Goal: Task Accomplishment & Management: Use online tool/utility

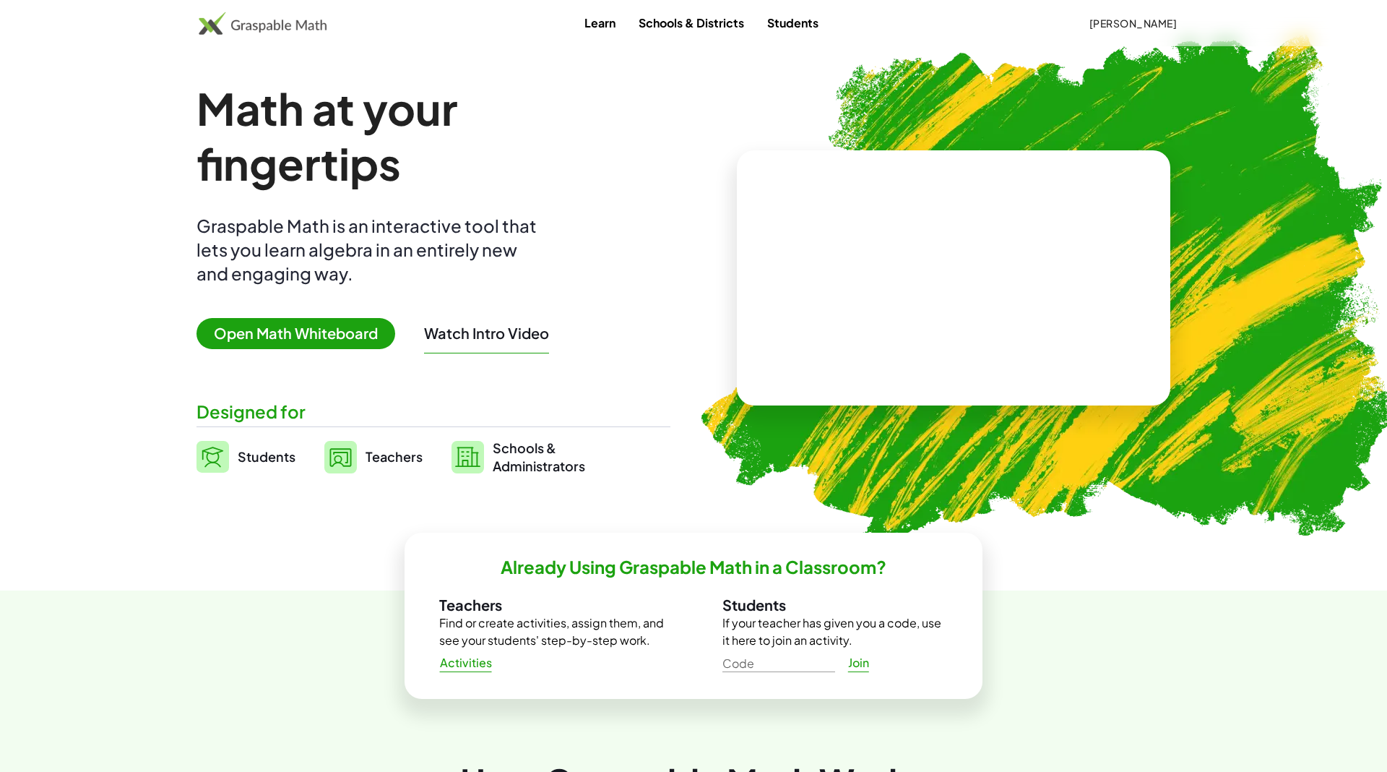
click at [1154, 21] on span "[PERSON_NAME]" at bounding box center [1133, 23] width 88 height 13
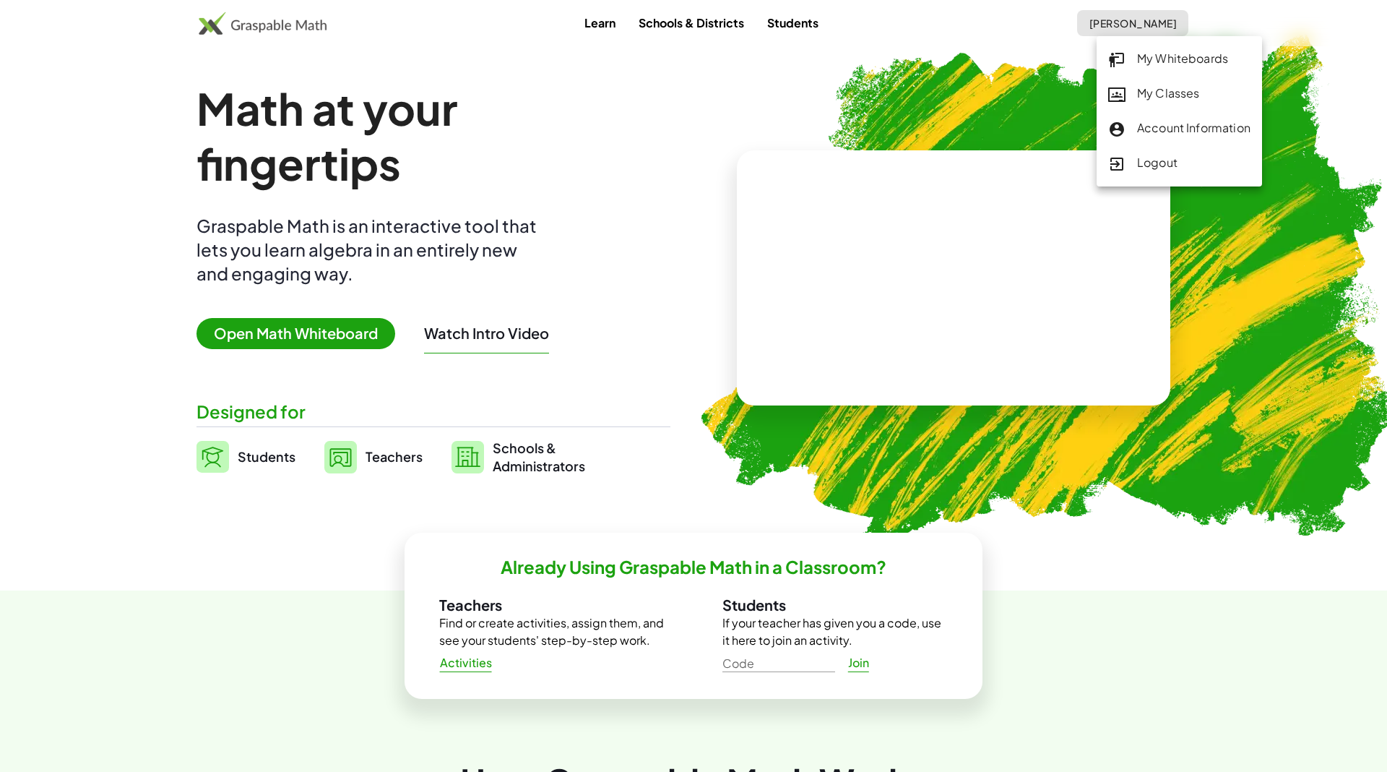
click at [1155, 146] on div "Account Information" at bounding box center [1179, 163] width 165 height 35
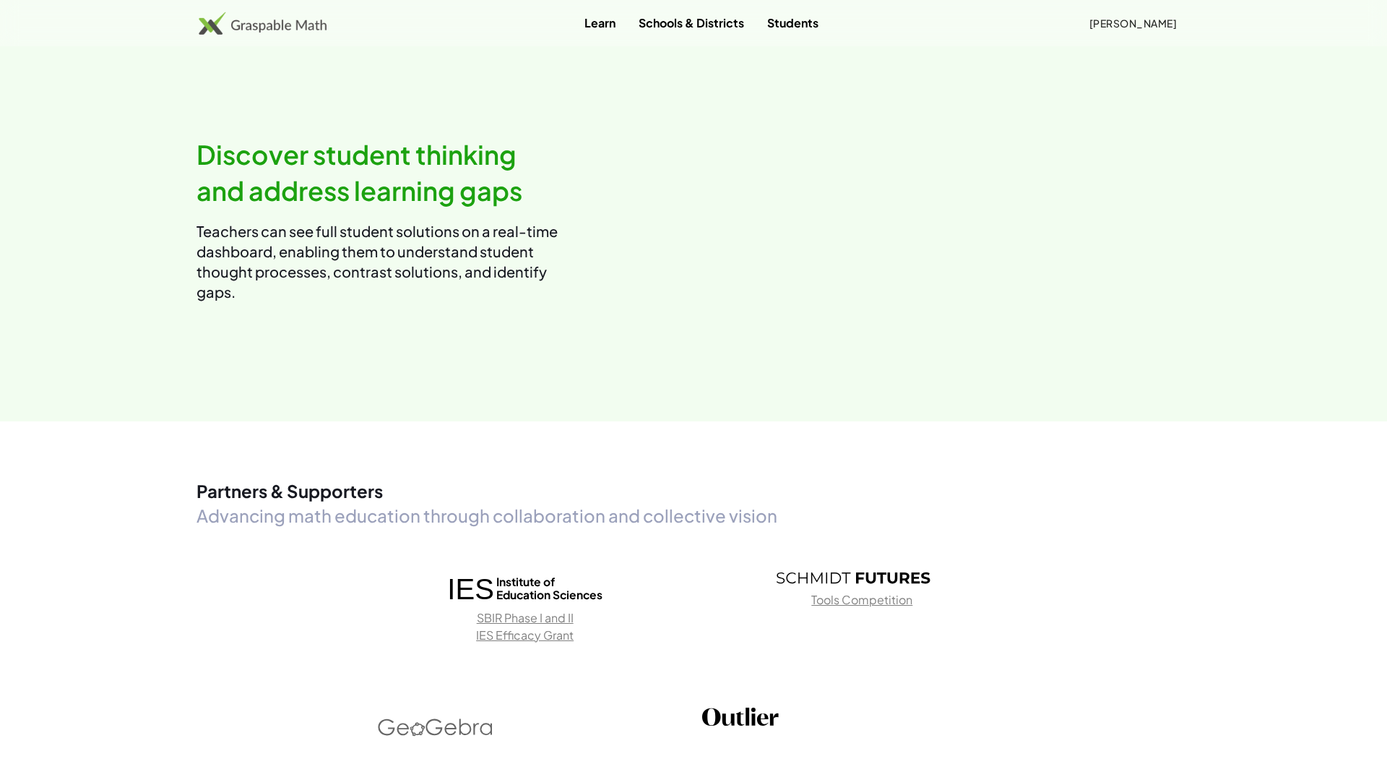
scroll to position [2369, 0]
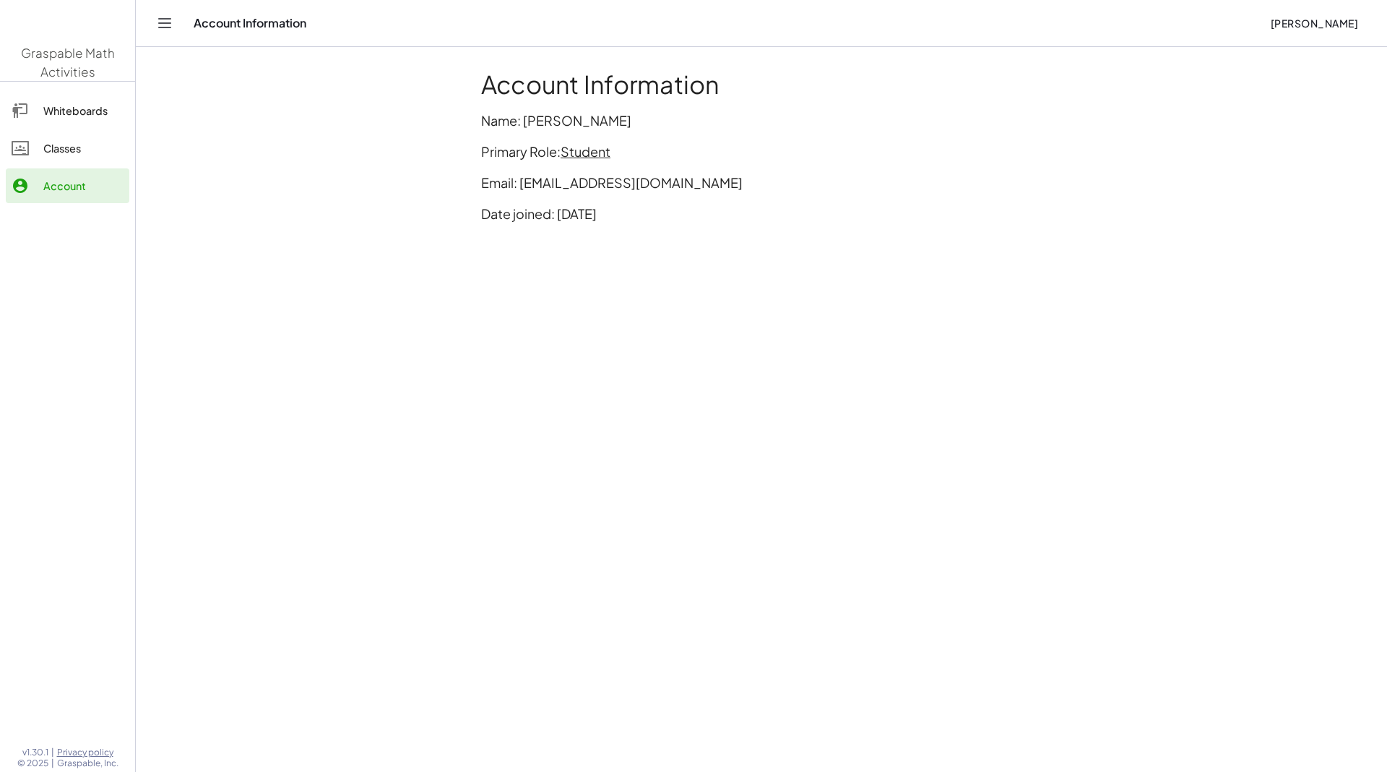
click at [597, 149] on span "Student" at bounding box center [586, 151] width 50 height 17
click at [623, 180] on div "Switch to being a Teacher" at bounding box center [645, 182] width 143 height 17
click at [600, 151] on span "Student" at bounding box center [586, 151] width 50 height 17
click at [667, 130] on div "Account Information Name: tuong tran Primary Role: Student Email: thuynguyen85d…" at bounding box center [761, 152] width 578 height 182
click at [64, 135] on link "Classes" at bounding box center [68, 148] width 124 height 35
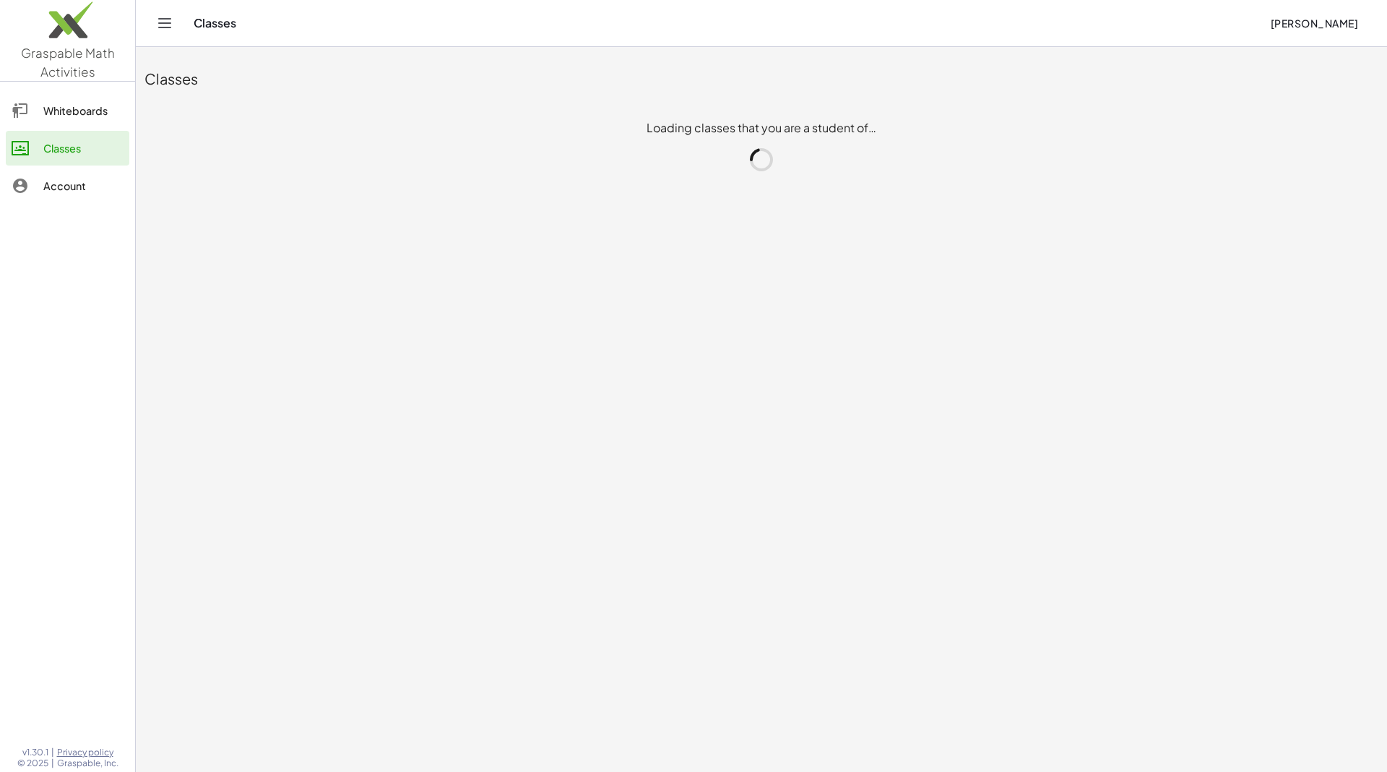
click at [67, 184] on div "Account" at bounding box center [83, 185] width 80 height 17
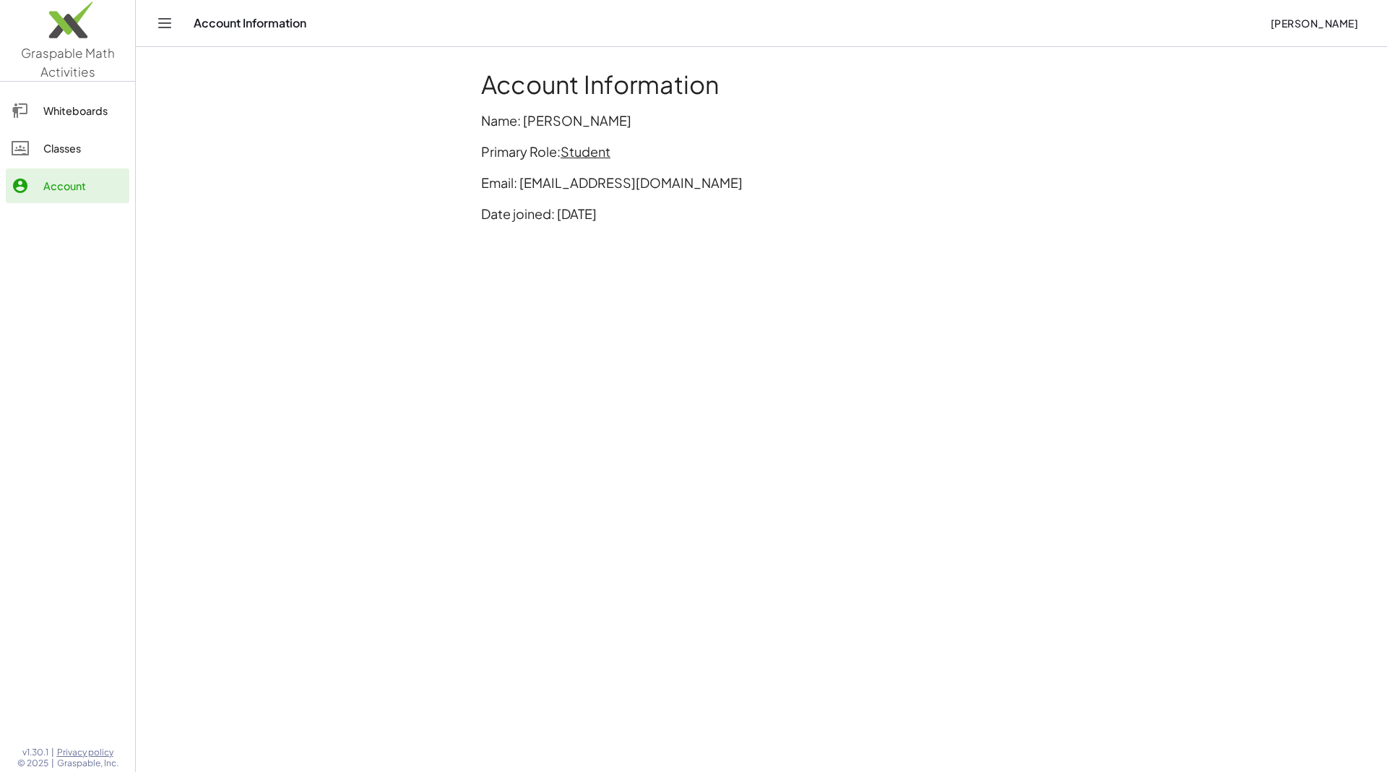
click at [581, 152] on span "Student" at bounding box center [586, 151] width 50 height 17
click at [604, 178] on div "Switch to being a Teacher" at bounding box center [645, 182] width 143 height 17
click at [591, 146] on span "Student" at bounding box center [586, 151] width 50 height 17
click at [495, 147] on p "Primary Role: Student" at bounding box center [761, 152] width 561 height 20
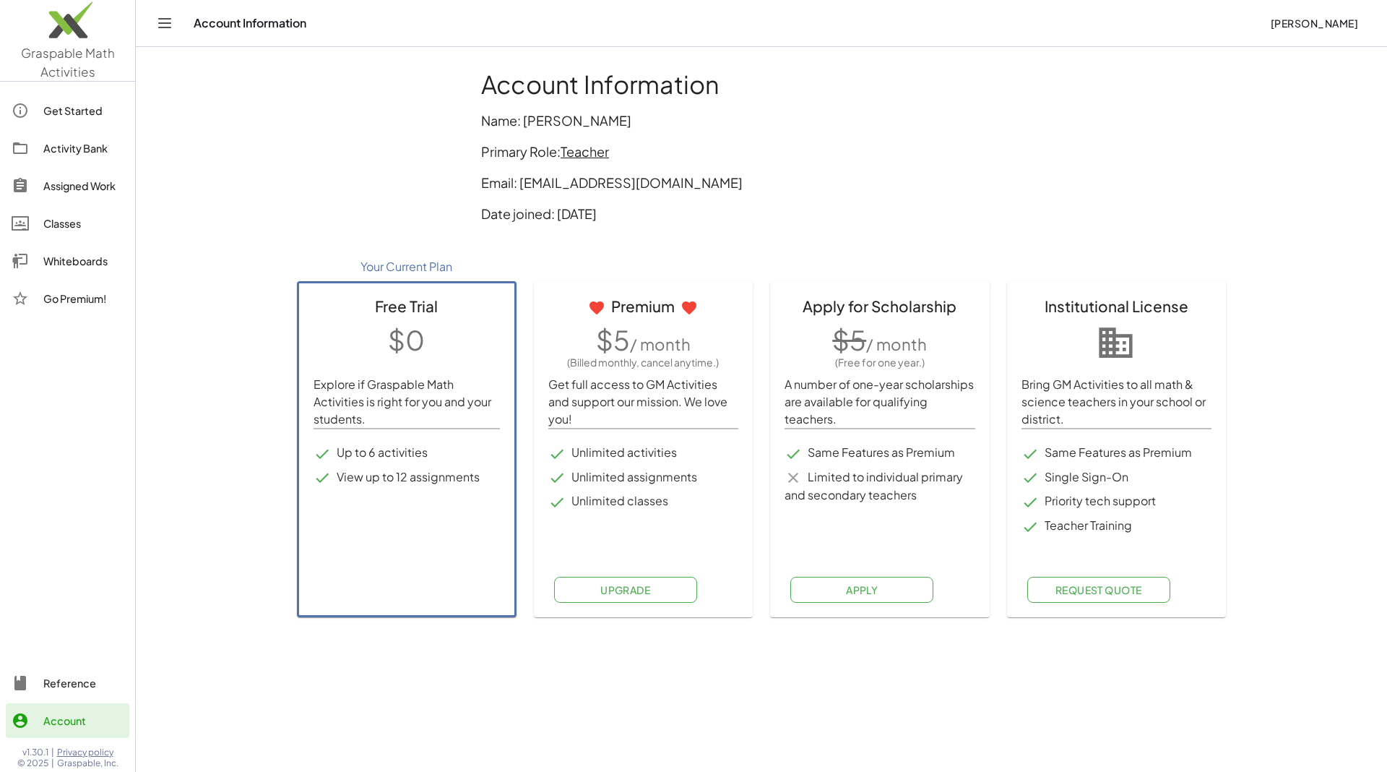
click at [574, 148] on span "Teacher" at bounding box center [585, 151] width 48 height 17
click at [624, 183] on div "Switch to being a Student" at bounding box center [646, 182] width 144 height 17
click at [599, 156] on span "Teacher" at bounding box center [585, 151] width 48 height 17
click at [619, 187] on div "Switch to being a Student" at bounding box center [646, 182] width 144 height 17
click at [587, 155] on span "Teacher" at bounding box center [585, 151] width 48 height 17
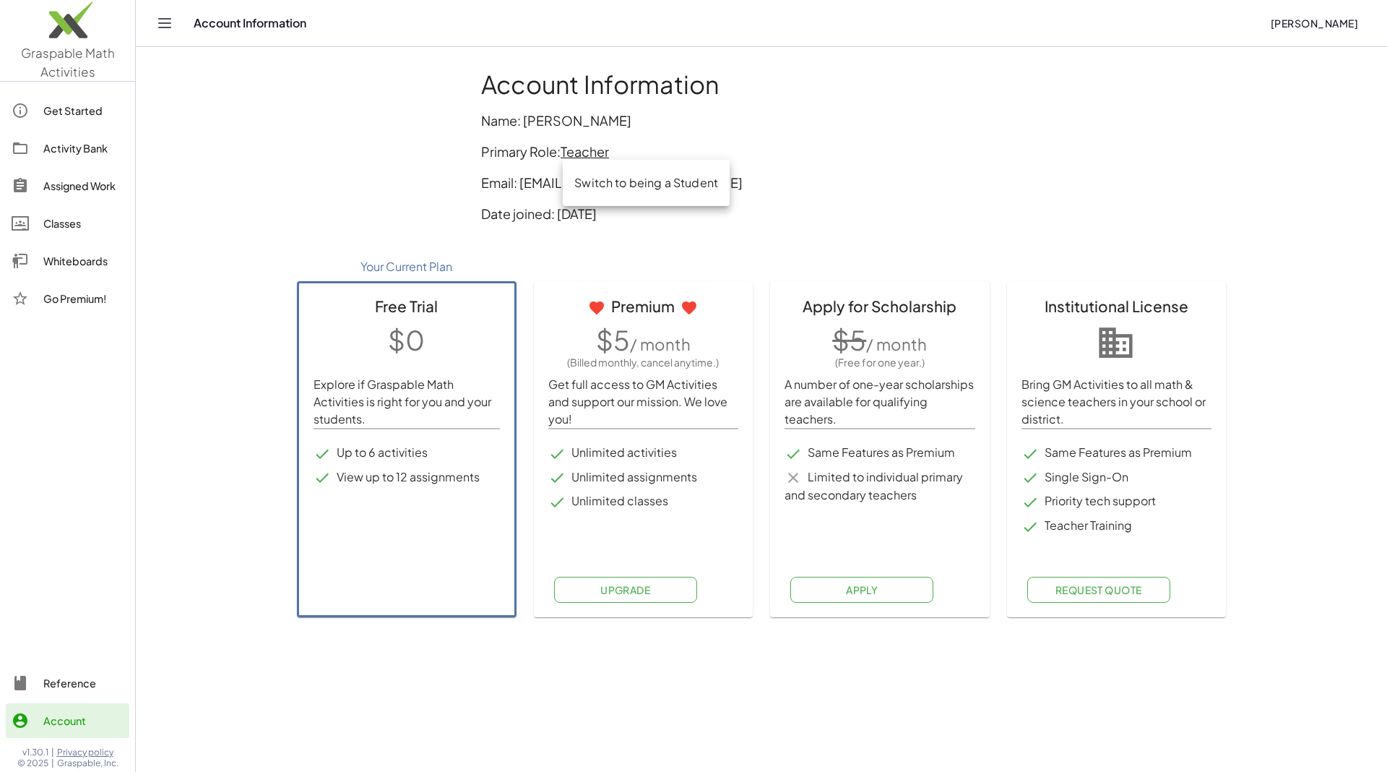
click at [610, 183] on div "Switch to being a Student" at bounding box center [646, 182] width 144 height 17
click at [587, 160] on p "Primary Role: Teacher" at bounding box center [761, 152] width 561 height 20
click at [588, 150] on span "Teacher" at bounding box center [585, 151] width 48 height 17
click at [597, 176] on div "Switch to being a Student" at bounding box center [646, 182] width 144 height 17
click at [589, 153] on span "Teacher" at bounding box center [585, 151] width 48 height 17
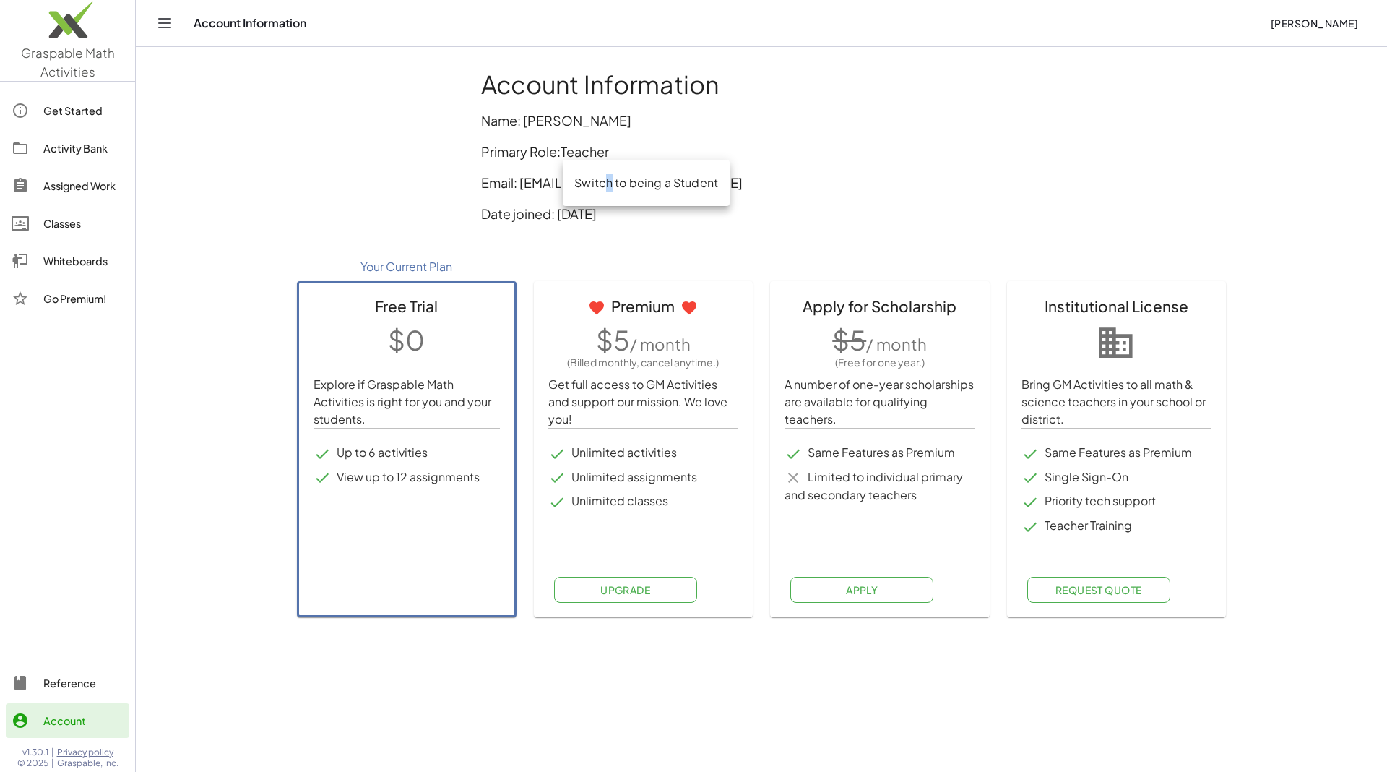
click at [608, 185] on div "Switch to being a Student" at bounding box center [646, 182] width 144 height 17
click at [605, 150] on span "Teacher" at bounding box center [585, 151] width 48 height 17
click at [628, 174] on div "Switch to being a Student" at bounding box center [646, 182] width 144 height 17
click at [574, 155] on span "Teacher" at bounding box center [585, 151] width 48 height 17
click at [601, 183] on div "Switch to being a Student" at bounding box center [646, 182] width 144 height 17
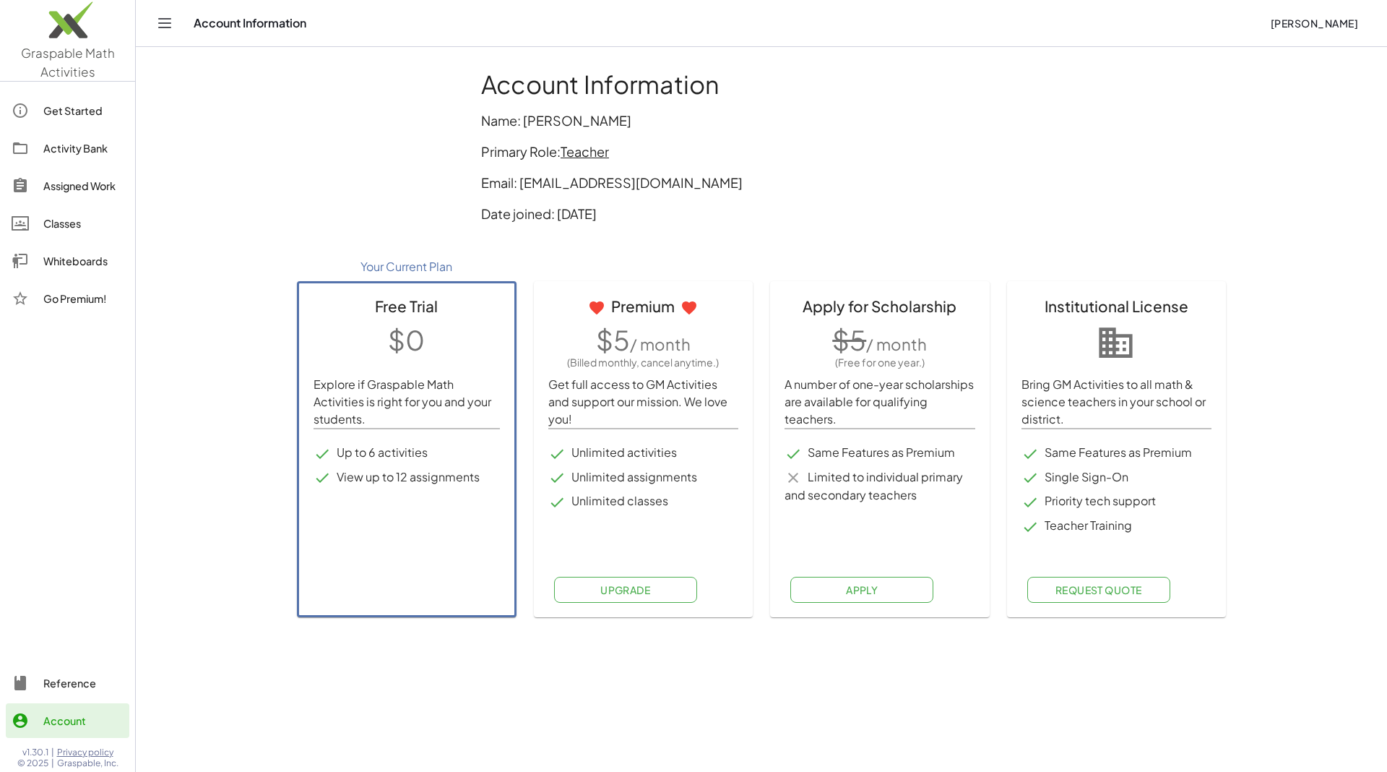
click at [584, 154] on span "Teacher" at bounding box center [585, 151] width 48 height 17
click at [602, 181] on div "Switch to being a Student" at bounding box center [646, 182] width 144 height 17
click at [579, 145] on span "Teacher" at bounding box center [585, 151] width 48 height 17
click at [691, 190] on div "Switch to being a Student" at bounding box center [646, 182] width 144 height 17
click at [579, 150] on span "Teacher" at bounding box center [585, 151] width 48 height 17
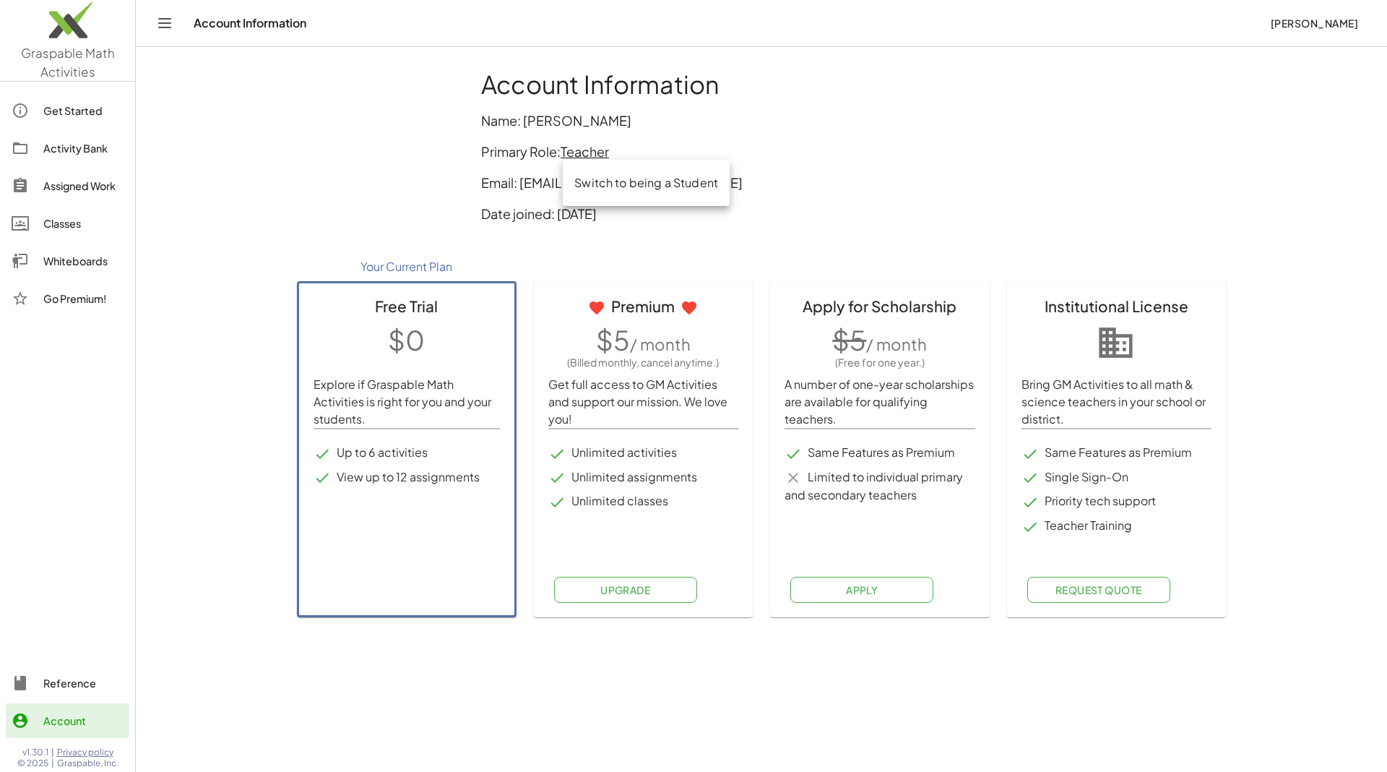
click at [647, 176] on div "Switch to being a Student" at bounding box center [646, 182] width 144 height 17
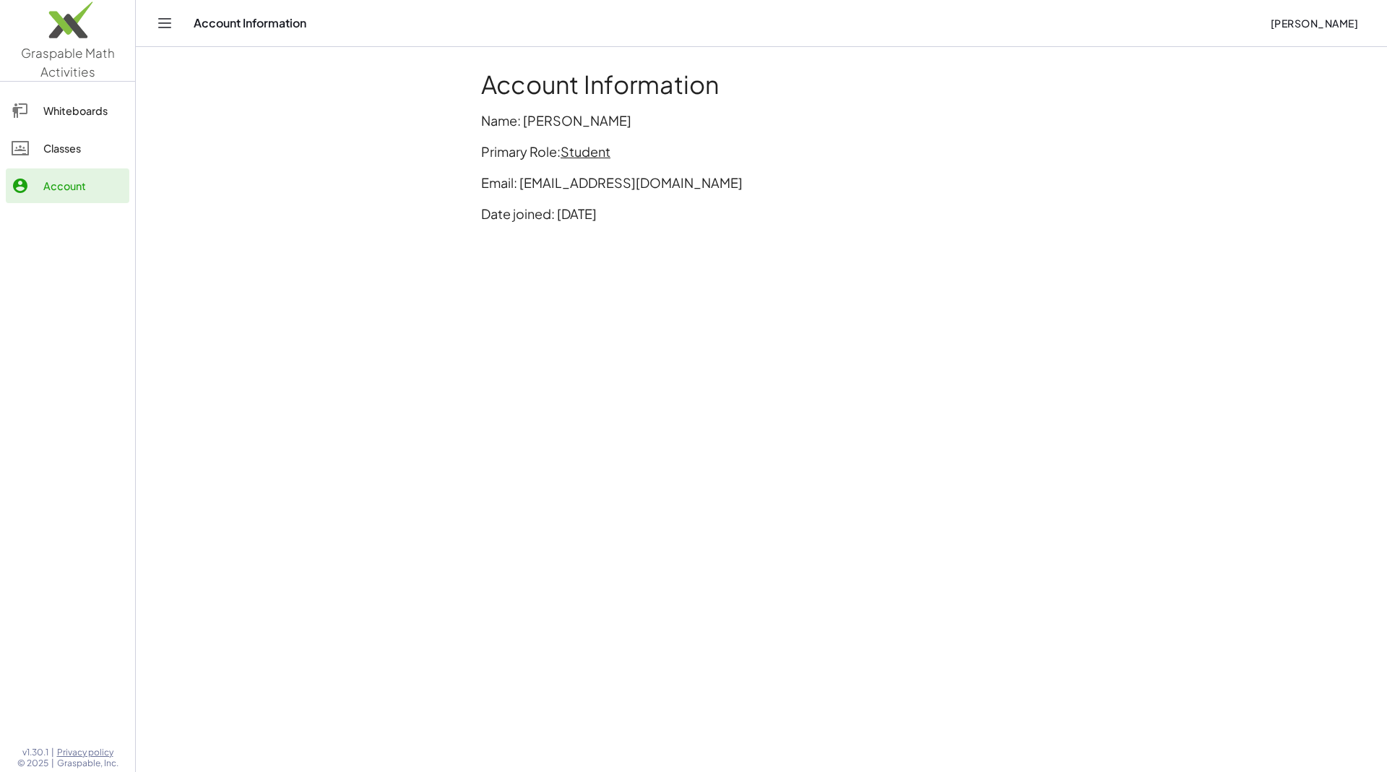
click at [469, 165] on main "Account Information Name: tuong tran Primary Role: Student Email: thuynguyen85d…" at bounding box center [761, 386] width 1251 height 772
click at [66, 113] on div "Whiteboards" at bounding box center [83, 110] width 80 height 17
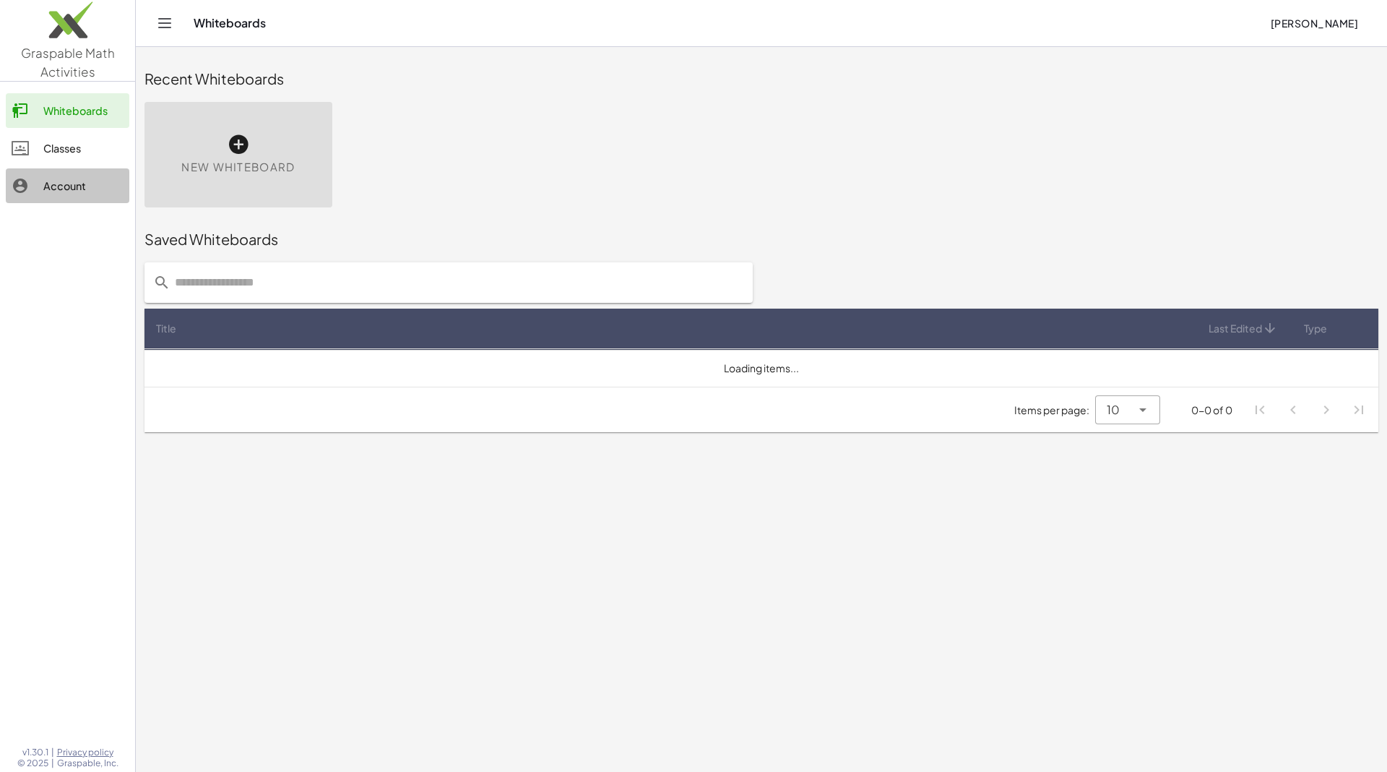
click at [86, 193] on div "Account" at bounding box center [83, 185] width 80 height 17
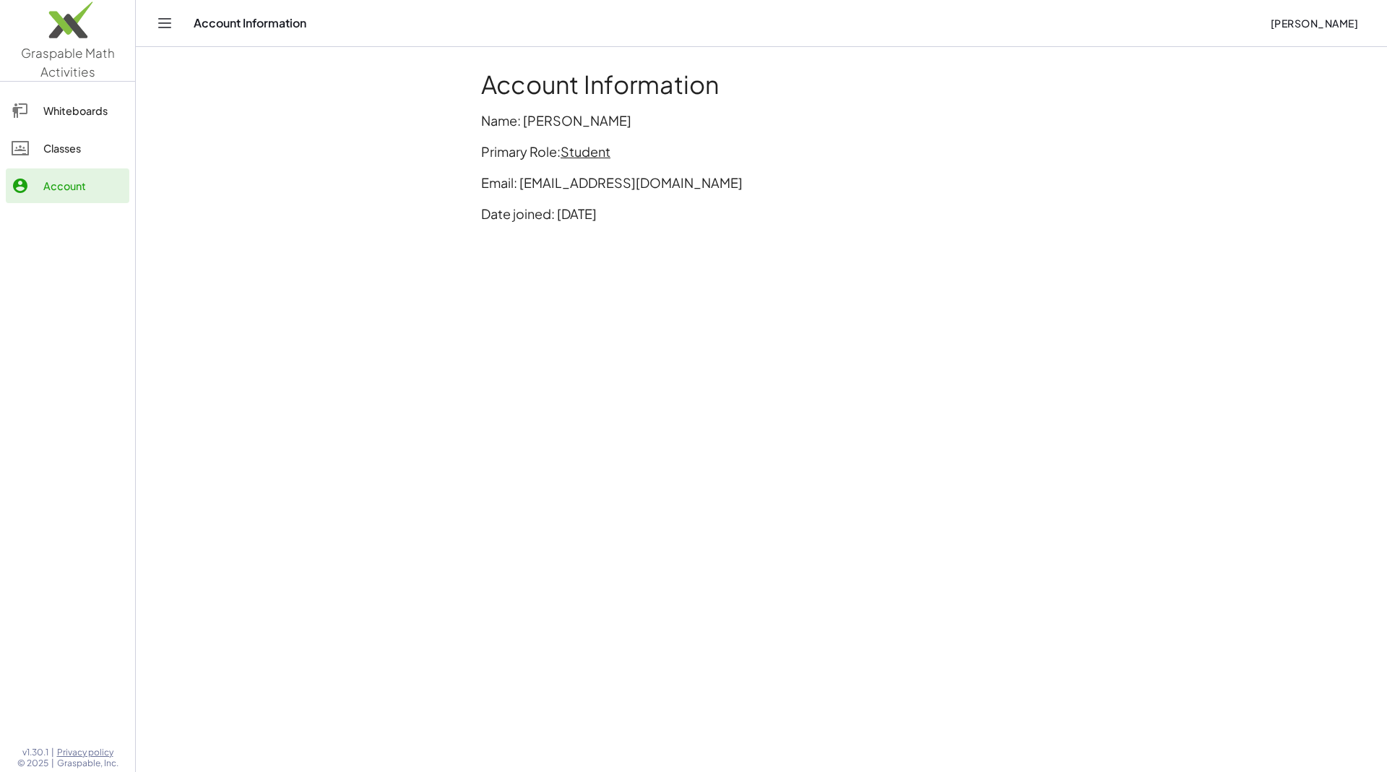
click at [43, 46] on img at bounding box center [67, 23] width 135 height 61
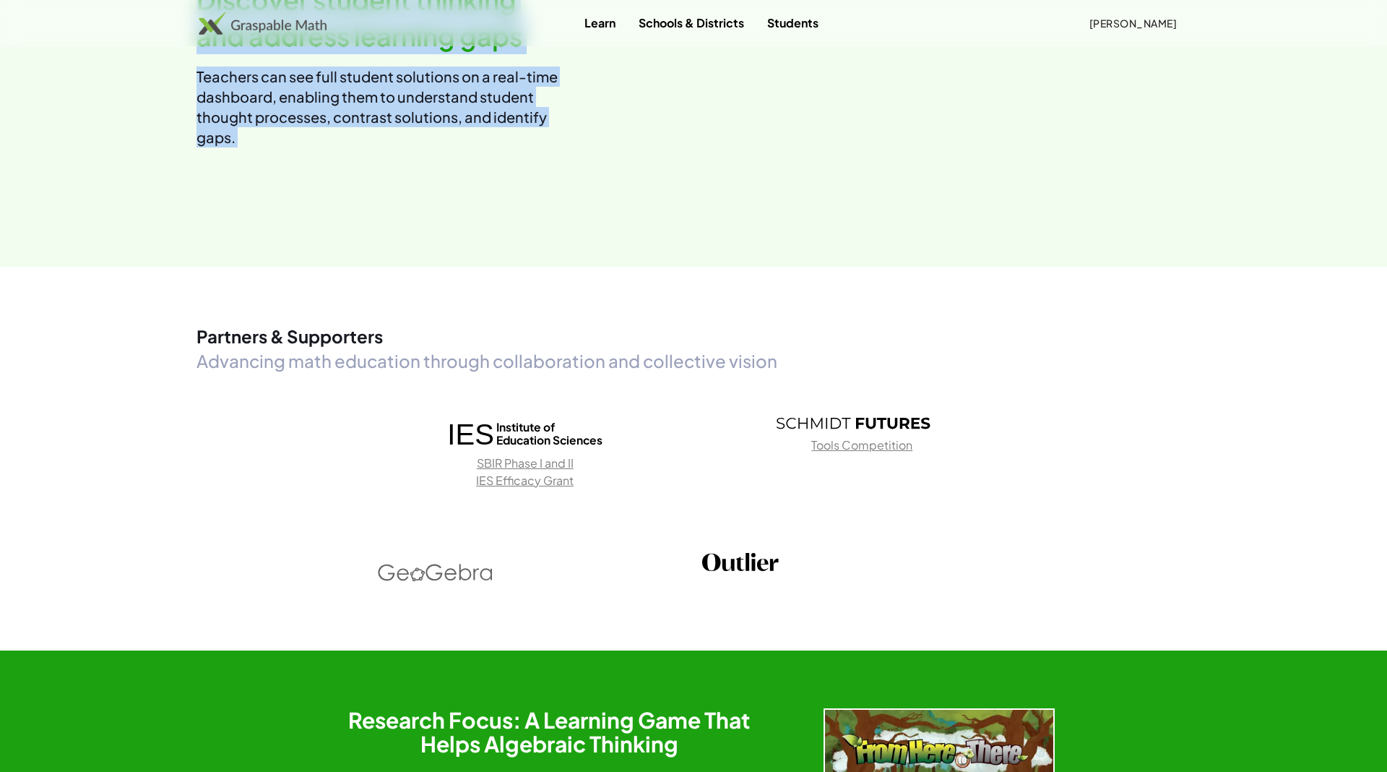
scroll to position [1881, 0]
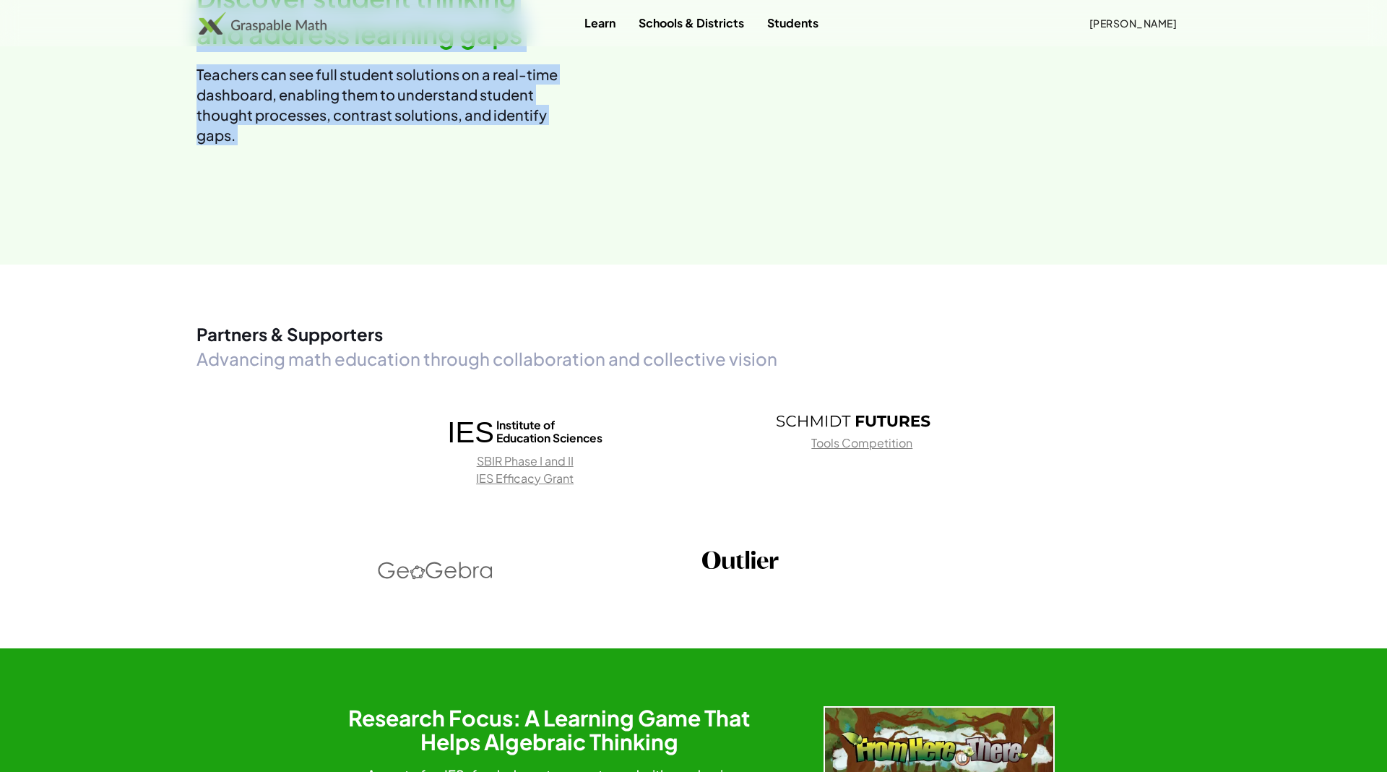
drag, startPoint x: 1386, startPoint y: 290, endPoint x: 1386, endPoint y: 524, distance: 234.8
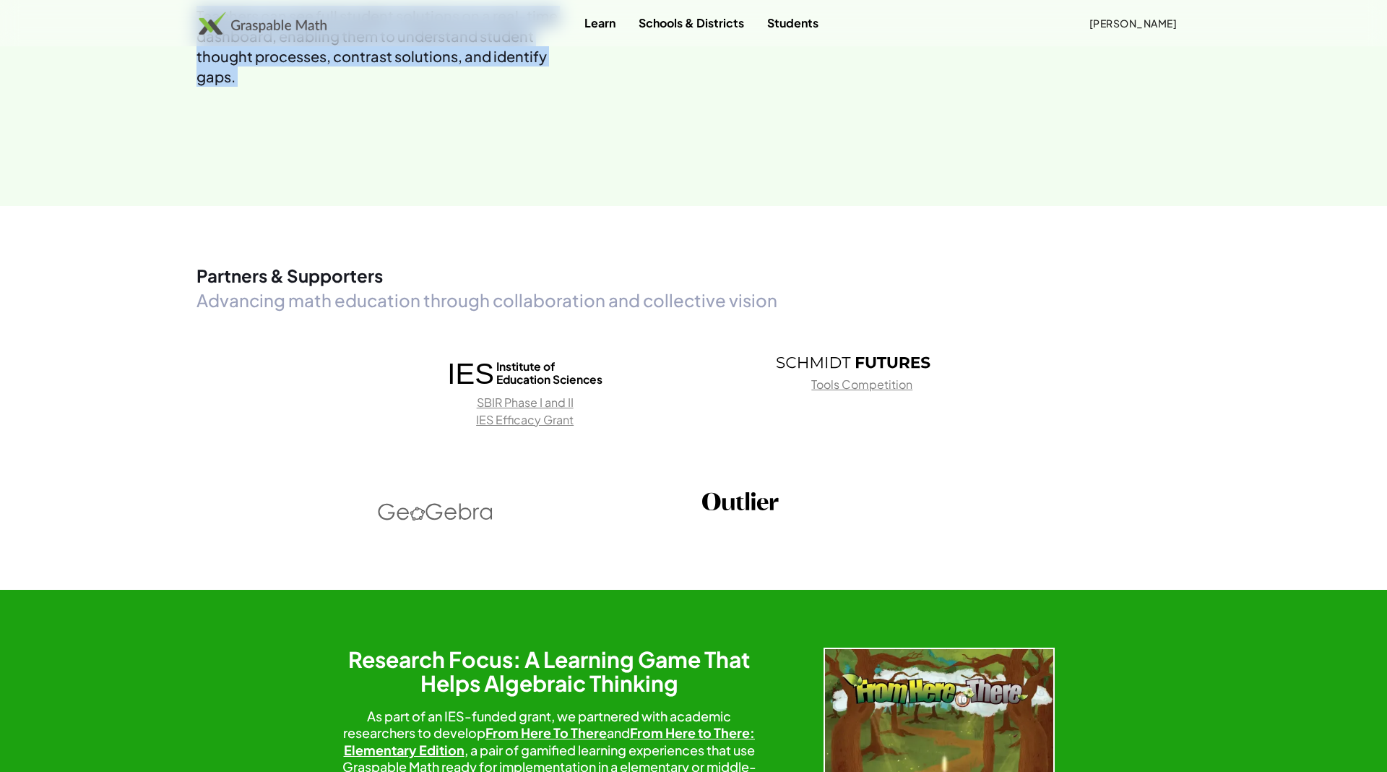
click at [1304, 589] on div "Partners & Supporters Advancing math education through collaboration and collec…" at bounding box center [693, 397] width 1387 height 383
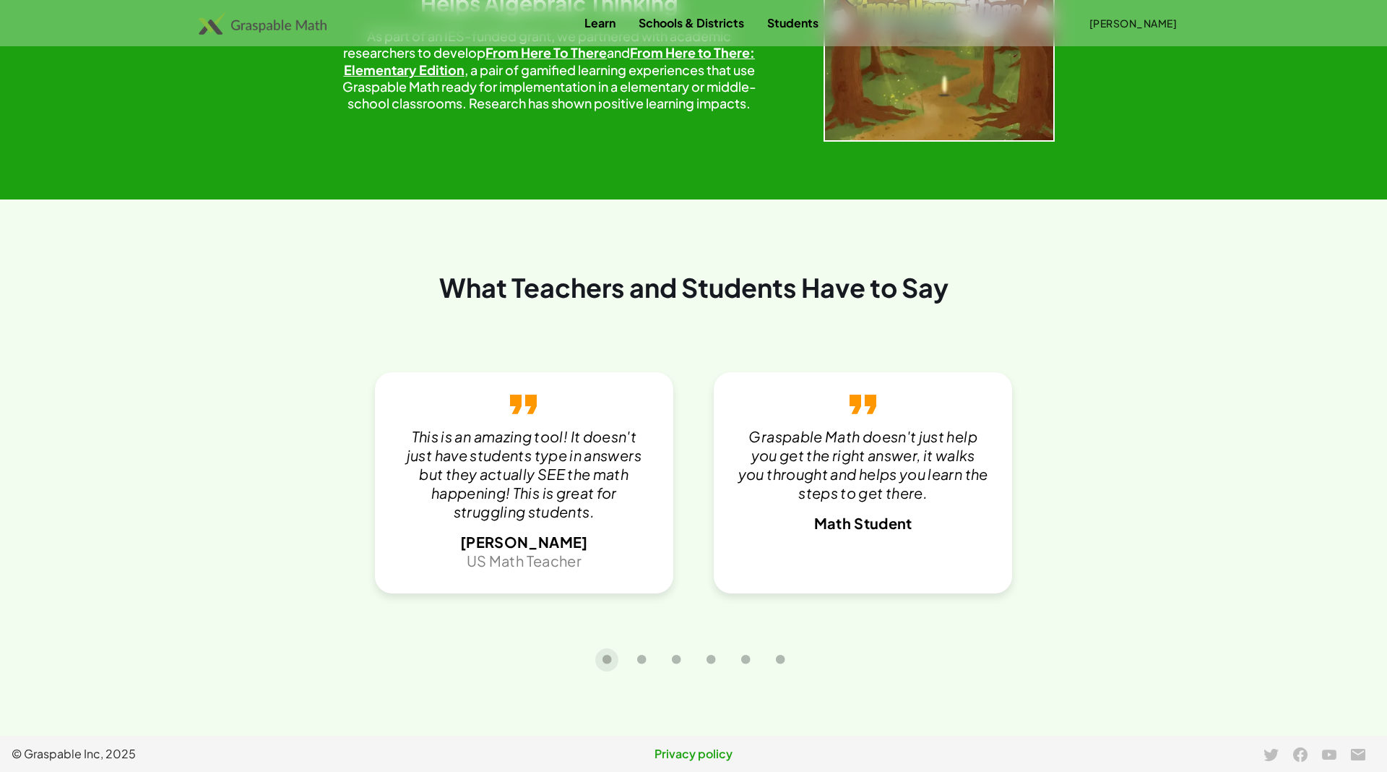
scroll to position [2991, 0]
click at [649, 654] on button "Carousel slide 2 of 6" at bounding box center [641, 659] width 23 height 23
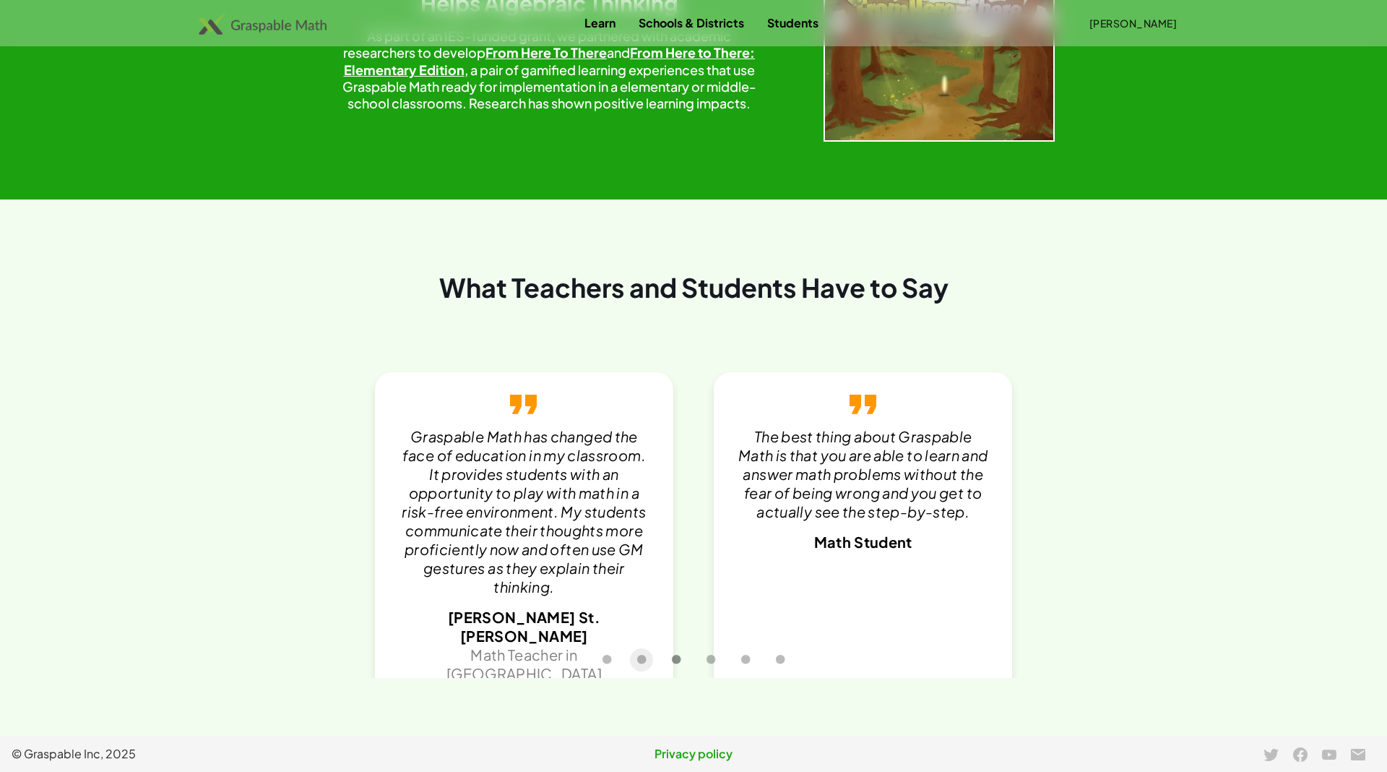
click at [675, 654] on icon "Carousel slide 3 of 6" at bounding box center [676, 659] width 11 height 11
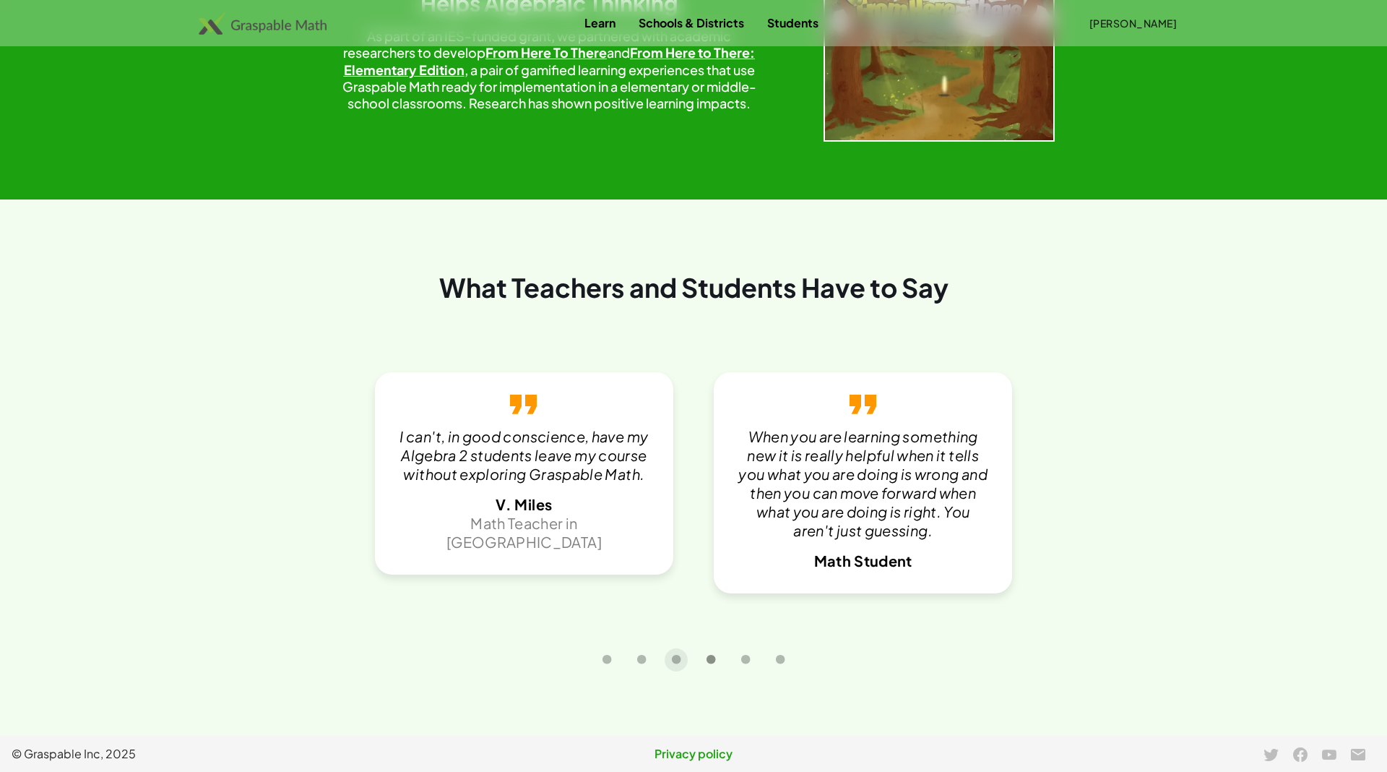
click at [706, 658] on icon "Carousel slide 4 of 6" at bounding box center [711, 659] width 11 height 11
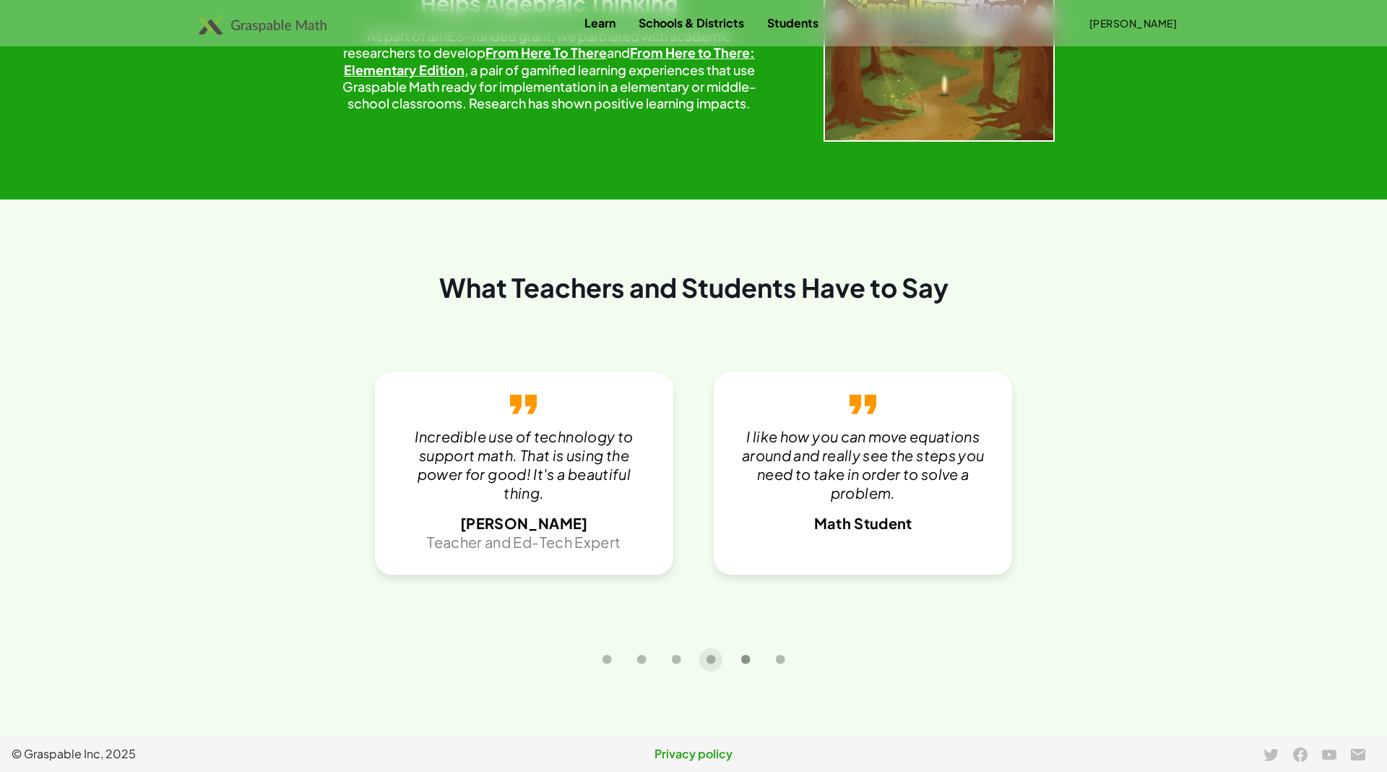
click at [748, 660] on icon "Carousel slide 5 of 6" at bounding box center [745, 659] width 11 height 11
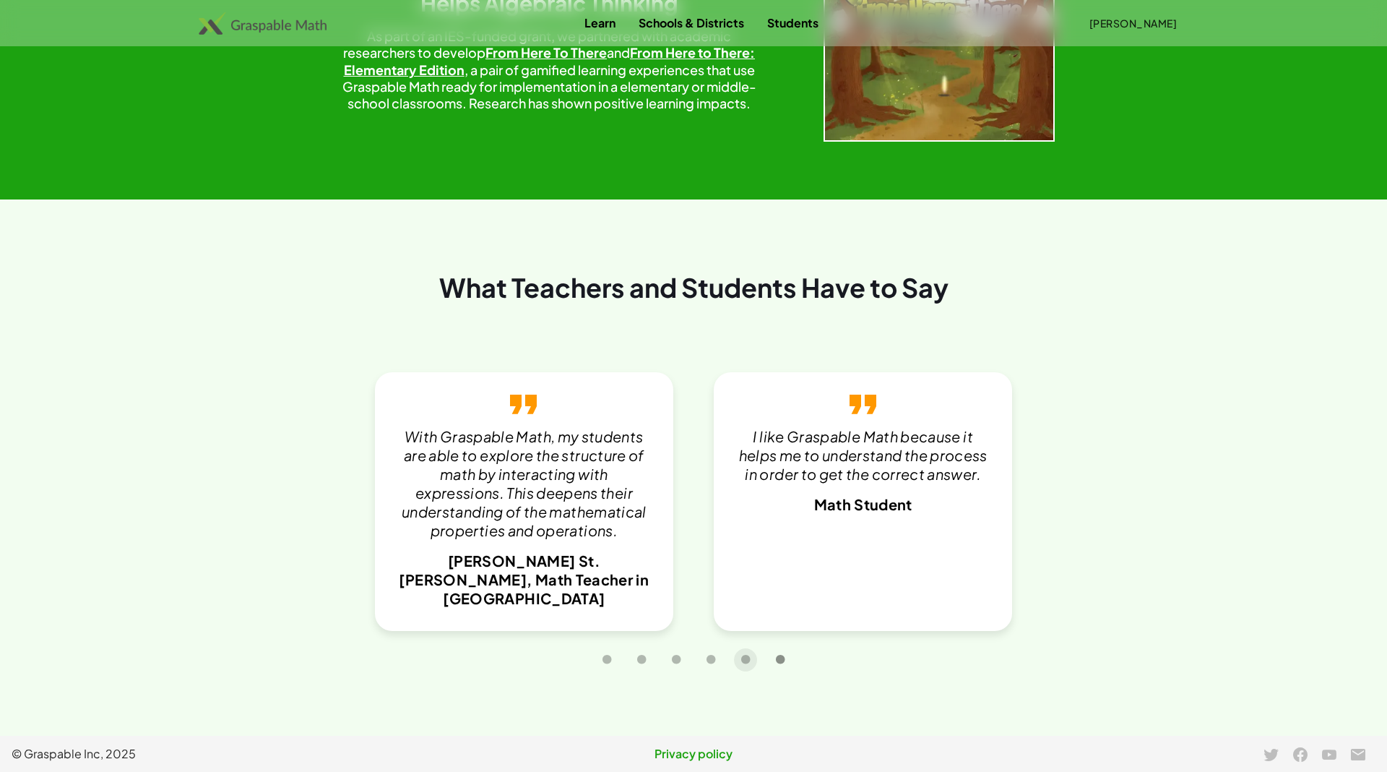
click at [790, 660] on button "Carousel slide 6 of 6" at bounding box center [780, 659] width 23 height 23
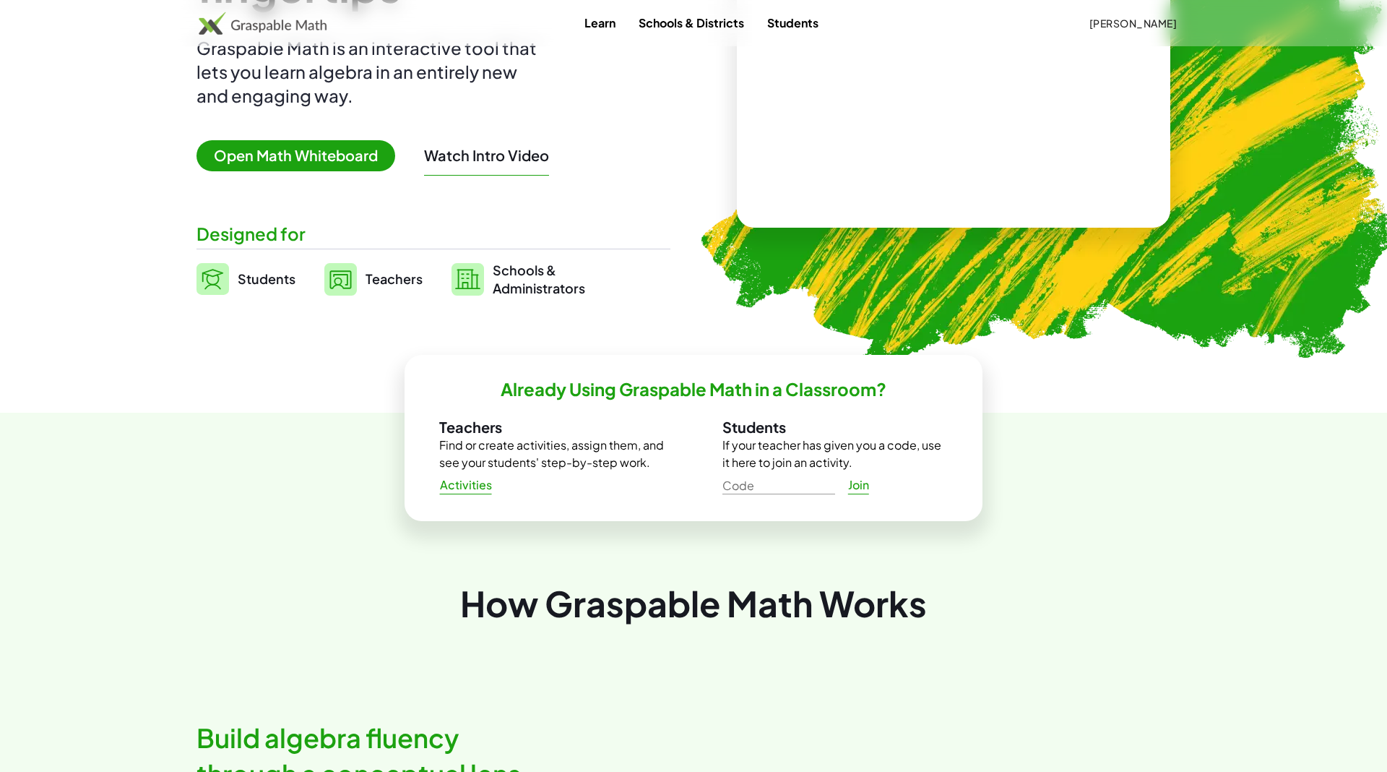
scroll to position [0, 0]
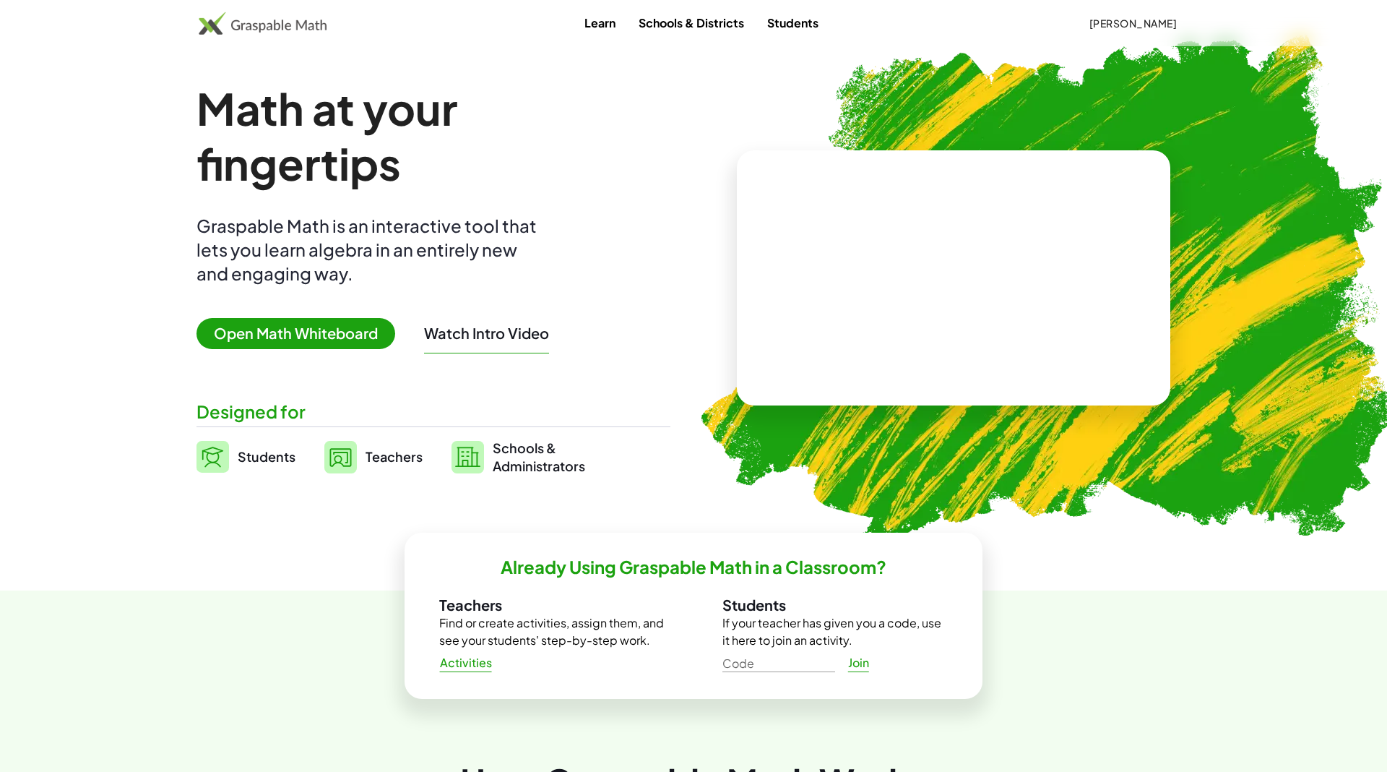
click at [329, 322] on span "Open Math Whiteboard" at bounding box center [295, 333] width 199 height 31
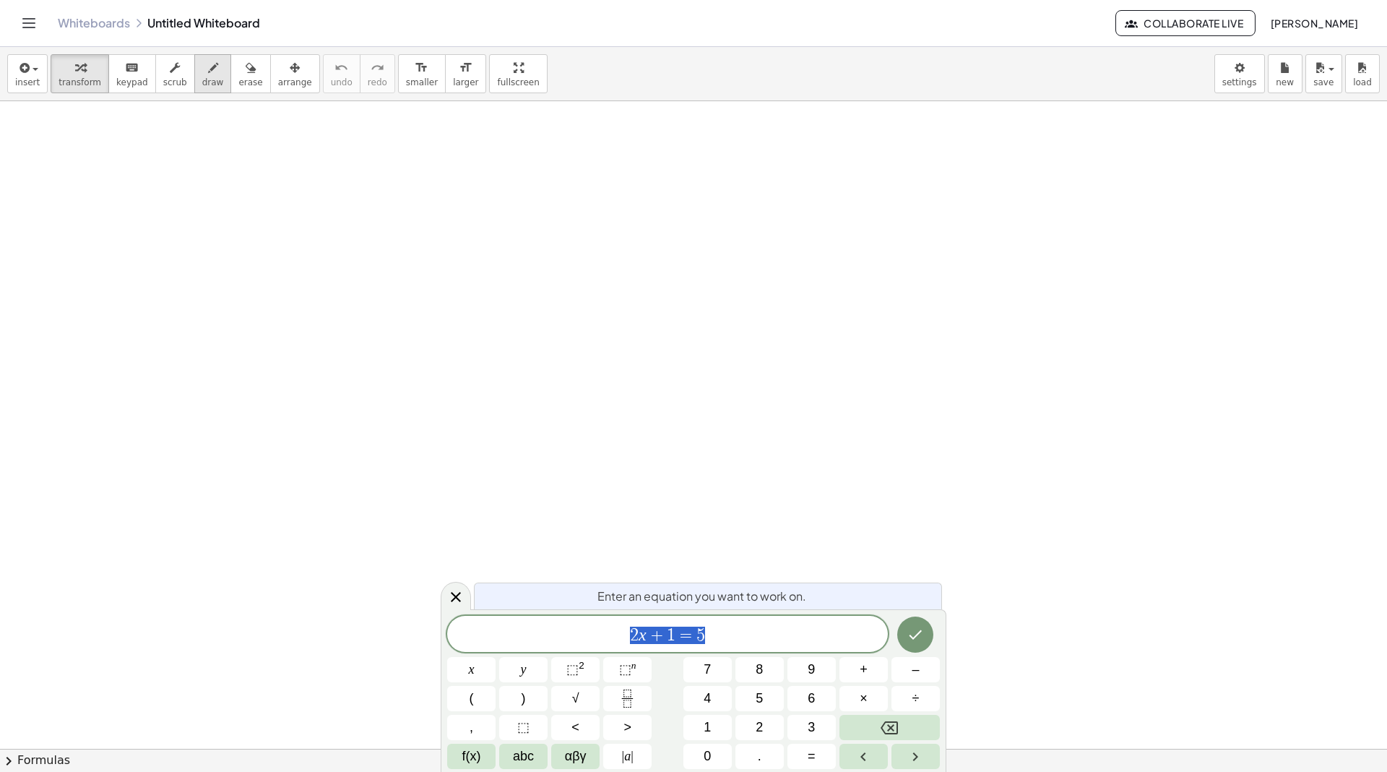
click at [202, 79] on span "draw" at bounding box center [213, 82] width 22 height 10
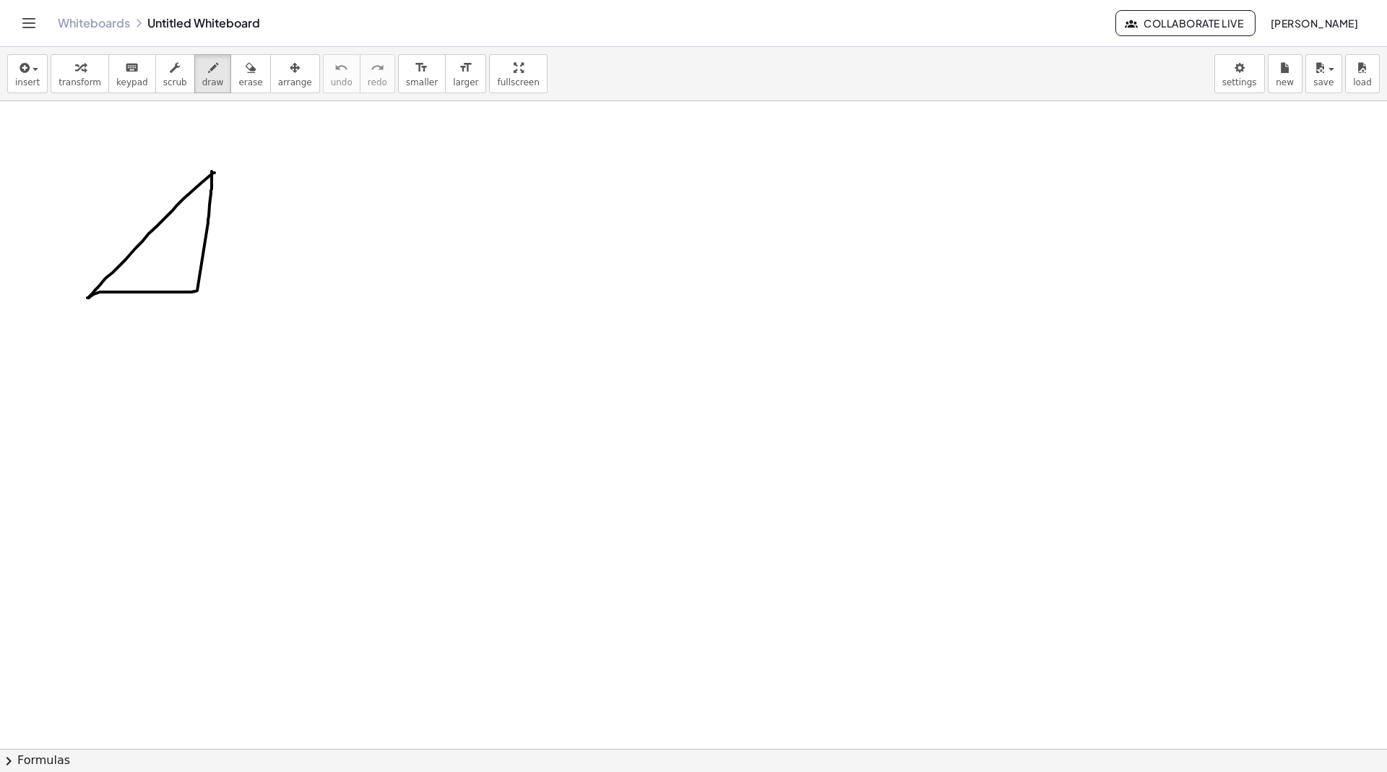
click at [212, 170] on div at bounding box center [693, 749] width 1387 height 1296
click at [284, 77] on span "arrange" at bounding box center [295, 82] width 34 height 10
click at [189, 204] on div at bounding box center [693, 749] width 1387 height 1296
drag, startPoint x: 212, startPoint y: 188, endPoint x: 246, endPoint y: 195, distance: 34.7
click at [246, 195] on div at bounding box center [693, 749] width 1387 height 1296
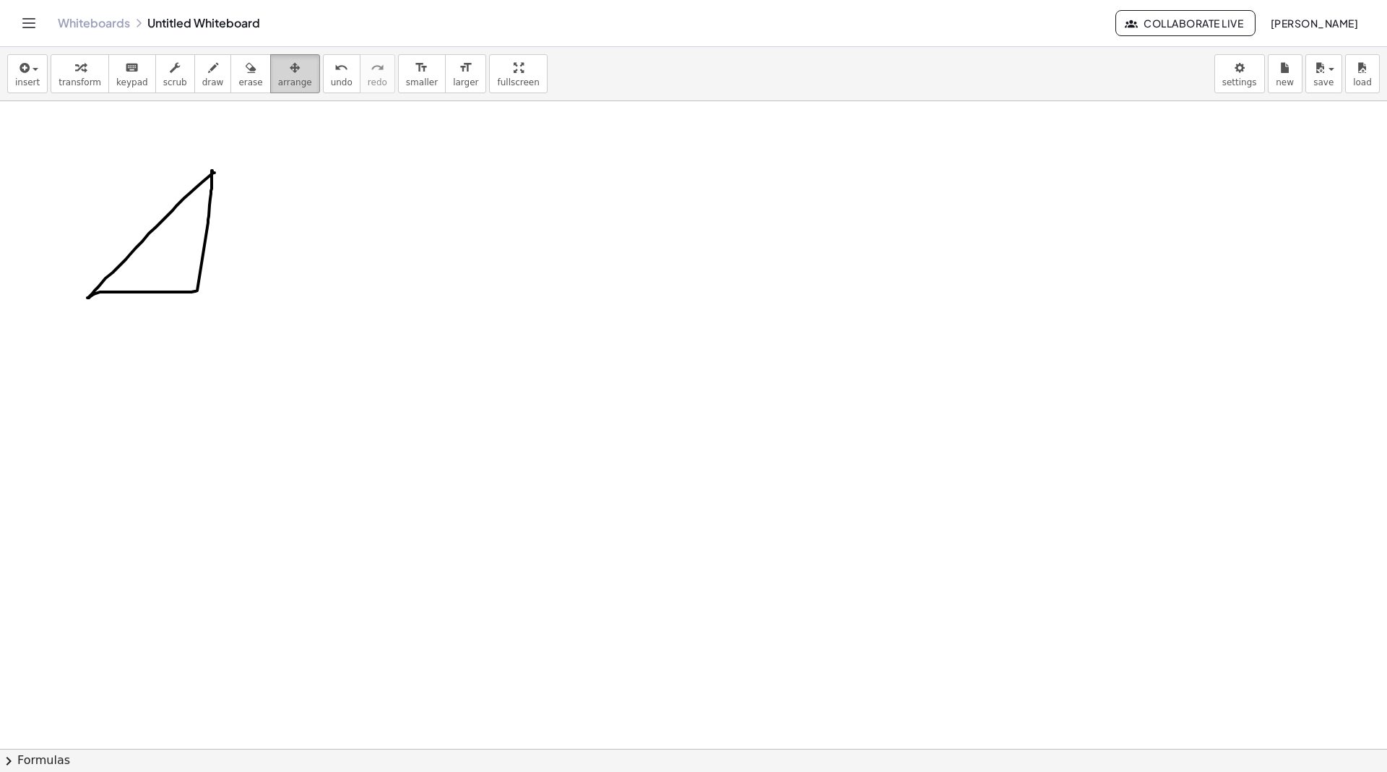
click at [291, 72] on div "button" at bounding box center [295, 67] width 34 height 17
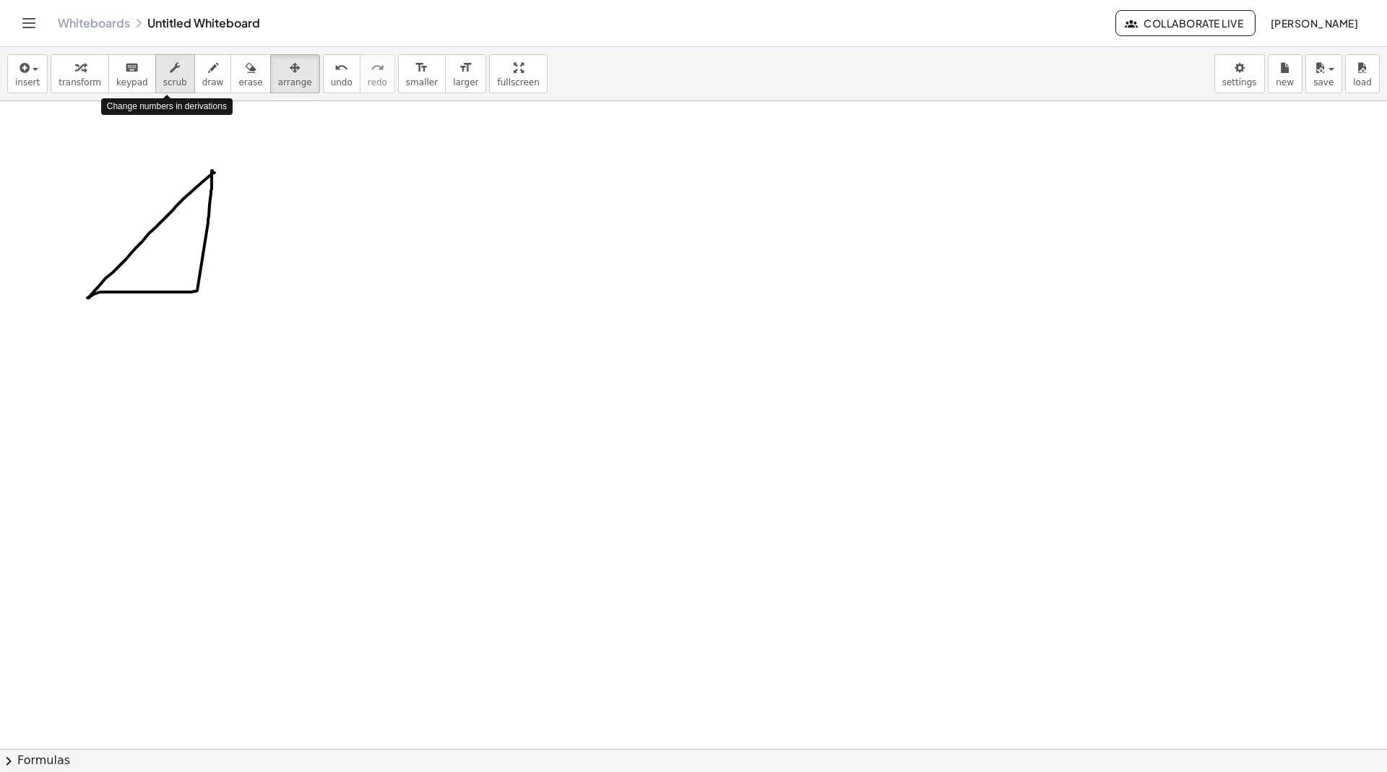
click at [181, 65] on button "scrub" at bounding box center [175, 73] width 40 height 39
click at [208, 69] on icon "button" at bounding box center [213, 67] width 10 height 17
click at [270, 67] on button "arrange" at bounding box center [295, 73] width 50 height 39
click at [1223, 84] on body "Graspable Math Activities Whiteboards Classes Account v1.30.1 | Privacy policy …" at bounding box center [693, 386] width 1387 height 772
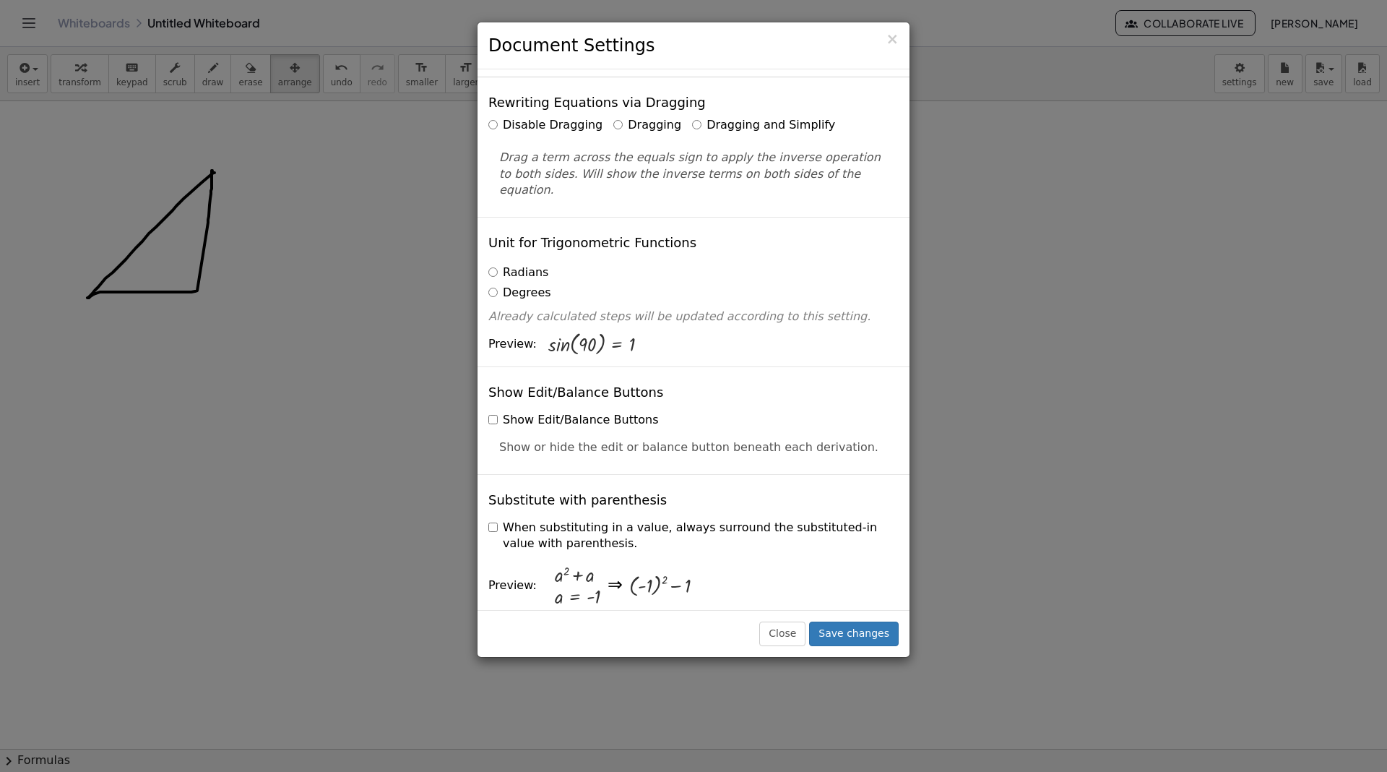
scroll to position [51, 0]
click at [521, 262] on label "Radians" at bounding box center [518, 270] width 60 height 17
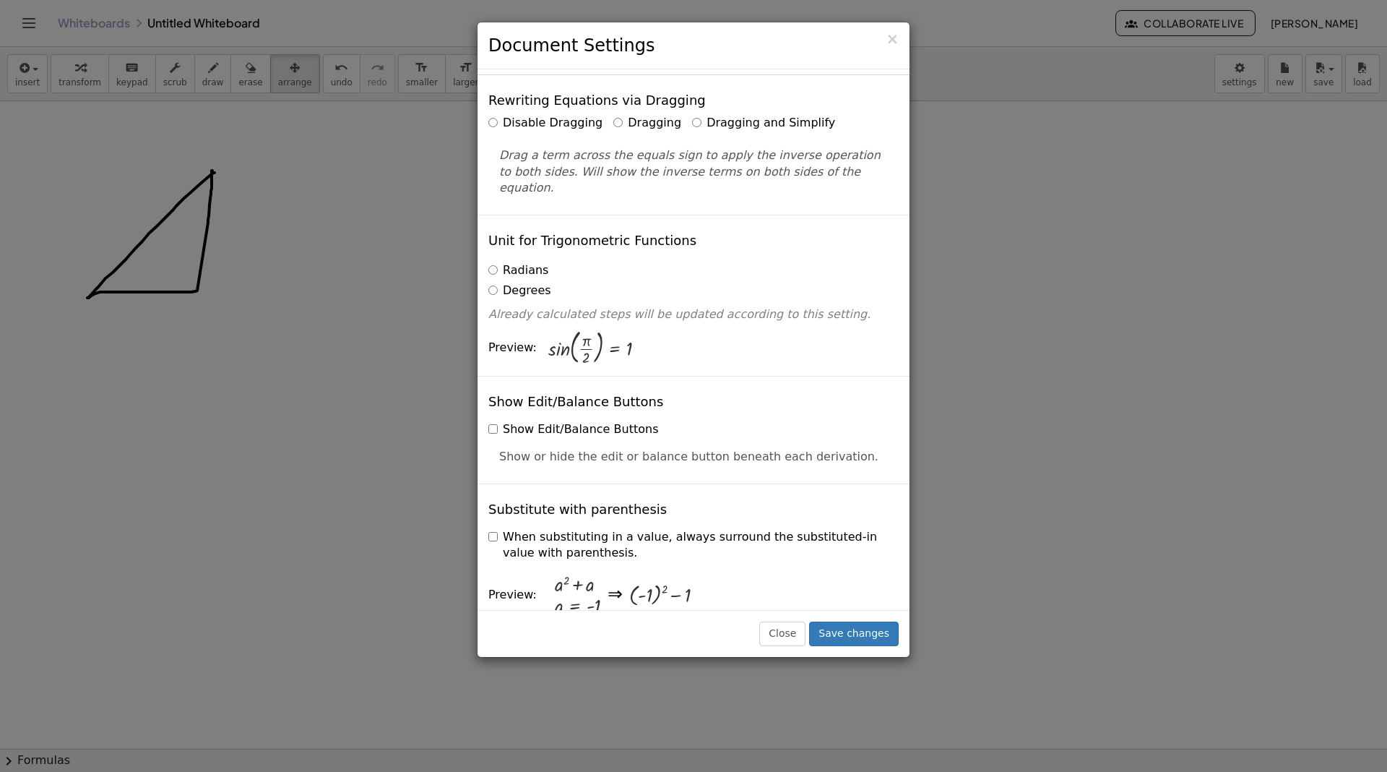
click at [526, 282] on label "Degrees" at bounding box center [519, 290] width 63 height 17
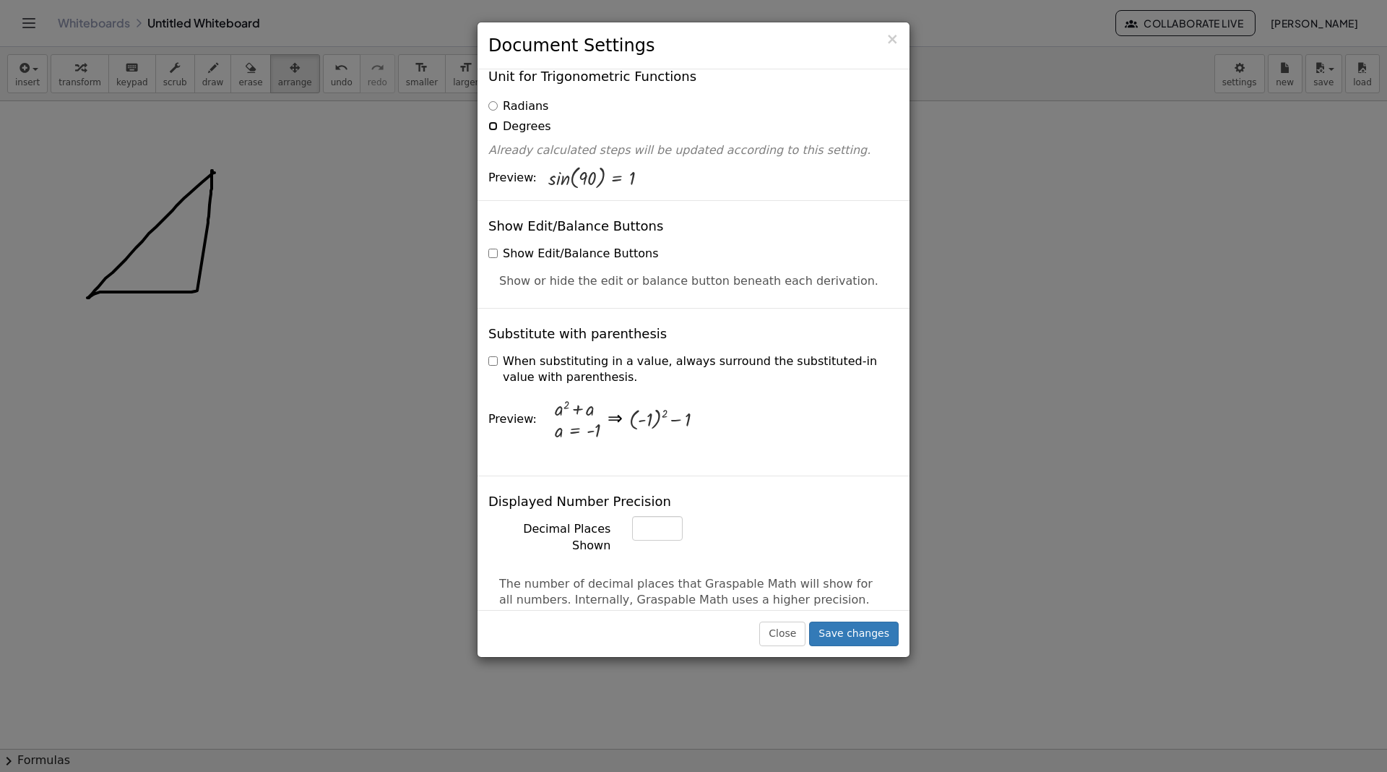
scroll to position [226, 0]
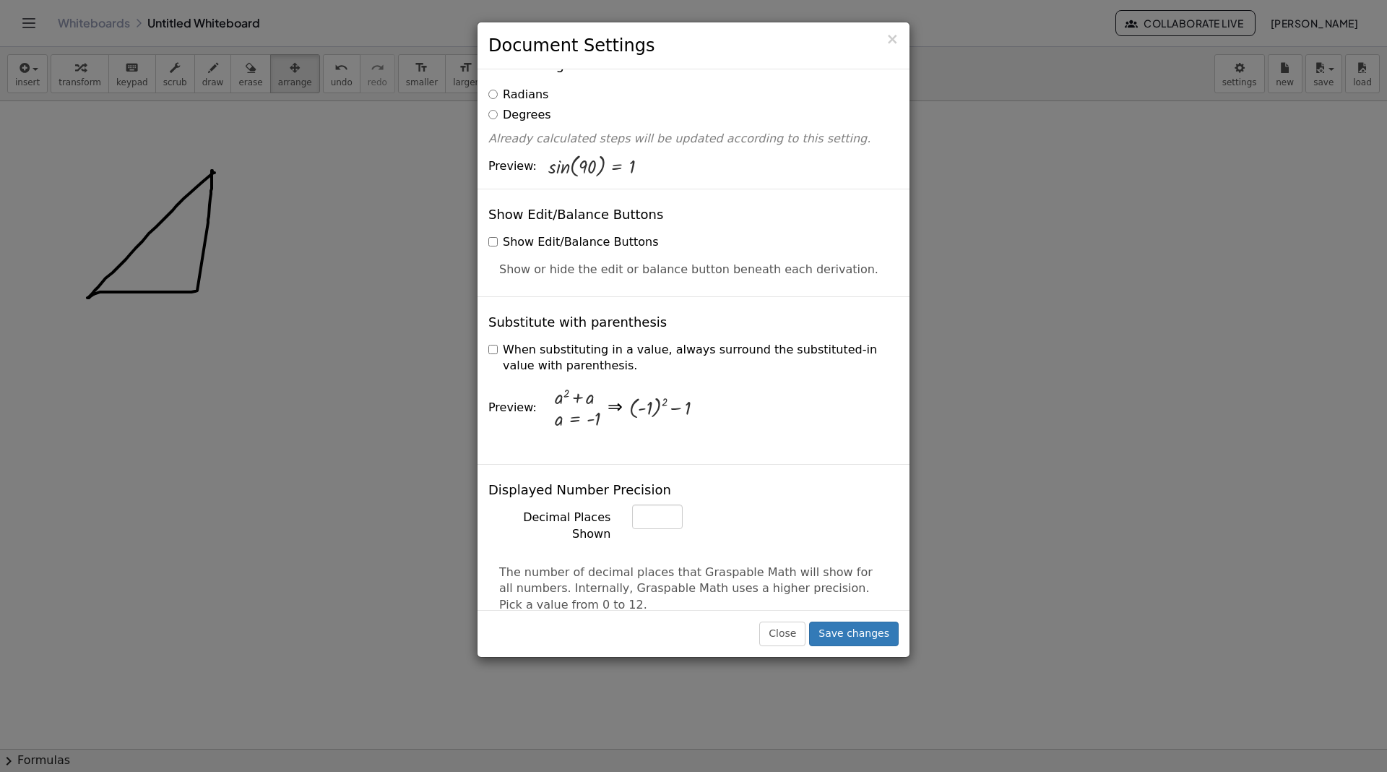
click at [557, 342] on label "When substituting in a value, always surround the substituted-in value with par…" at bounding box center [693, 358] width 410 height 33
click at [558, 342] on label "When substituting in a value, always surround the substituted-in value with par…" at bounding box center [693, 358] width 410 height 33
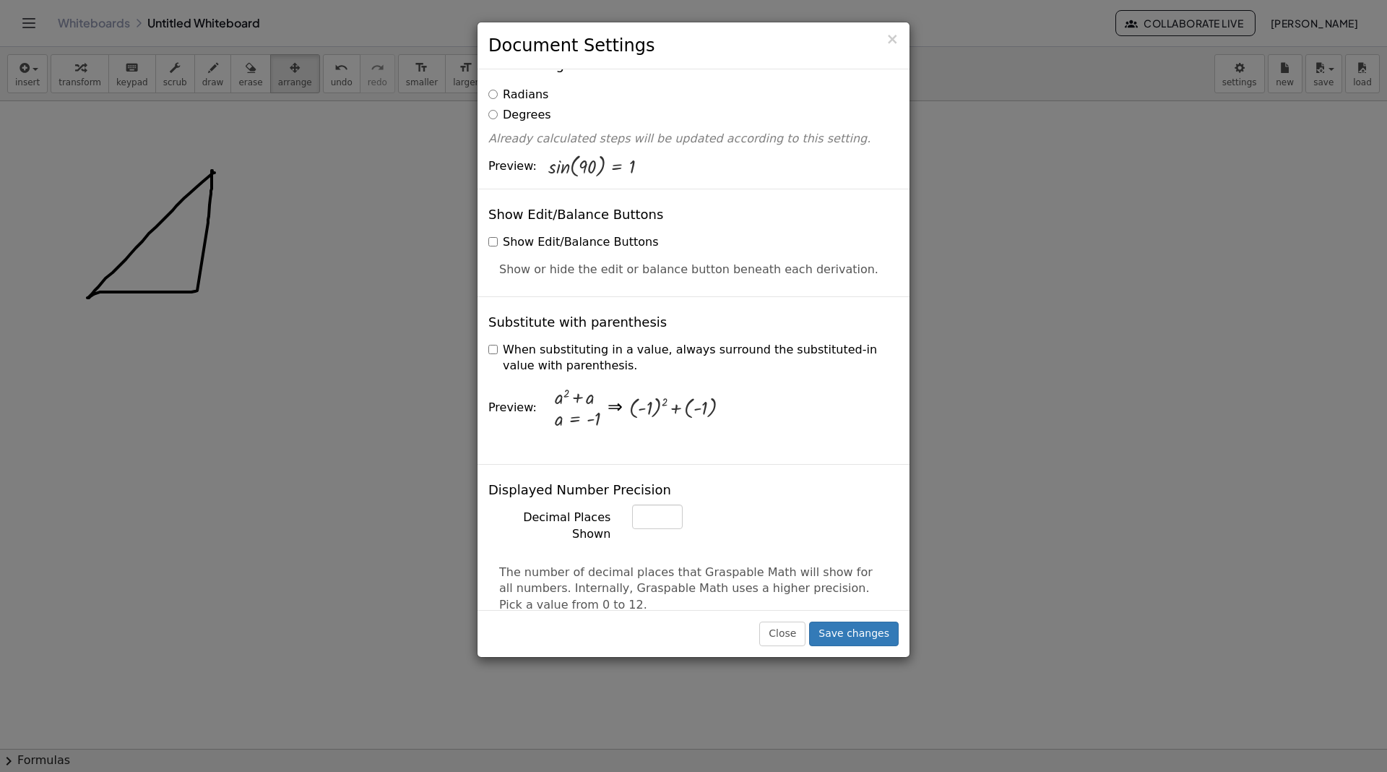
click at [558, 342] on label "When substituting in a value, always surround the substituted-in value with par…" at bounding box center [693, 358] width 410 height 33
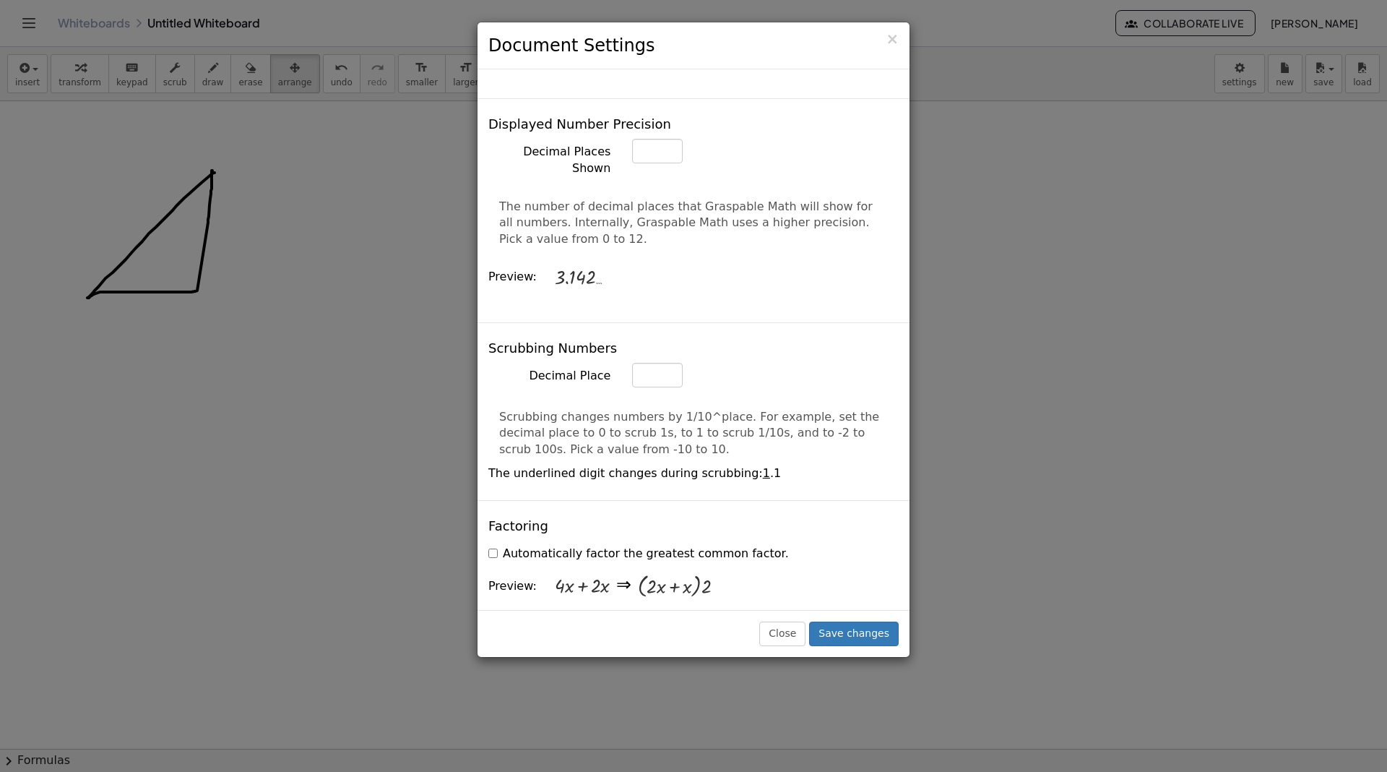
scroll to position [597, 0]
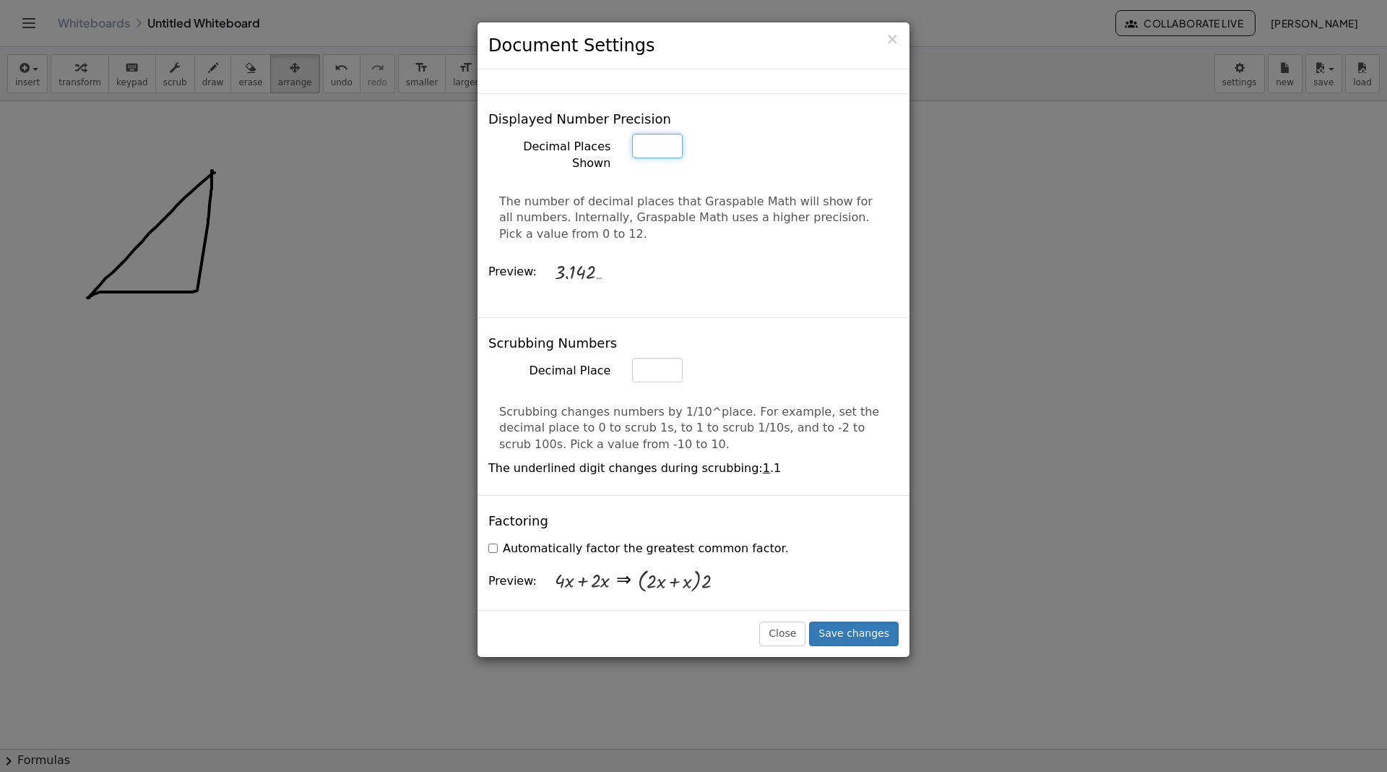
click at [653, 134] on input "*" at bounding box center [657, 146] width 51 height 25
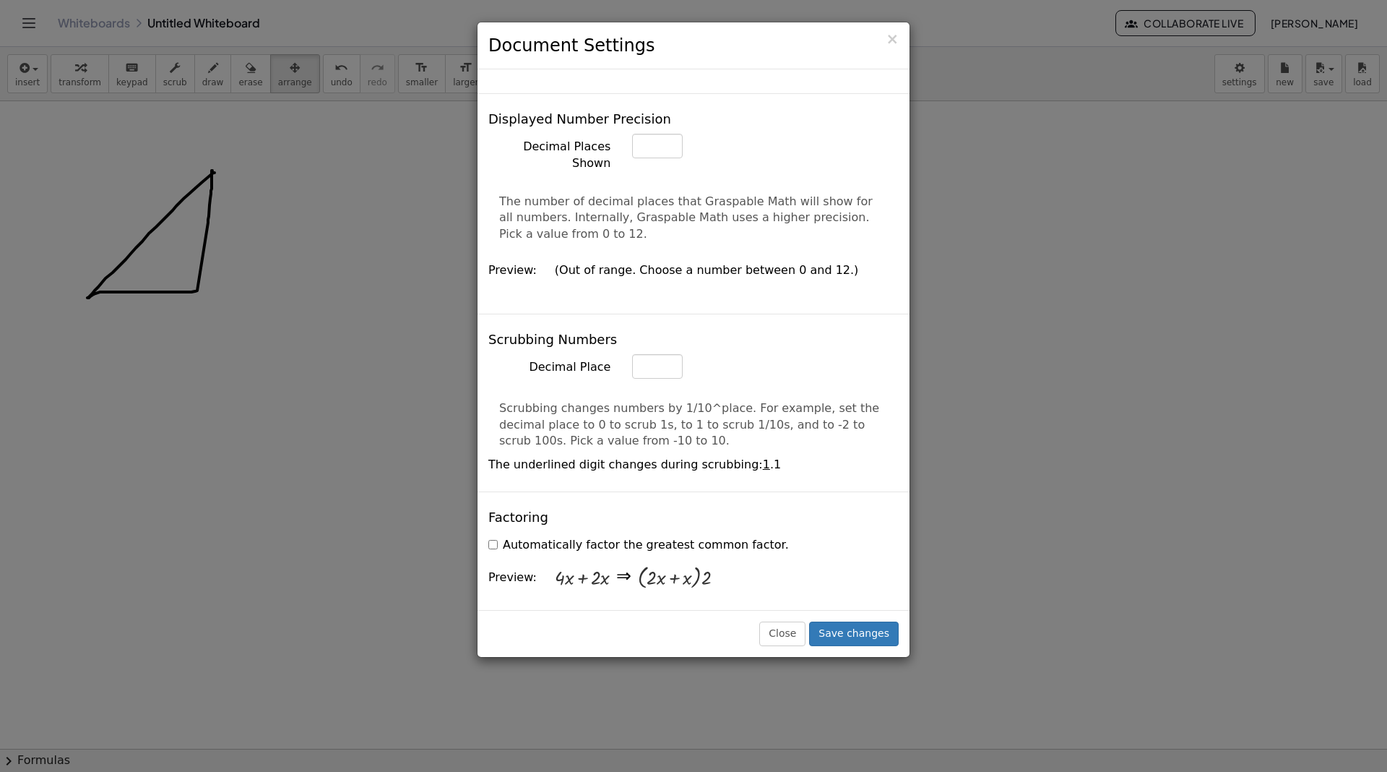
click at [695, 194] on p "The number of decimal places that Graspable Math will show for all numbers. Int…" at bounding box center [693, 219] width 389 height 50
click at [658, 134] on input "**" at bounding box center [657, 146] width 51 height 25
type input "**"
click at [756, 263] on span "(Out of range. Choose a number between 0 and 12.)" at bounding box center [707, 270] width 304 height 14
click at [863, 634] on button "Save changes" at bounding box center [854, 633] width 90 height 25
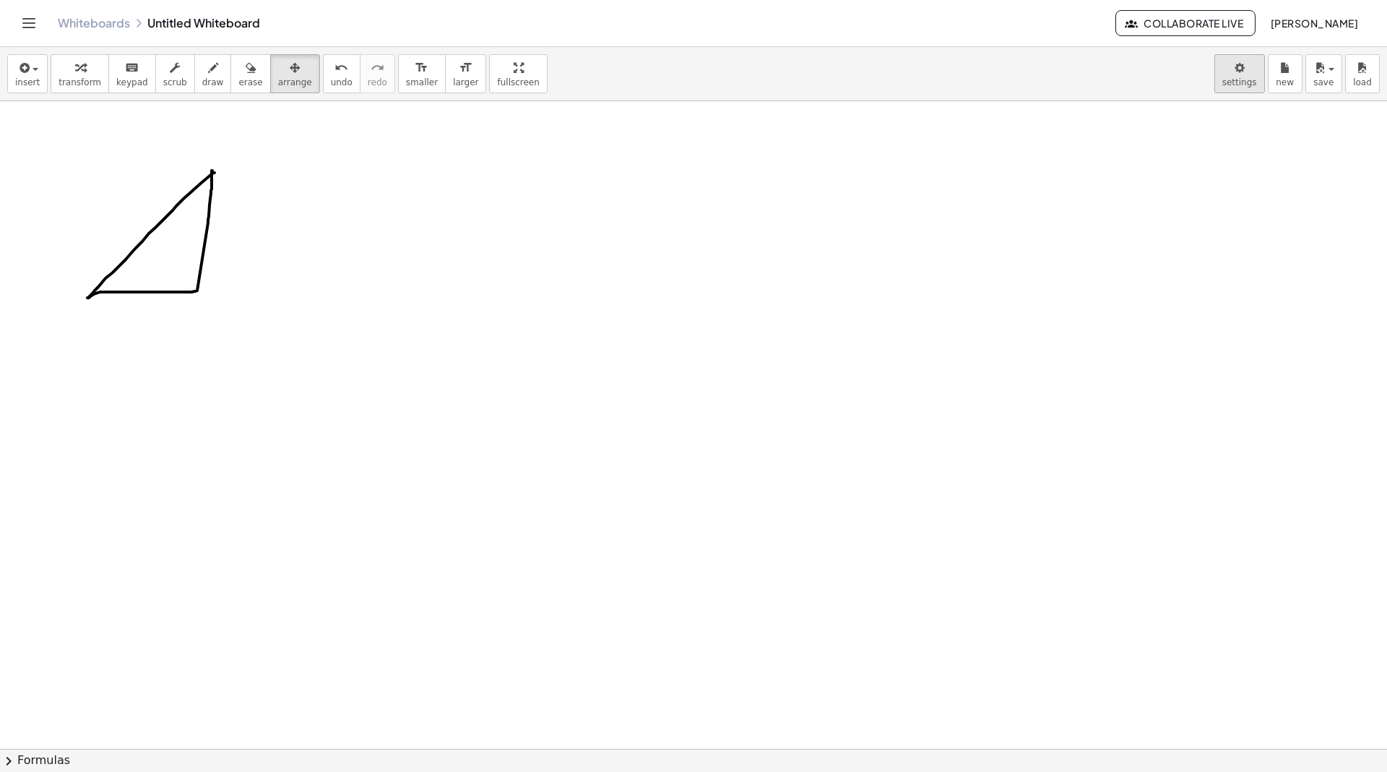
click at [1242, 68] on body "Graspable Math Activities Whiteboards Classes Account v1.30.1 | Privacy policy …" at bounding box center [693, 386] width 1387 height 772
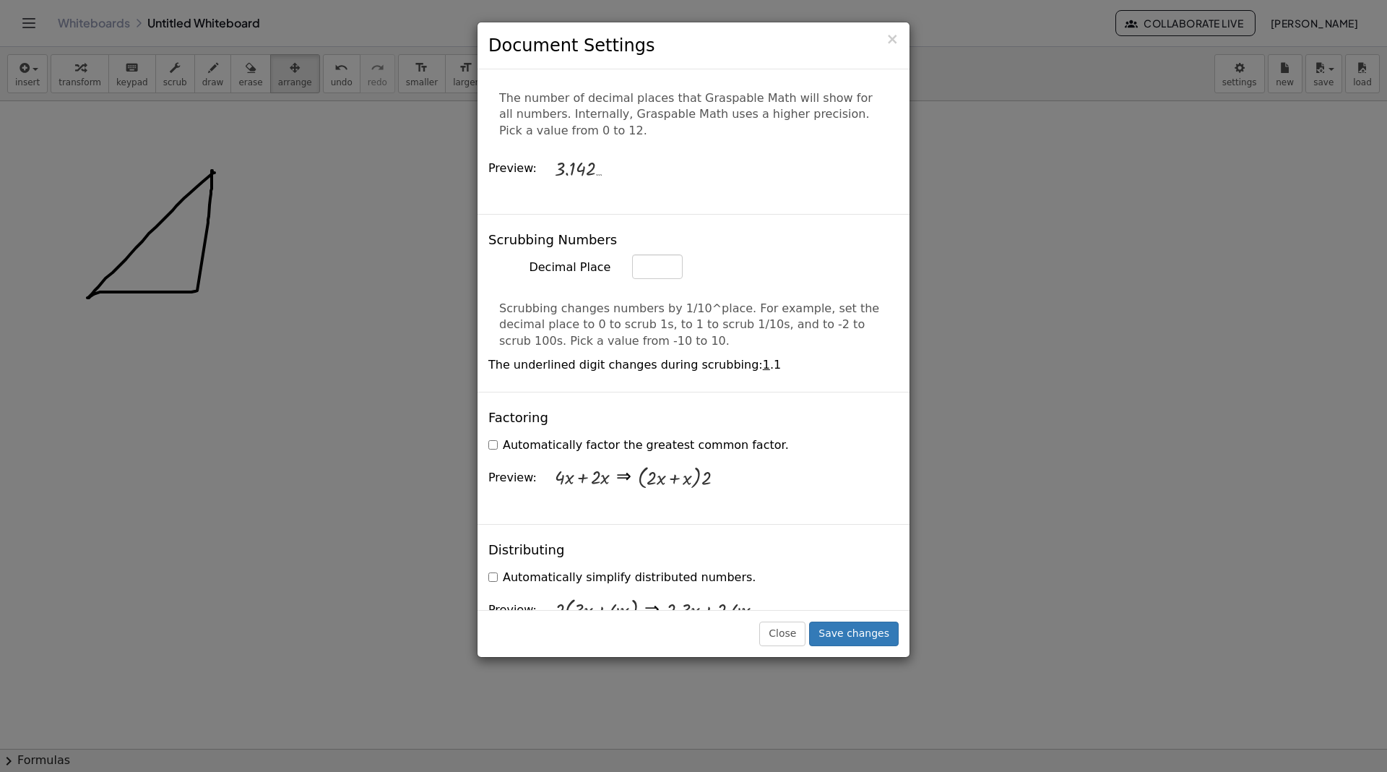
scroll to position [696, 0]
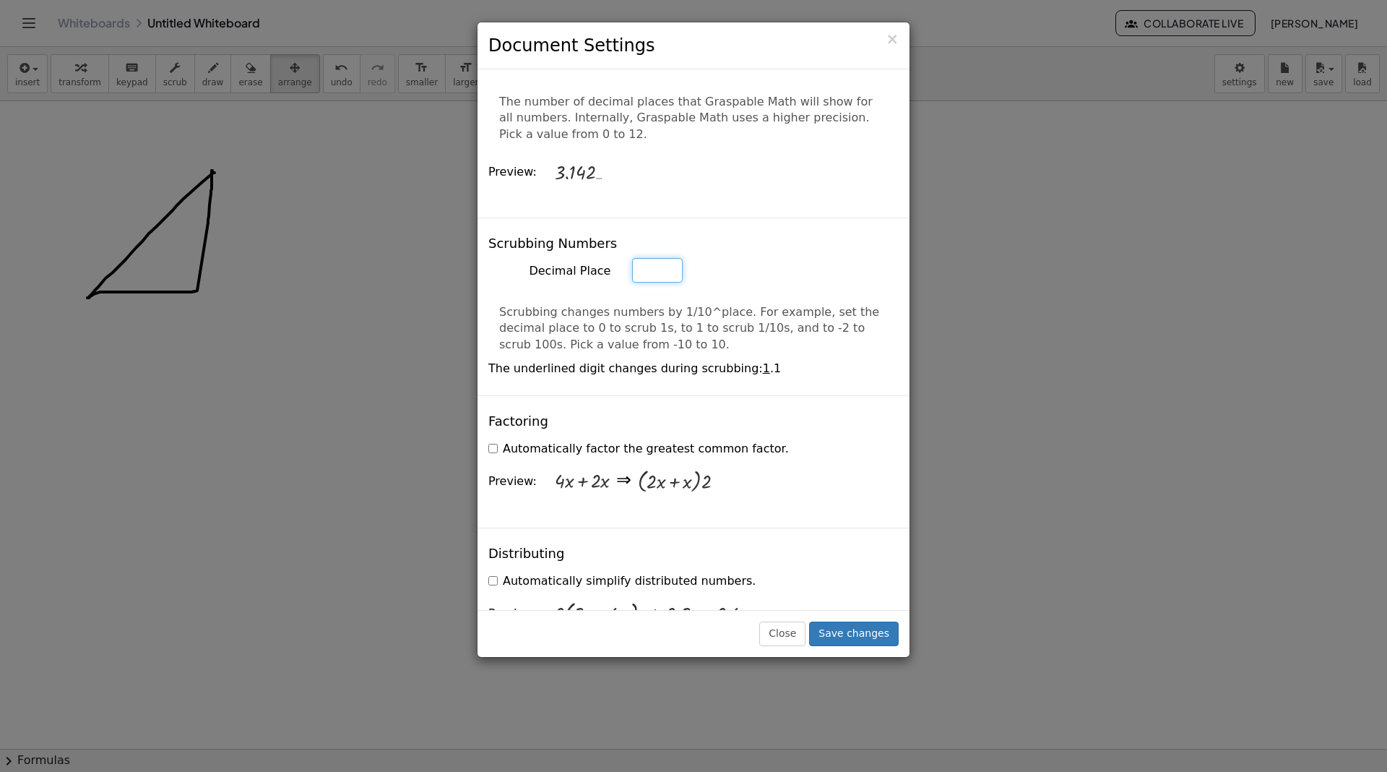
drag, startPoint x: 652, startPoint y: 220, endPoint x: 639, endPoint y: 220, distance: 13.0
click at [639, 59] on input "*" at bounding box center [657, 46] width 51 height 25
type input "*"
click at [589, 304] on p "Scrubbing changes numbers by 1/10^place. For example, set the decimal place to …" at bounding box center [693, 329] width 389 height 50
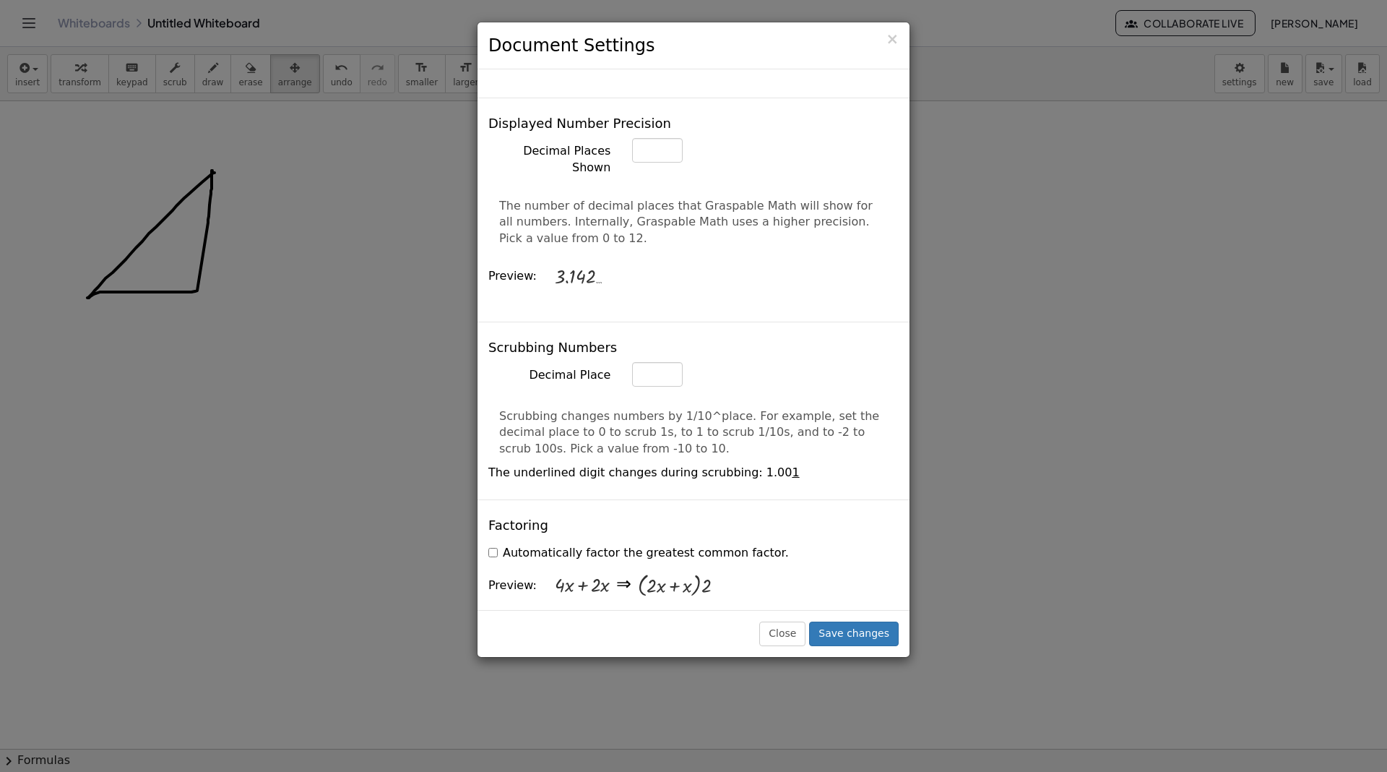
scroll to position [582, 0]
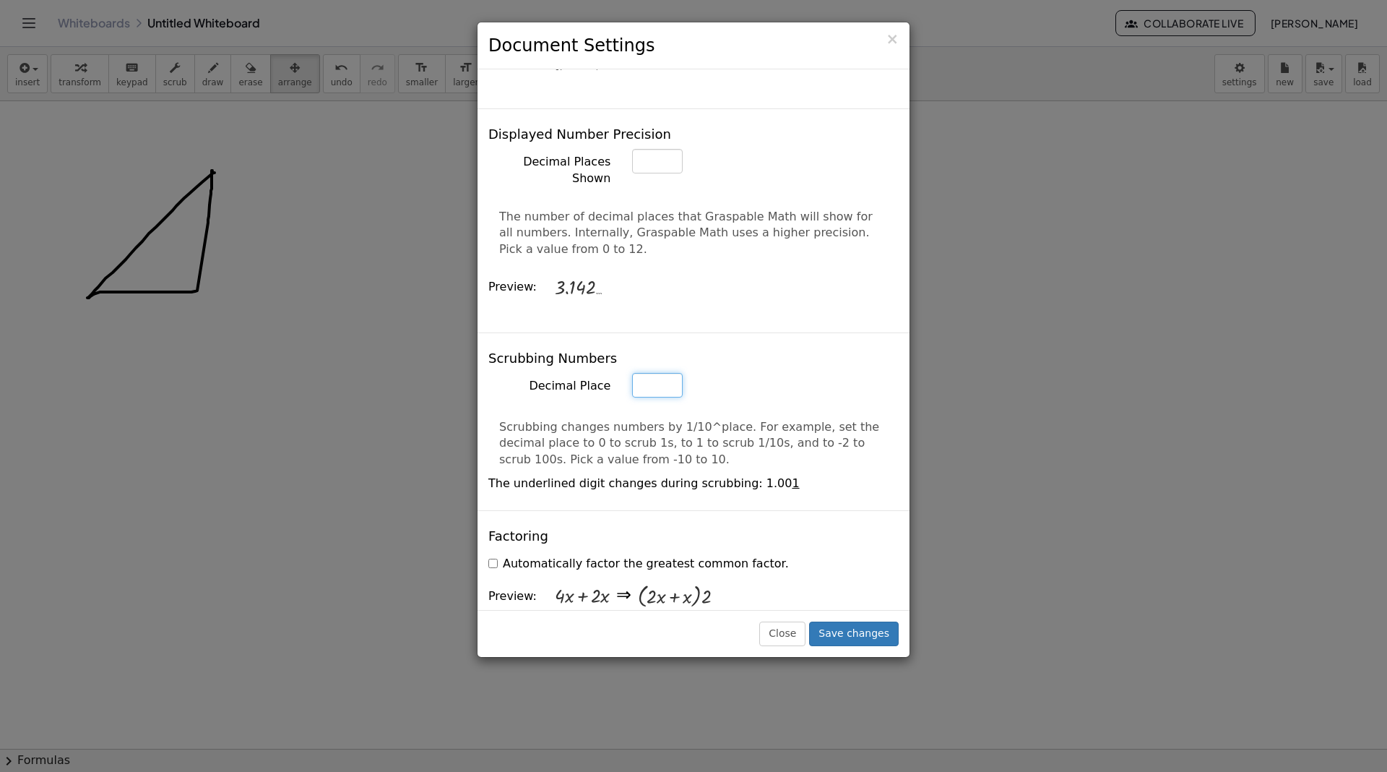
click at [647, 173] on input "*" at bounding box center [657, 161] width 51 height 25
type input "*"
click at [677, 419] on p "Scrubbing changes numbers by 1/10^place. For example, set the decimal place to …" at bounding box center [693, 444] width 389 height 50
click at [648, 173] on input "*" at bounding box center [657, 161] width 51 height 25
type input "*"
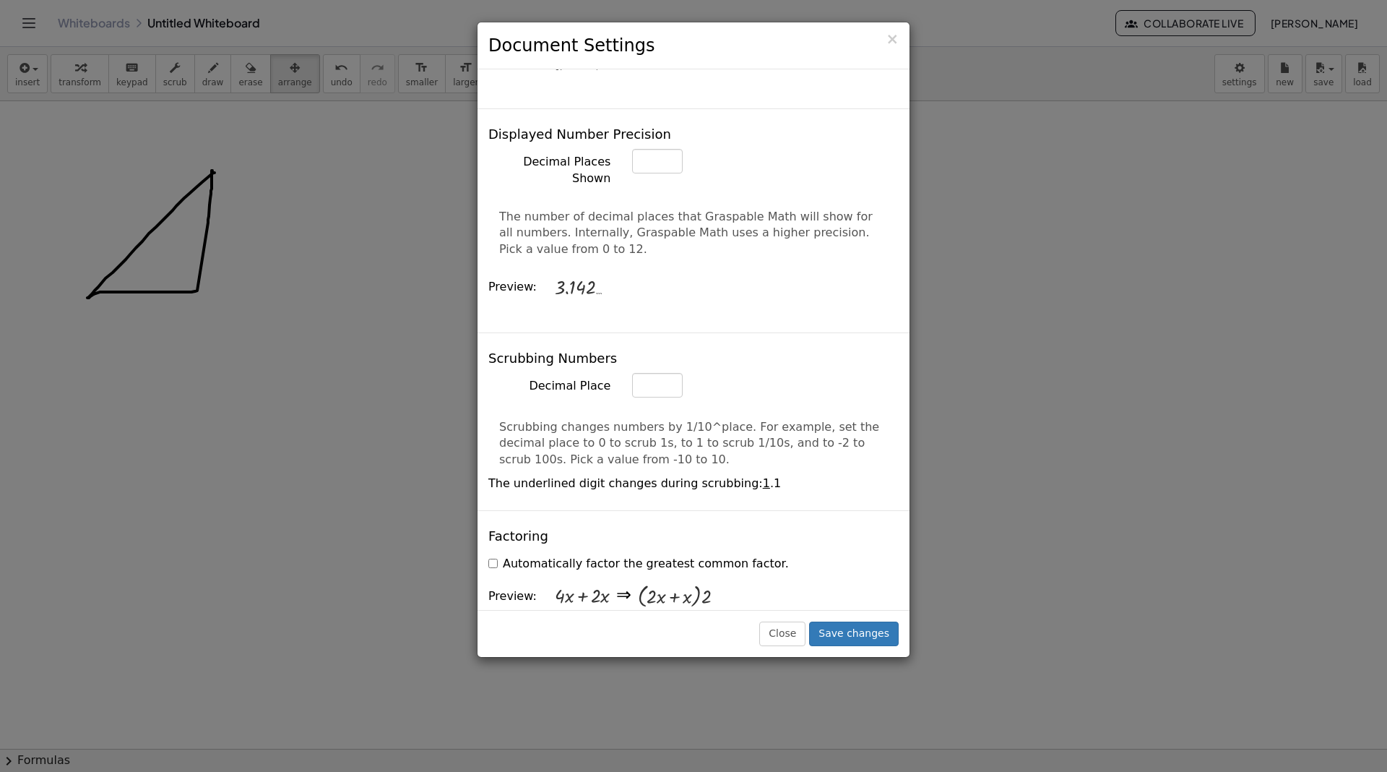
click at [639, 419] on p "Scrubbing changes numbers by 1/10^place. For example, set the decimal place to …" at bounding box center [693, 444] width 389 height 50
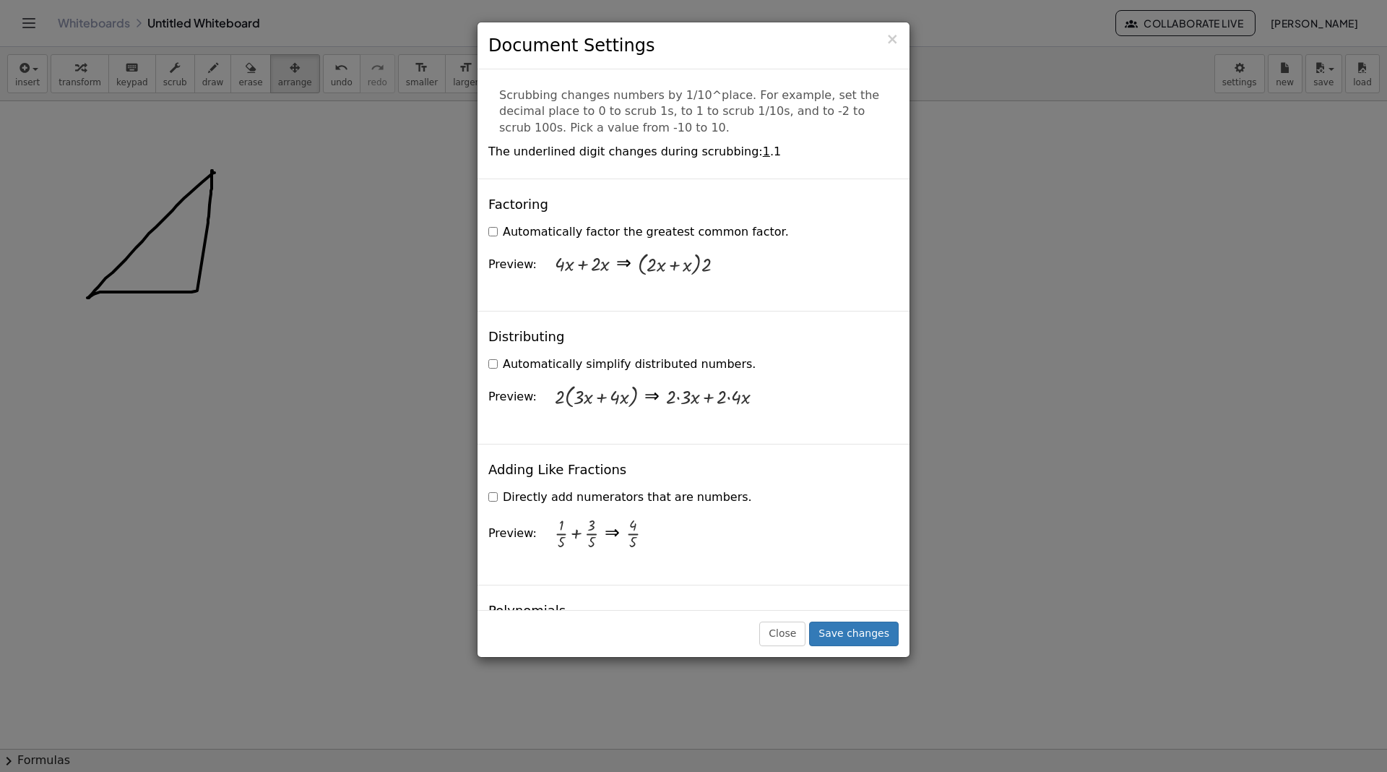
scroll to position [915, 0]
click at [653, 222] on label "Automatically factor the greatest common factor." at bounding box center [638, 230] width 301 height 17
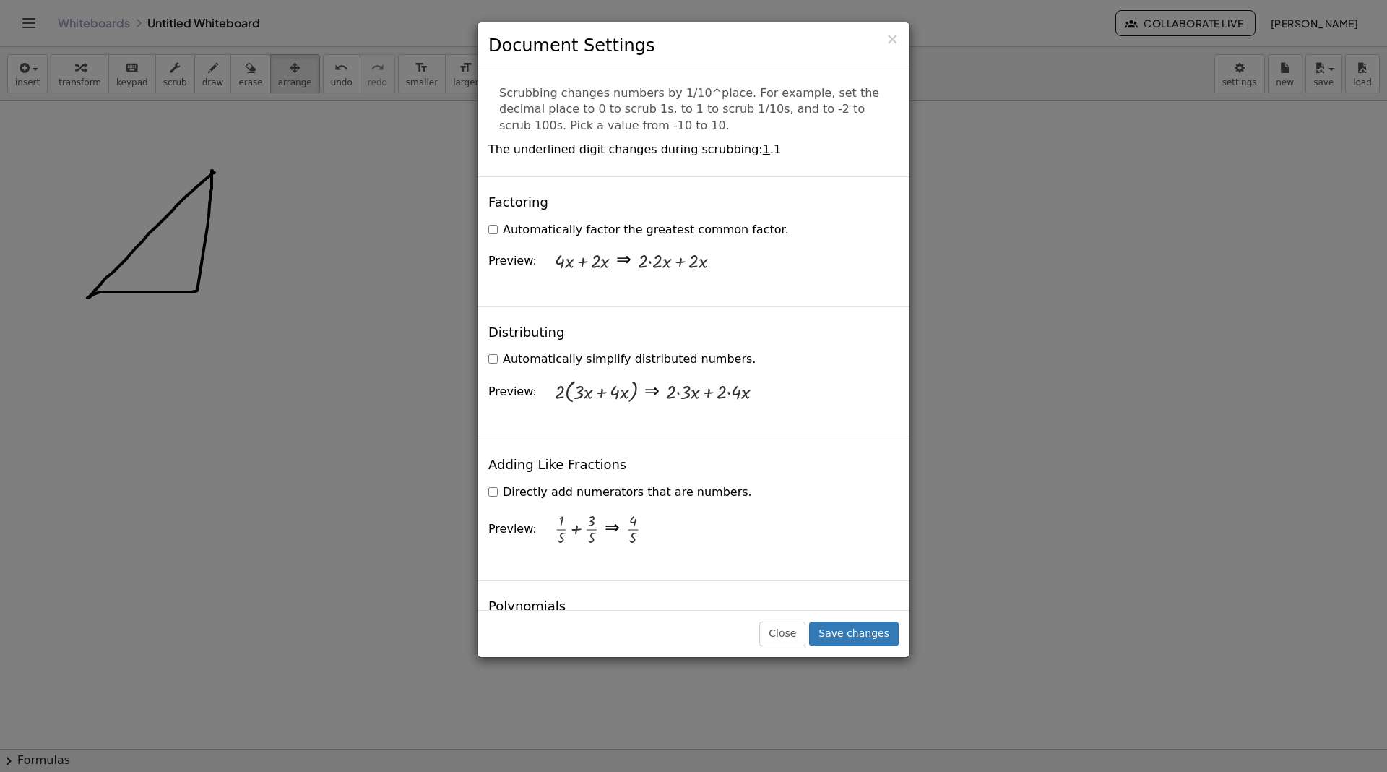
click at [653, 222] on label "Automatically factor the greatest common factor." at bounding box center [638, 230] width 301 height 17
click at [524, 354] on label "Automatically simplify distributed numbers." at bounding box center [621, 362] width 267 height 17
click at [522, 354] on label "Automatically simplify distributed numbers." at bounding box center [621, 362] width 267 height 17
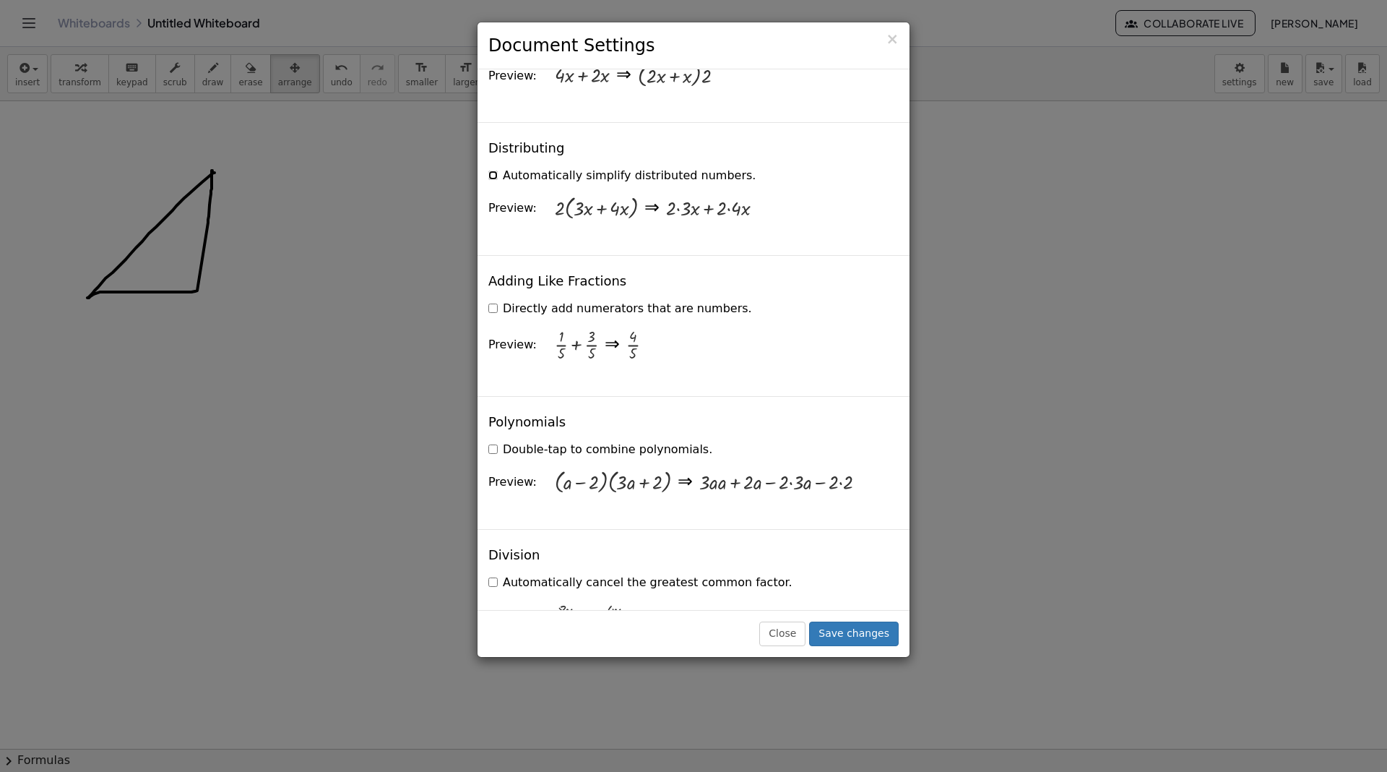
scroll to position [1103, 0]
click at [527, 299] on label "Directly add numerators that are numbers." at bounding box center [620, 307] width 264 height 17
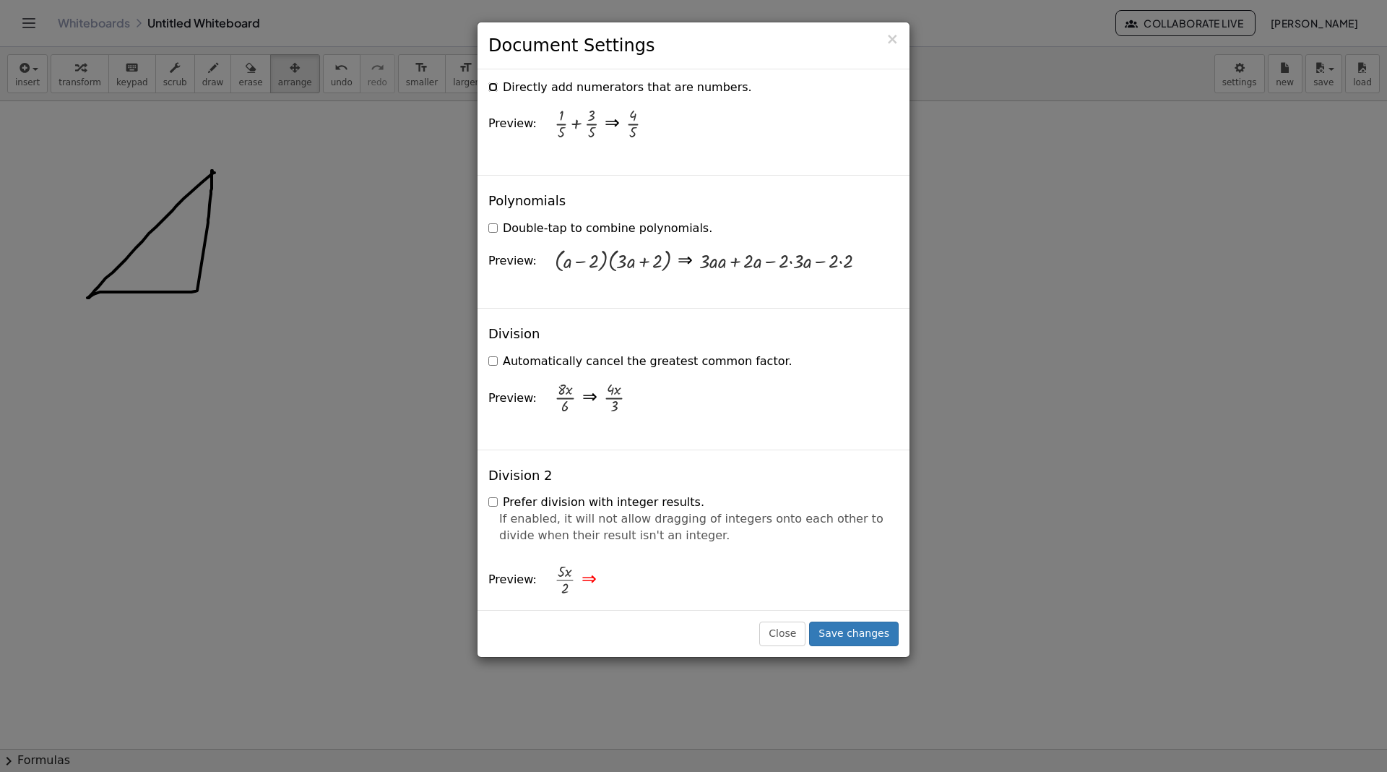
scroll to position [1331, 0]
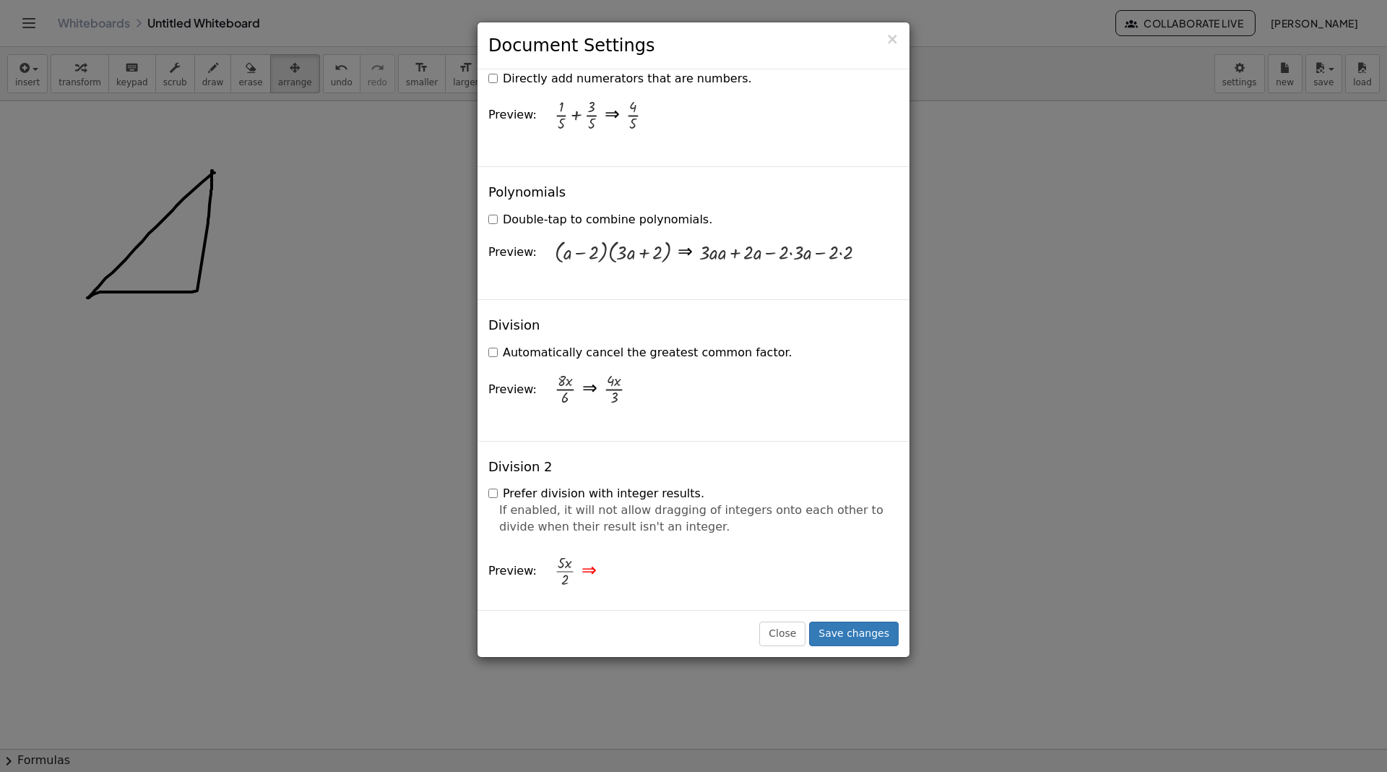
click at [514, 345] on label "Automatically cancel the greatest common factor." at bounding box center [640, 353] width 304 height 17
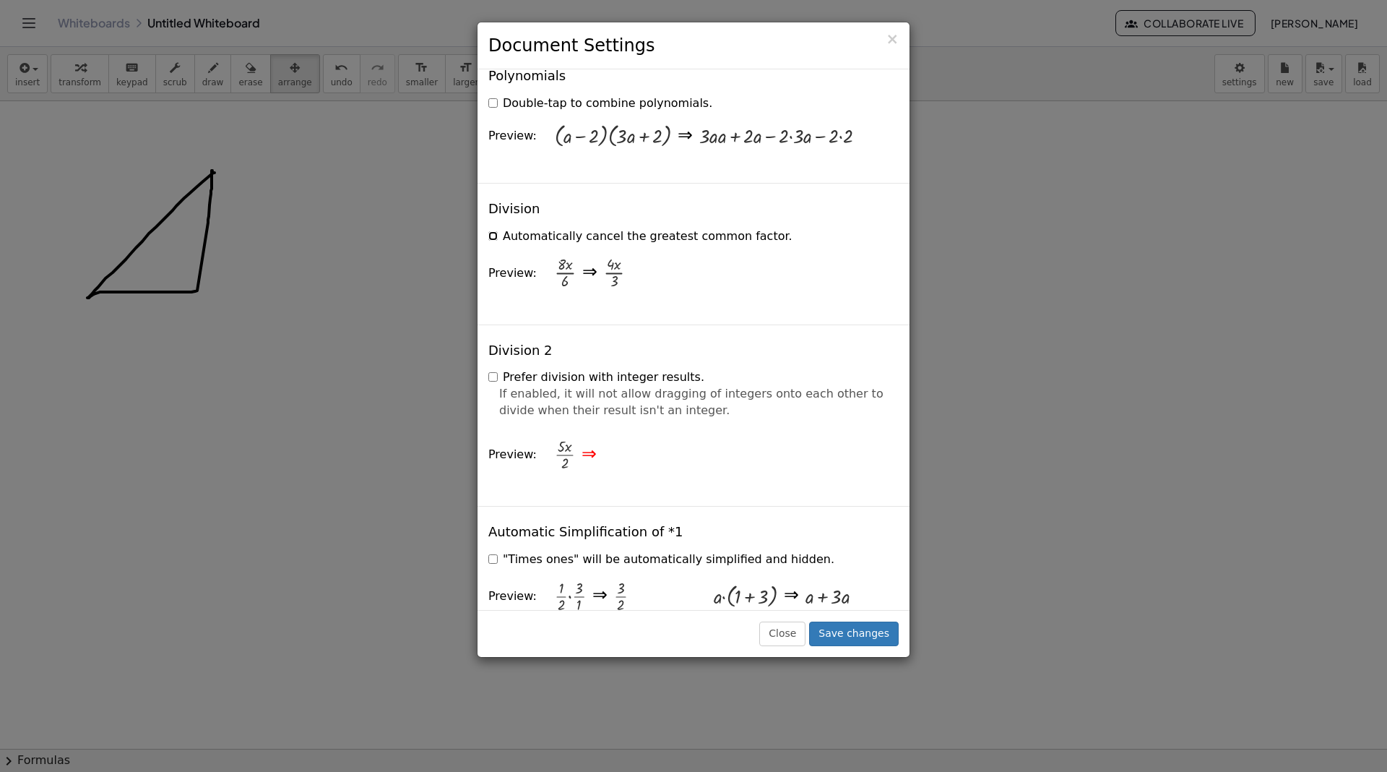
scroll to position [1452, 0]
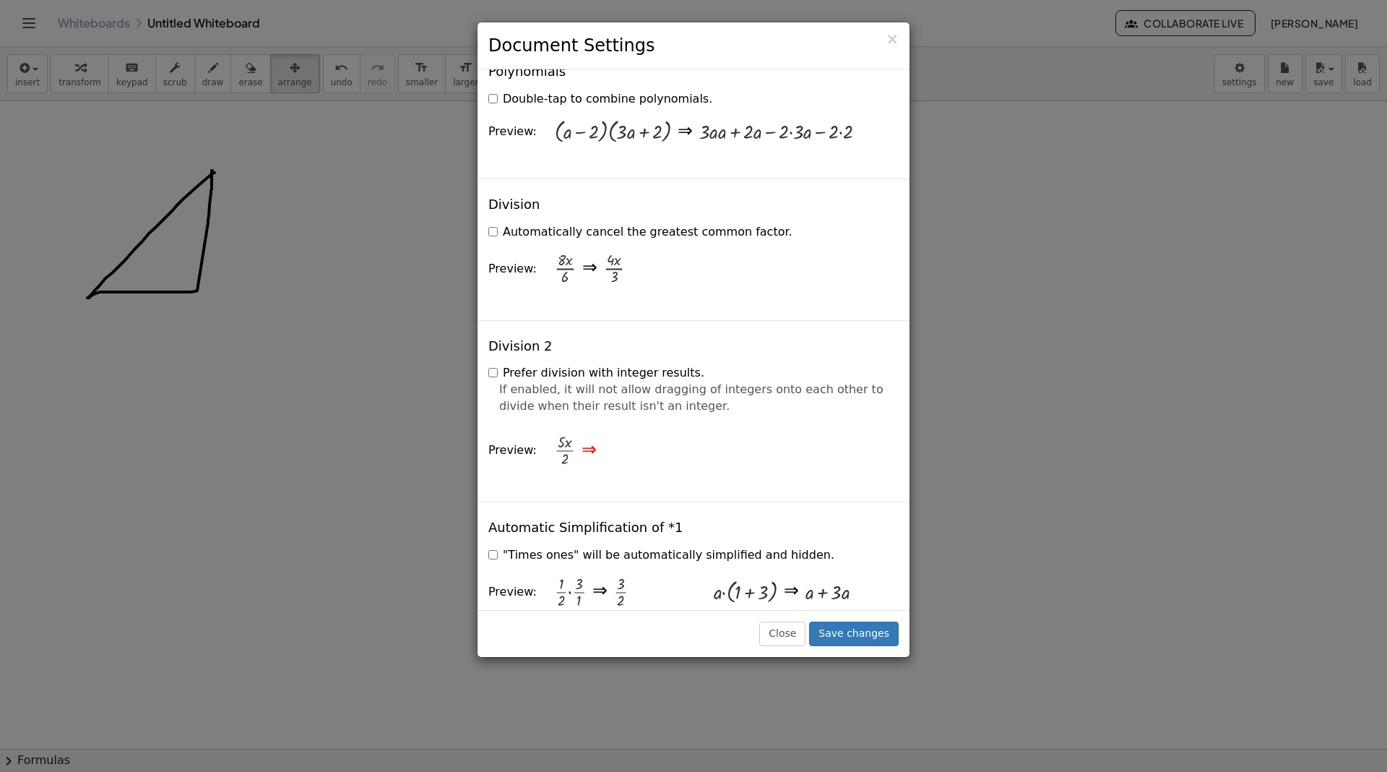
click at [543, 365] on label "Prefer division with integer results." at bounding box center [596, 373] width 216 height 17
click at [544, 365] on label "Prefer division with integer results." at bounding box center [596, 373] width 216 height 17
click at [545, 365] on label "Prefer division with integer results." at bounding box center [596, 373] width 216 height 17
click at [553, 365] on label "Prefer division with integer results." at bounding box center [596, 373] width 216 height 17
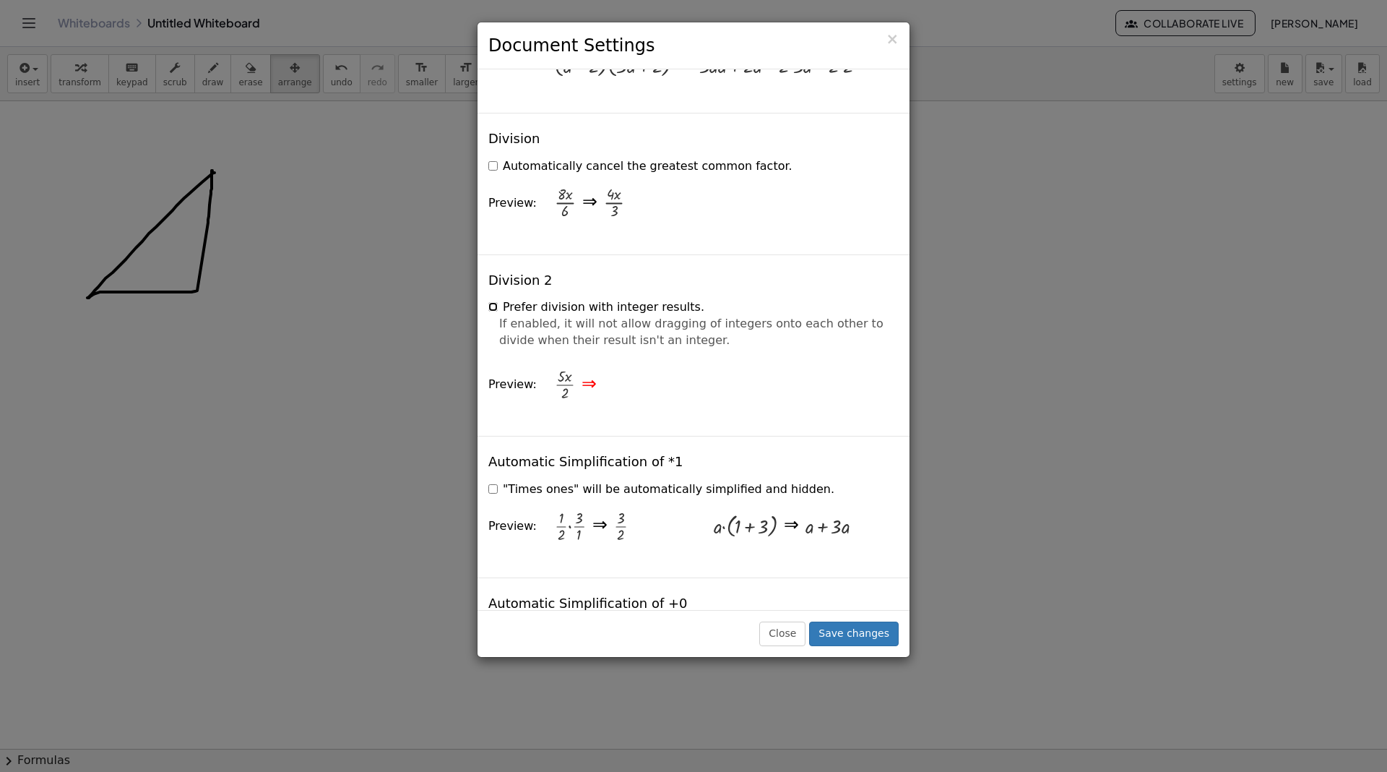
scroll to position [1550, 0]
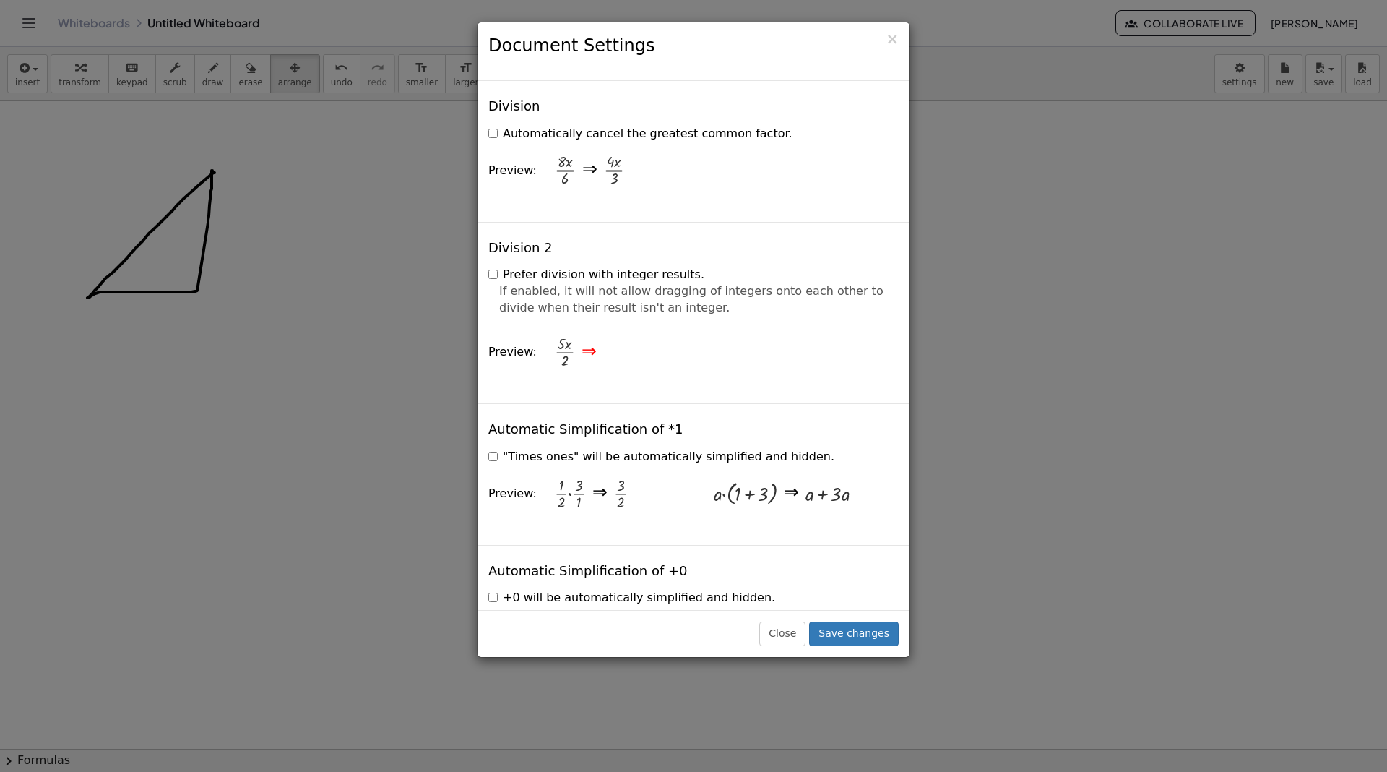
click at [628, 449] on label ""Times ones" will be automatically simplified and hidden." at bounding box center [661, 457] width 346 height 17
click at [630, 449] on label ""Times ones" will be automatically simplified and hidden." at bounding box center [661, 457] width 346 height 17
click at [705, 403] on div "Automatic Simplification of *1 "Times ones" will be automatically simplified an…" at bounding box center [693, 474] width 432 height 142
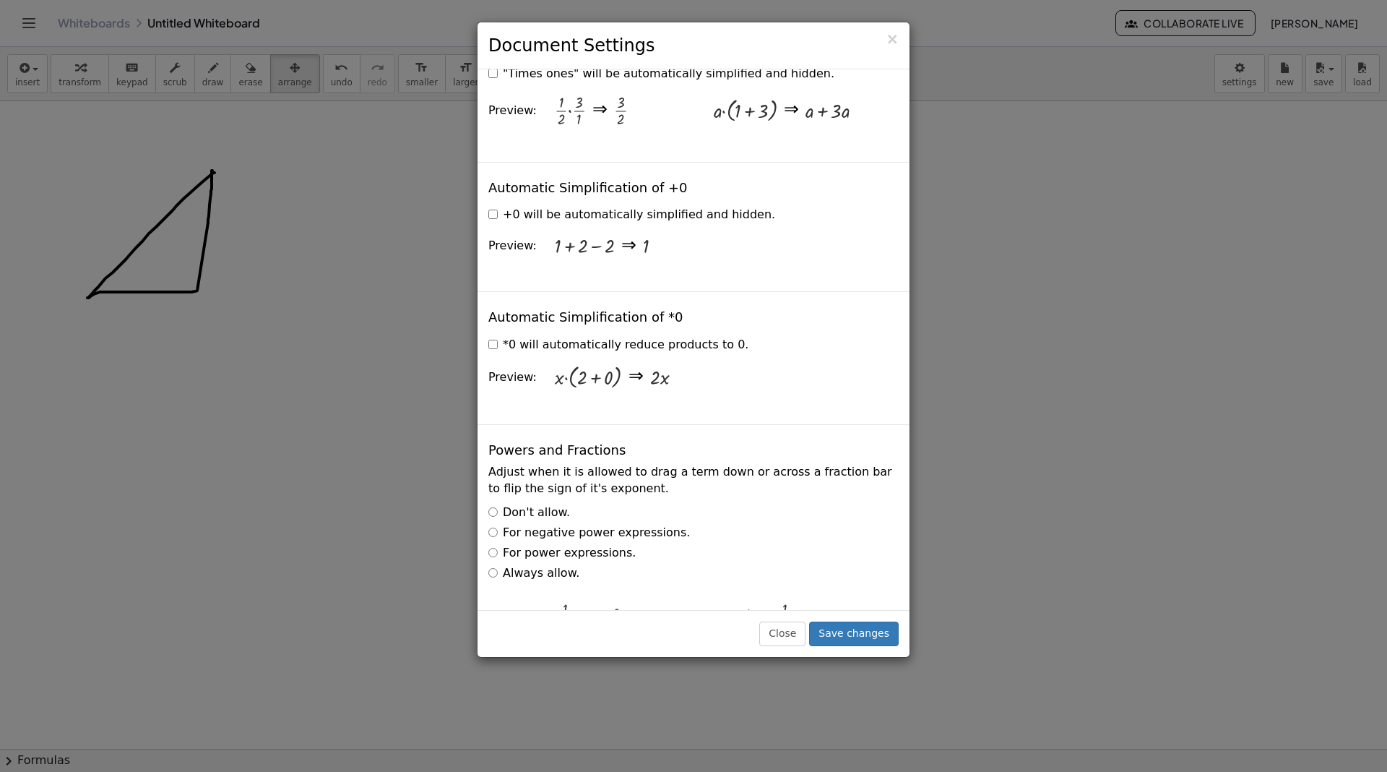
scroll to position [1940, 0]
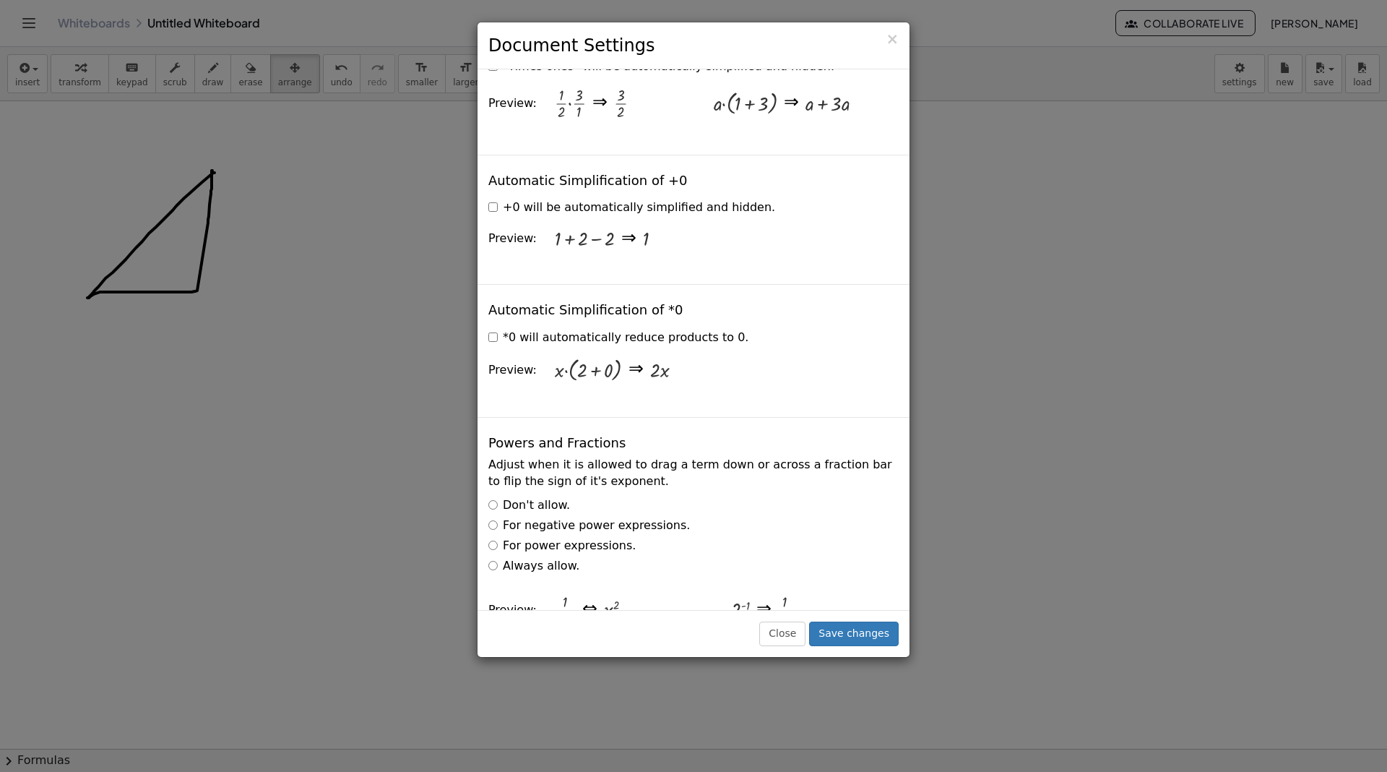
click at [690, 329] on label "*0 will automatically reduce products to 0." at bounding box center [618, 337] width 260 height 17
click at [691, 329] on label "*0 will automatically reduce products to 0." at bounding box center [618, 337] width 260 height 17
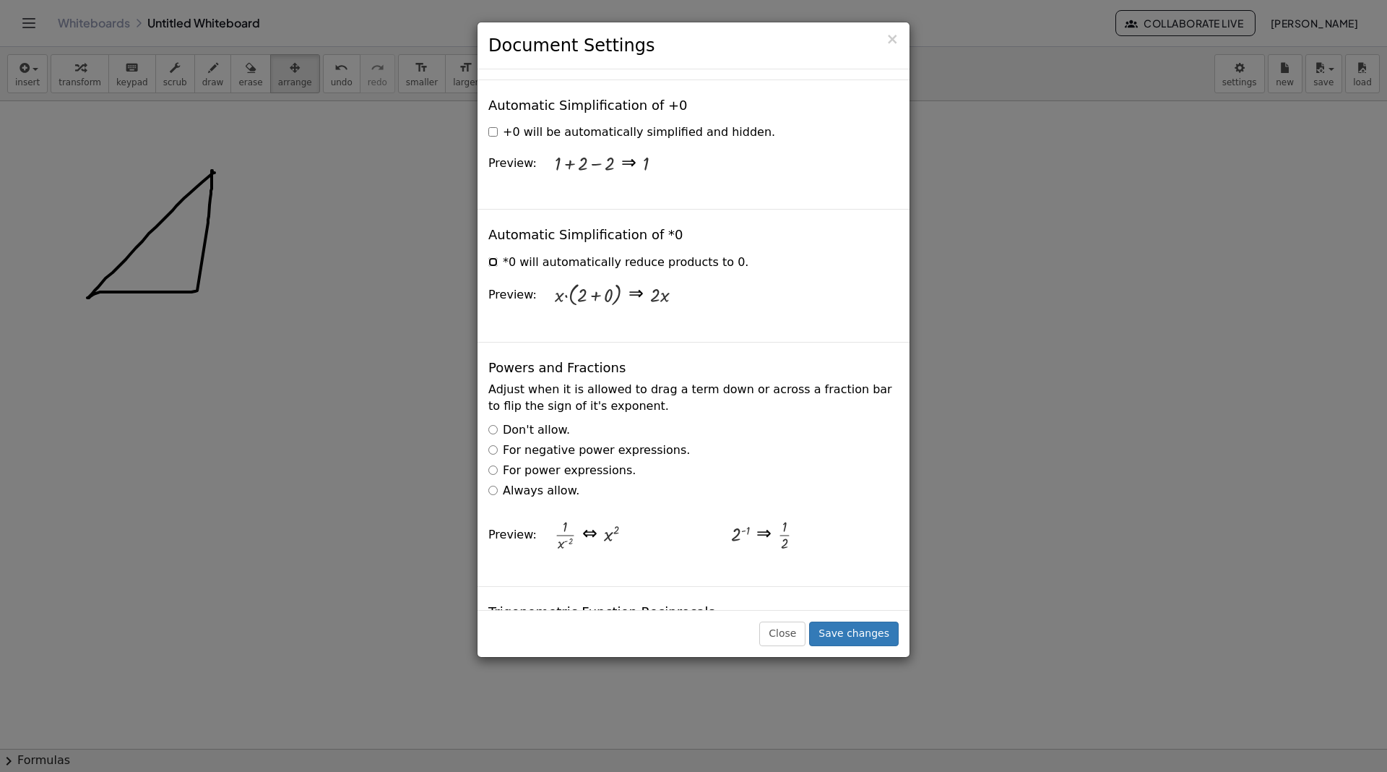
scroll to position [2021, 0]
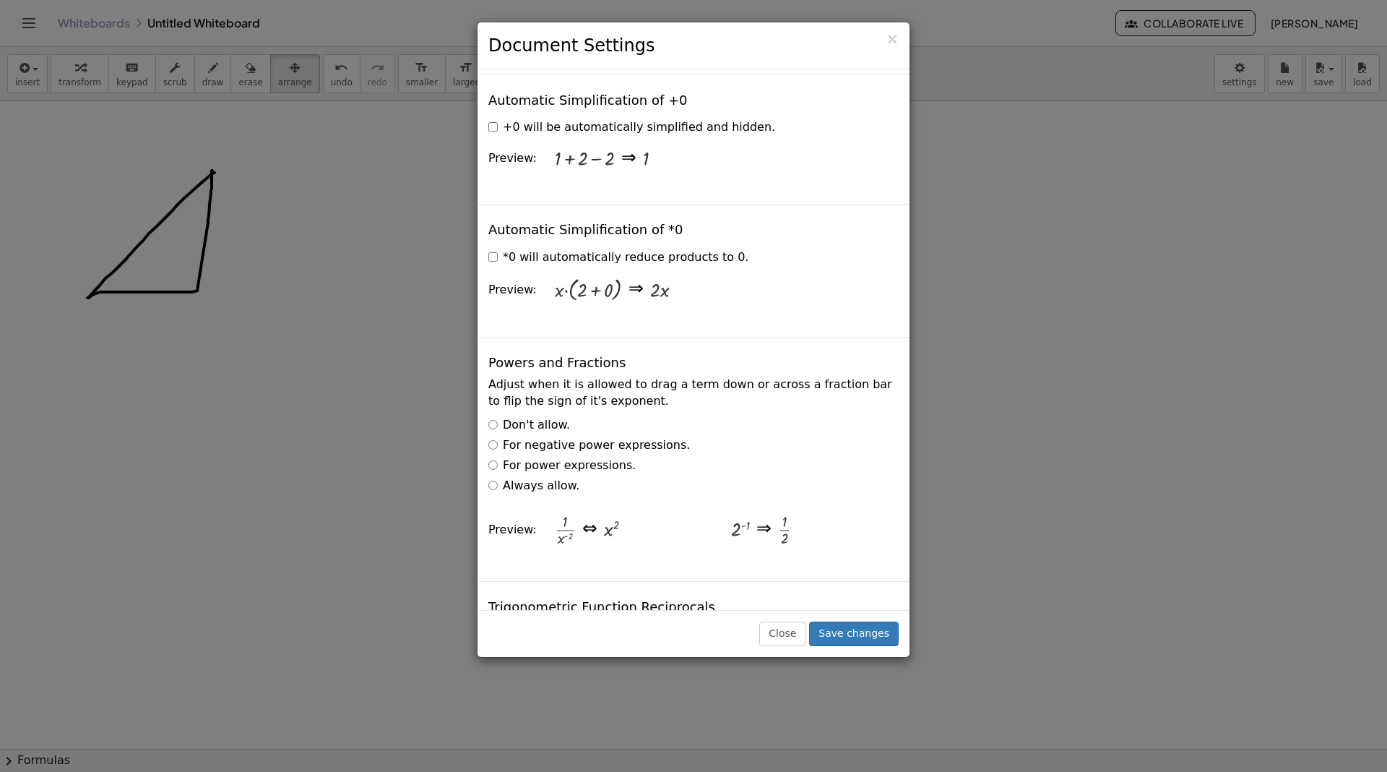
click at [541, 417] on label "Don't allow." at bounding box center [529, 425] width 82 height 17
click at [547, 437] on label "For negative power expressions." at bounding box center [589, 445] width 202 height 17
click at [558, 457] on label "For power expressions." at bounding box center [561, 465] width 147 height 17
click at [522, 477] on label "Always allow." at bounding box center [533, 485] width 91 height 17
click at [527, 457] on label "For power expressions." at bounding box center [561, 465] width 147 height 17
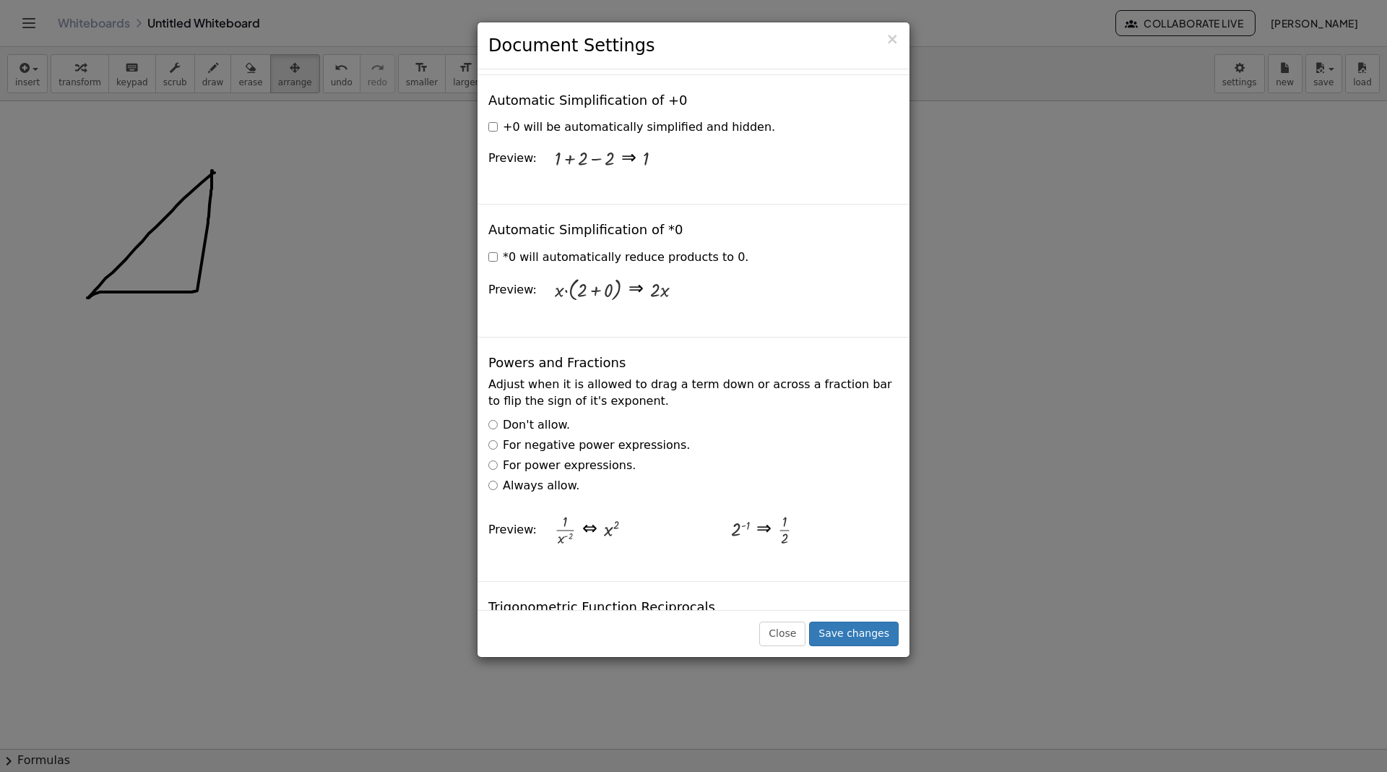
click at [587, 437] on label "For negative power expressions." at bounding box center [589, 445] width 202 height 17
click at [591, 457] on label "For power expressions." at bounding box center [561, 465] width 147 height 17
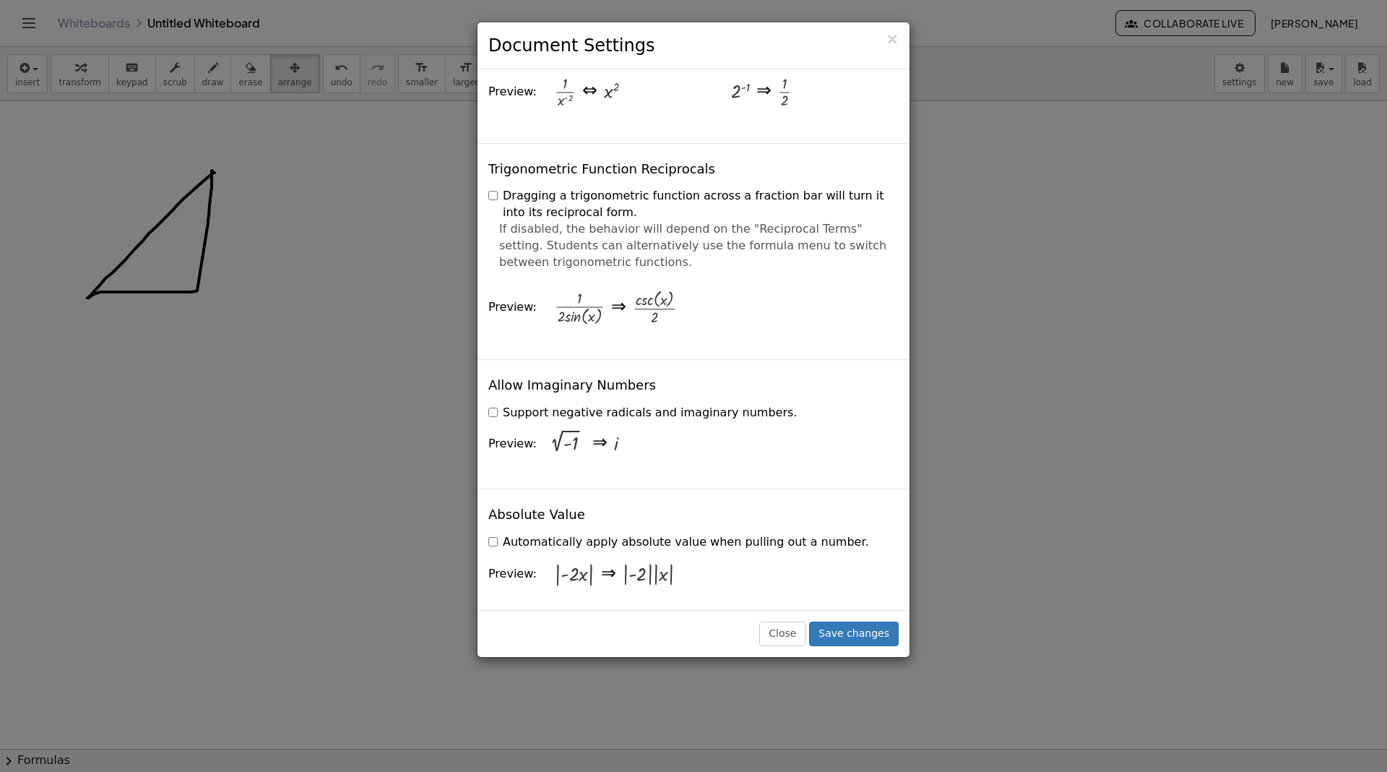
scroll to position [2471, 0]
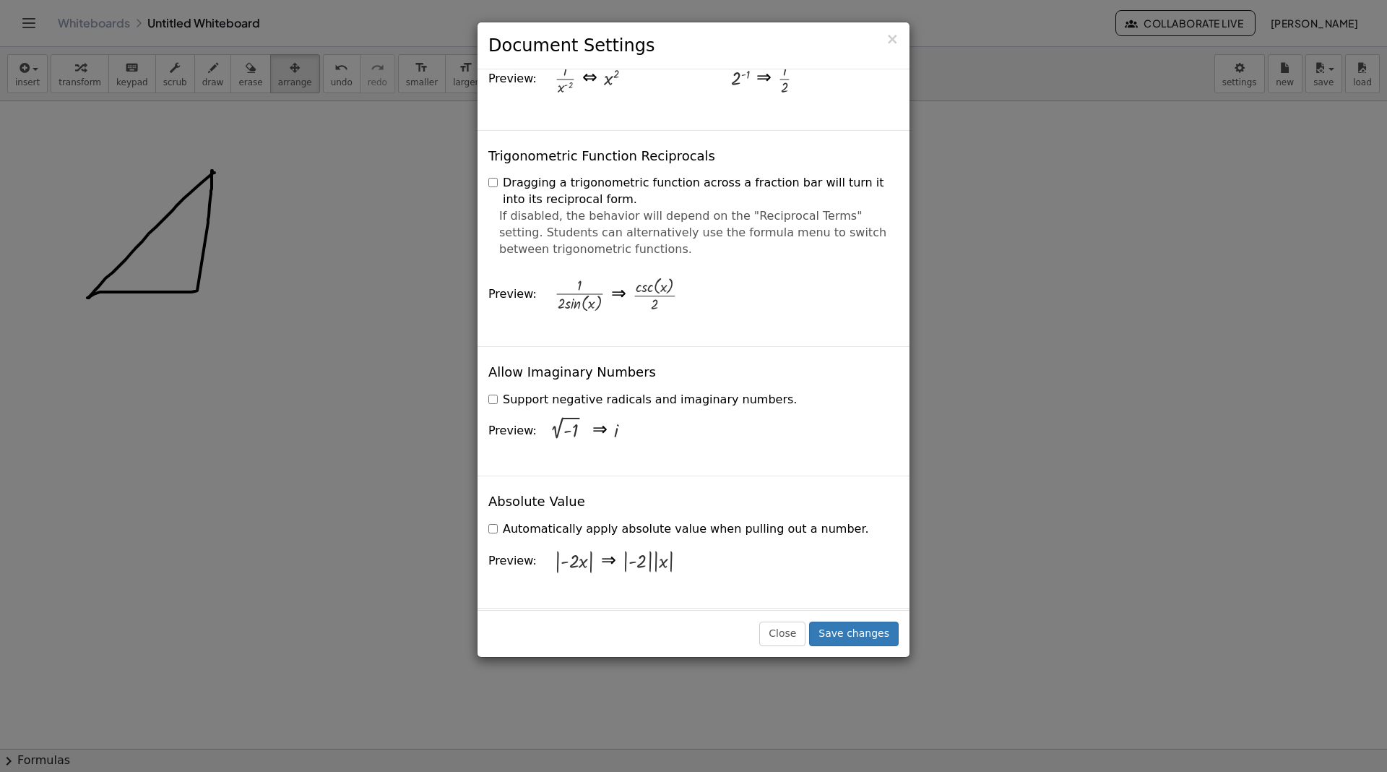
click at [503, 392] on label "Support negative radicals and imaginary numbers." at bounding box center [642, 400] width 308 height 17
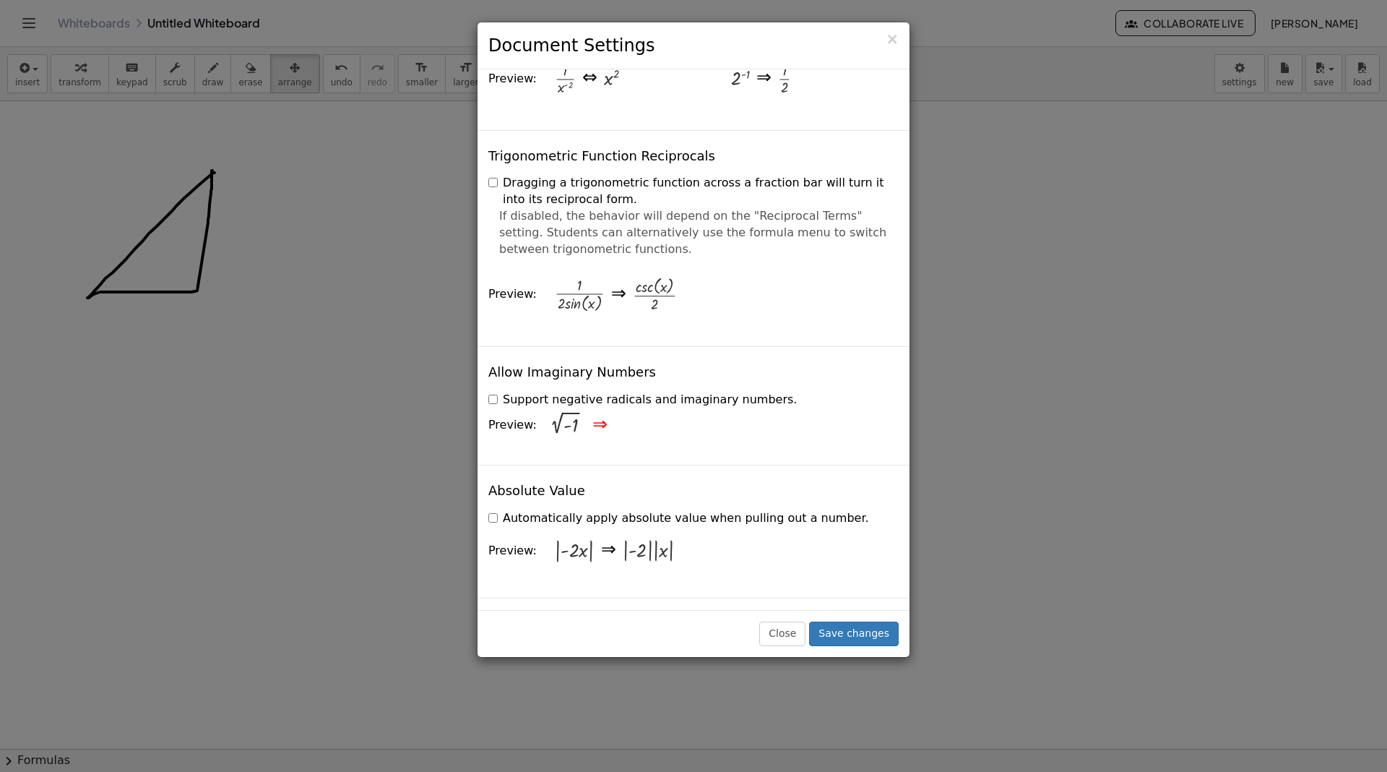
click at [503, 392] on label "Support negative radicals and imaginary numbers." at bounding box center [642, 400] width 308 height 17
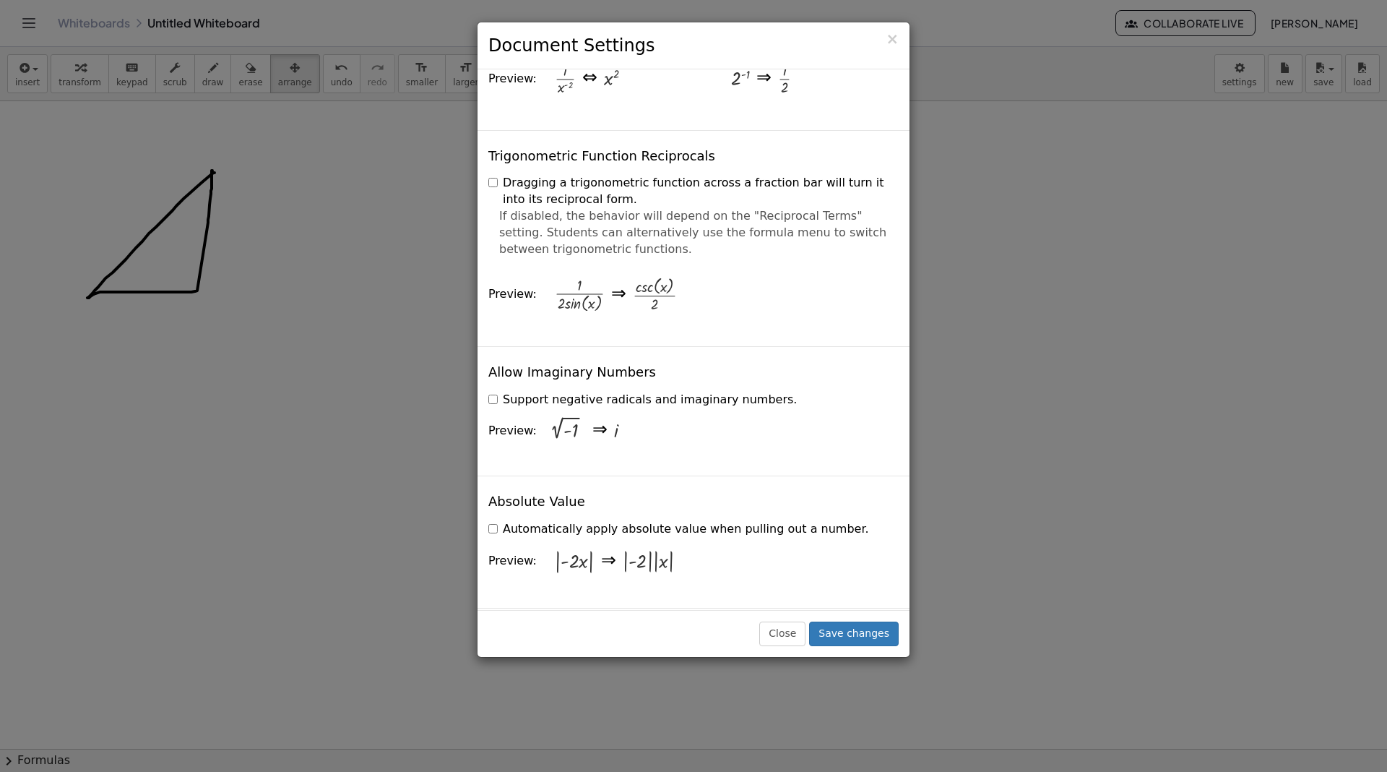
click at [503, 392] on label "Support negative radicals and imaginary numbers." at bounding box center [642, 400] width 308 height 17
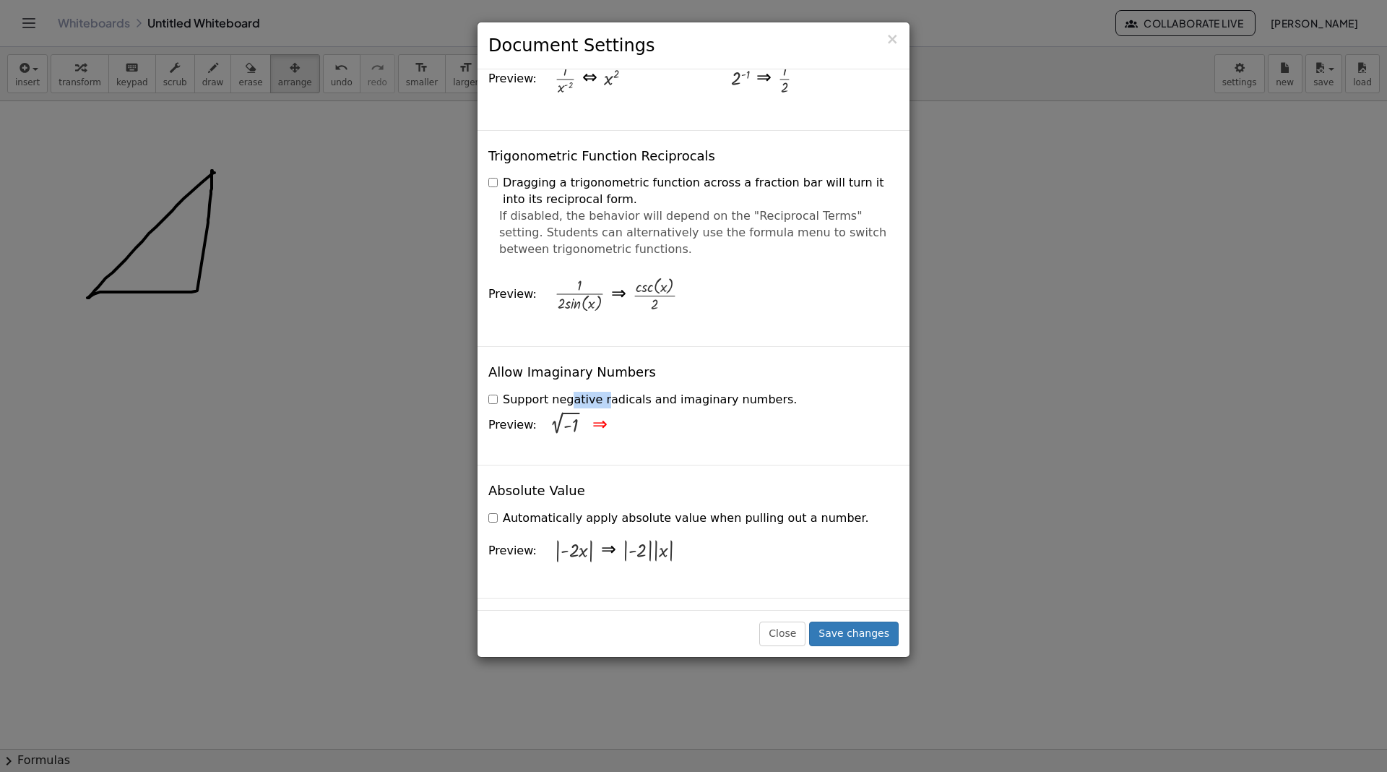
click at [503, 392] on label "Support negative radicals and imaginary numbers." at bounding box center [642, 400] width 308 height 17
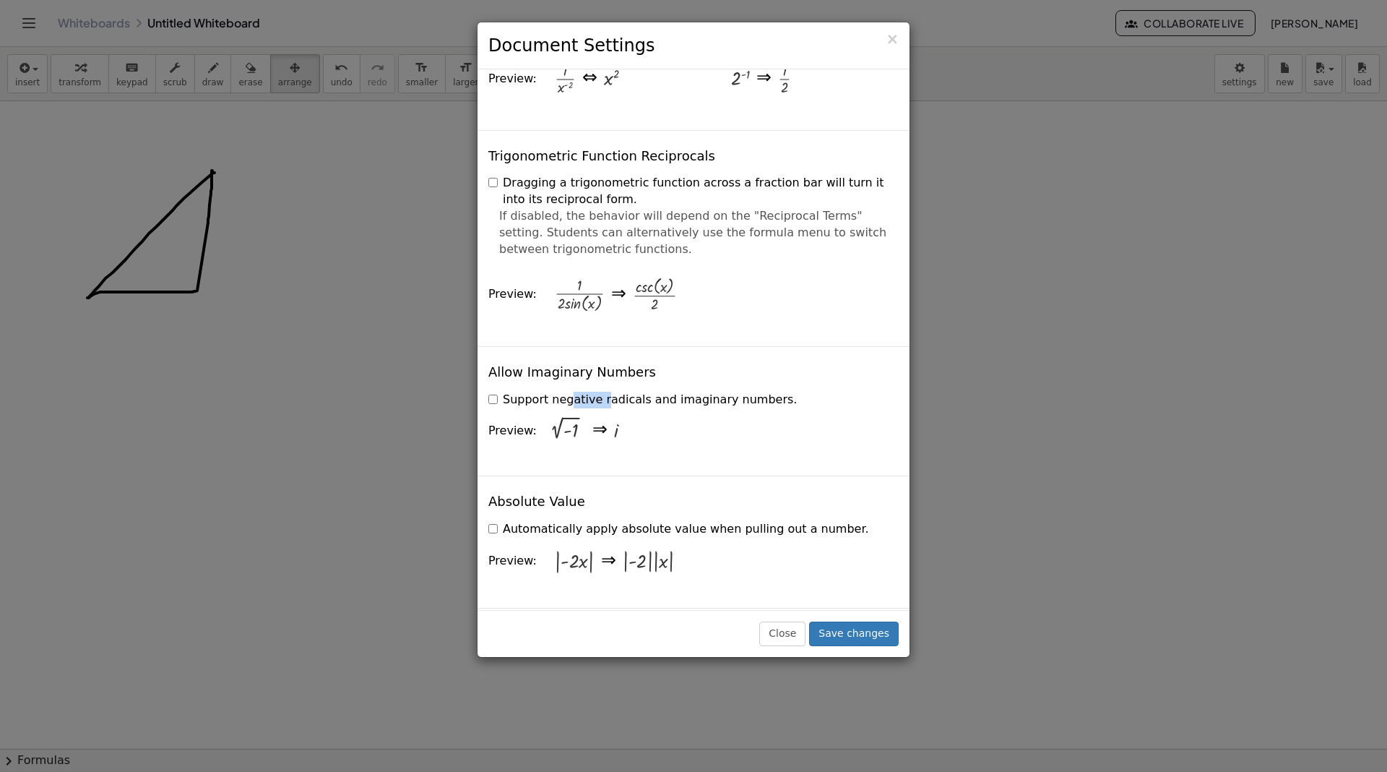
click at [503, 392] on label "Support negative radicals and imaginary numbers." at bounding box center [642, 400] width 308 height 17
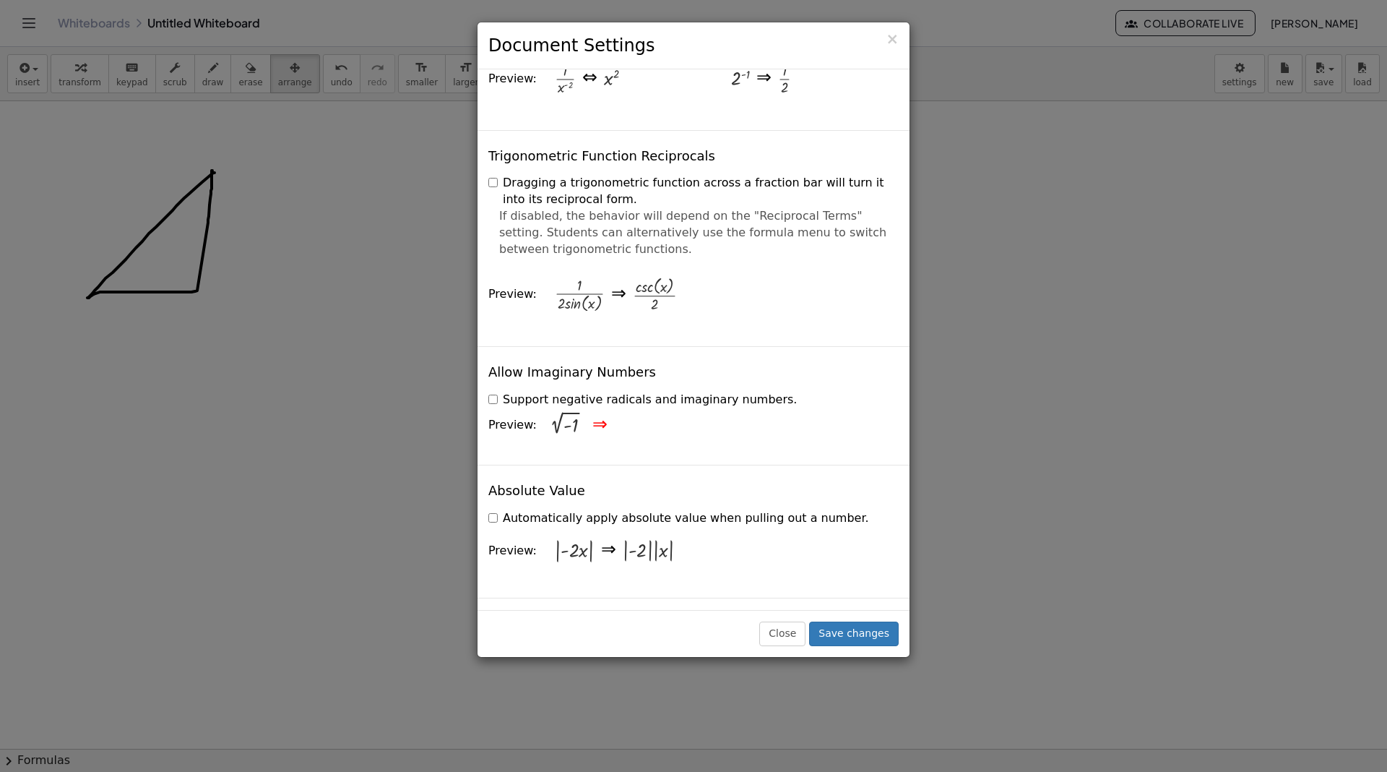
click at [514, 407] on div "Allow Imaginary Numbers Support negative radicals and imaginary numbers. Previe…" at bounding box center [693, 405] width 432 height 118
click at [499, 418] on span "Preview:" at bounding box center [512, 425] width 48 height 14
click at [507, 418] on span "Preview:" at bounding box center [512, 425] width 48 height 14
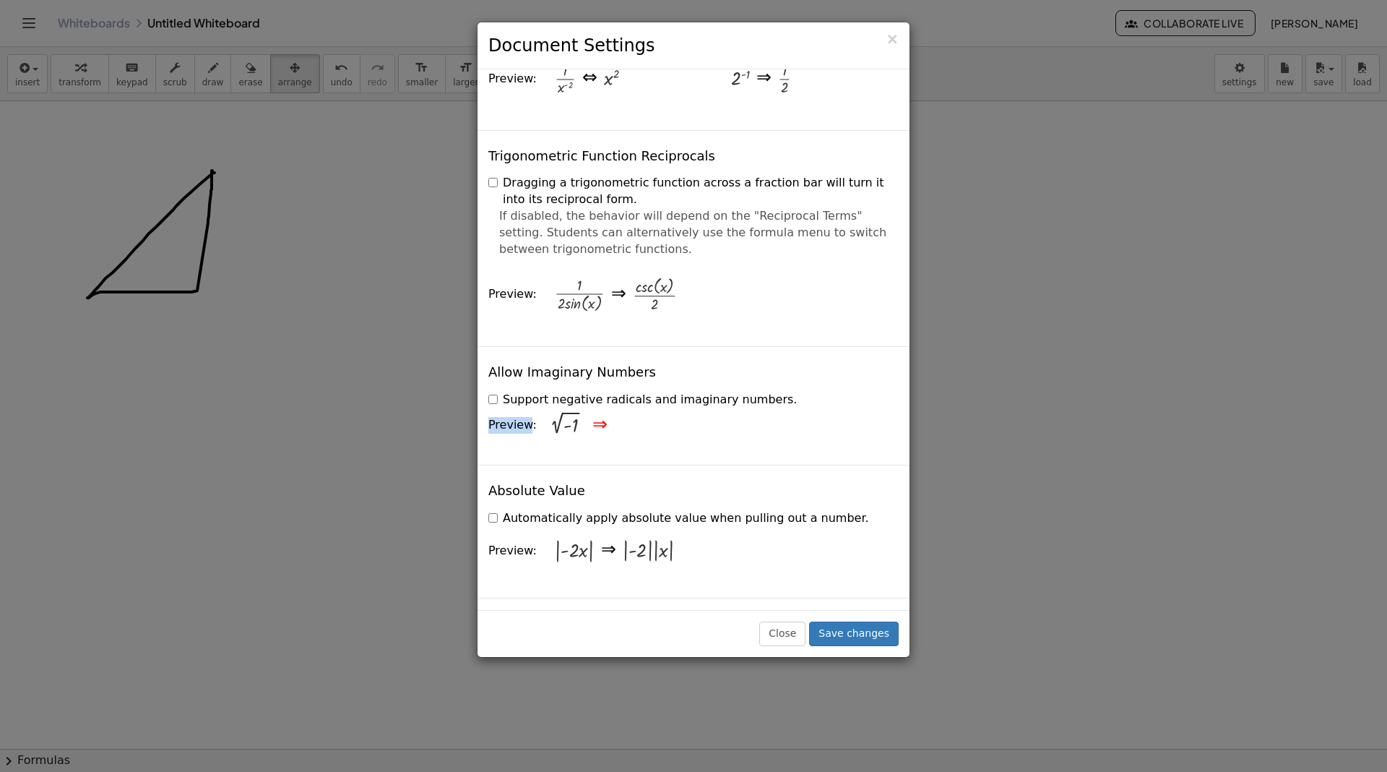
click at [507, 418] on span "Preview:" at bounding box center [512, 425] width 48 height 14
click at [514, 392] on label "Support negative radicals and imaginary numbers." at bounding box center [642, 400] width 308 height 17
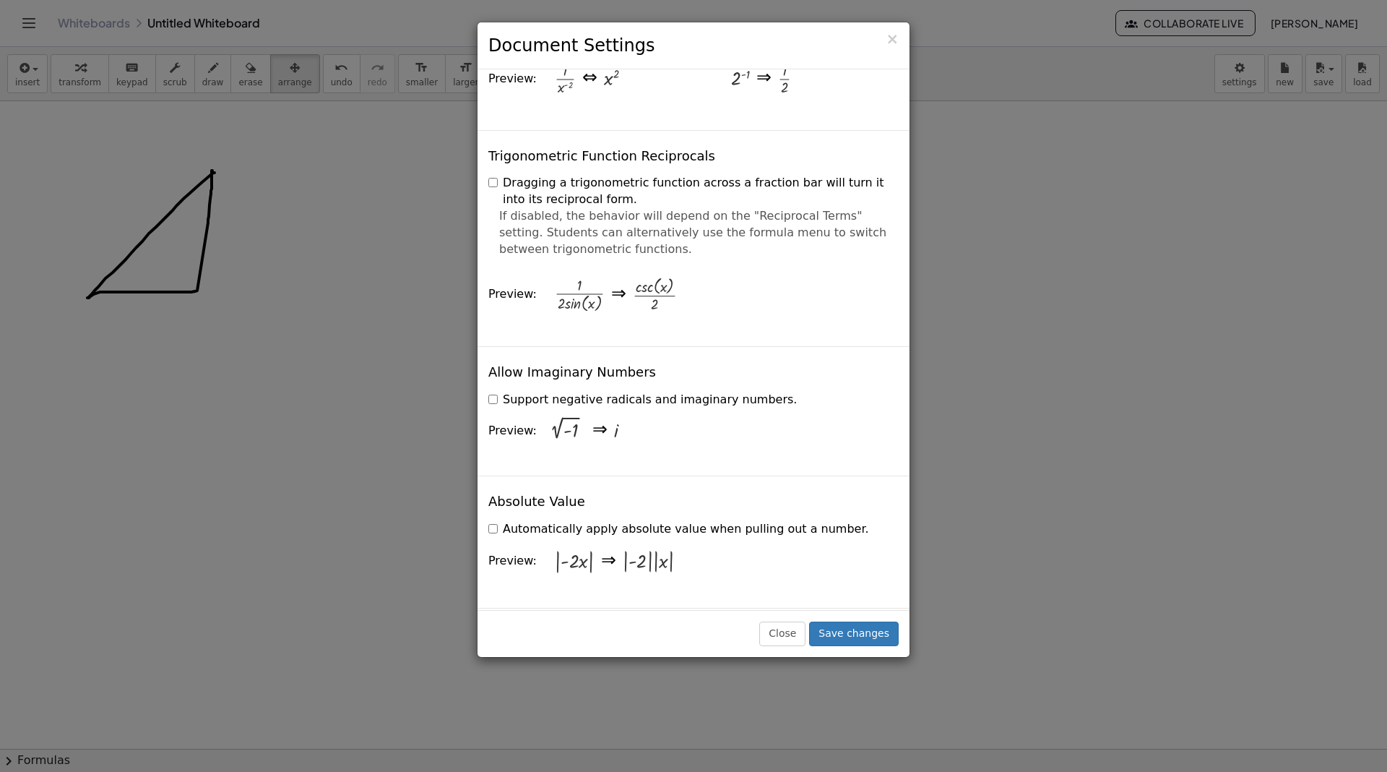
click at [598, 521] on label "Automatically apply absolute value when pulling out a number." at bounding box center [678, 529] width 381 height 17
click at [600, 521] on label "Automatically apply absolute value when pulling out a number." at bounding box center [678, 529] width 381 height 17
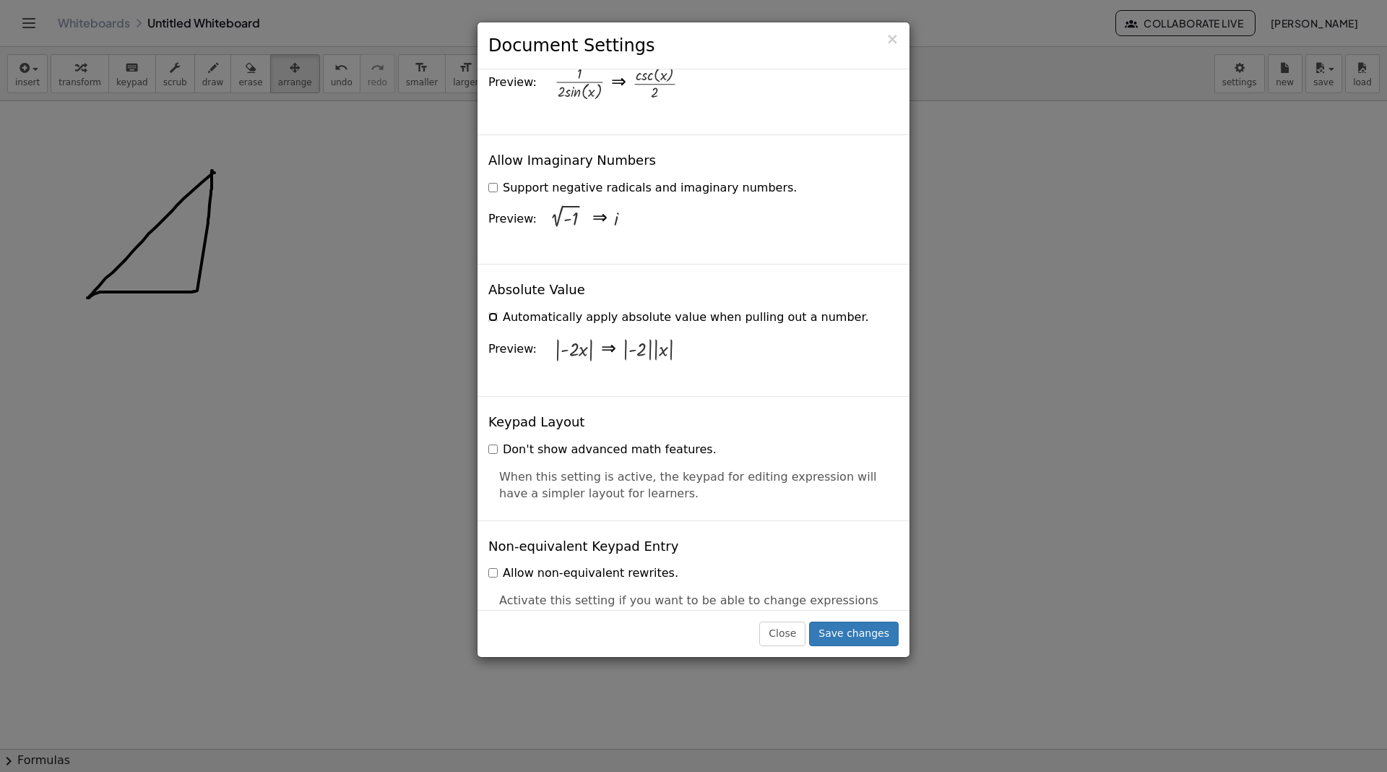
scroll to position [2696, 0]
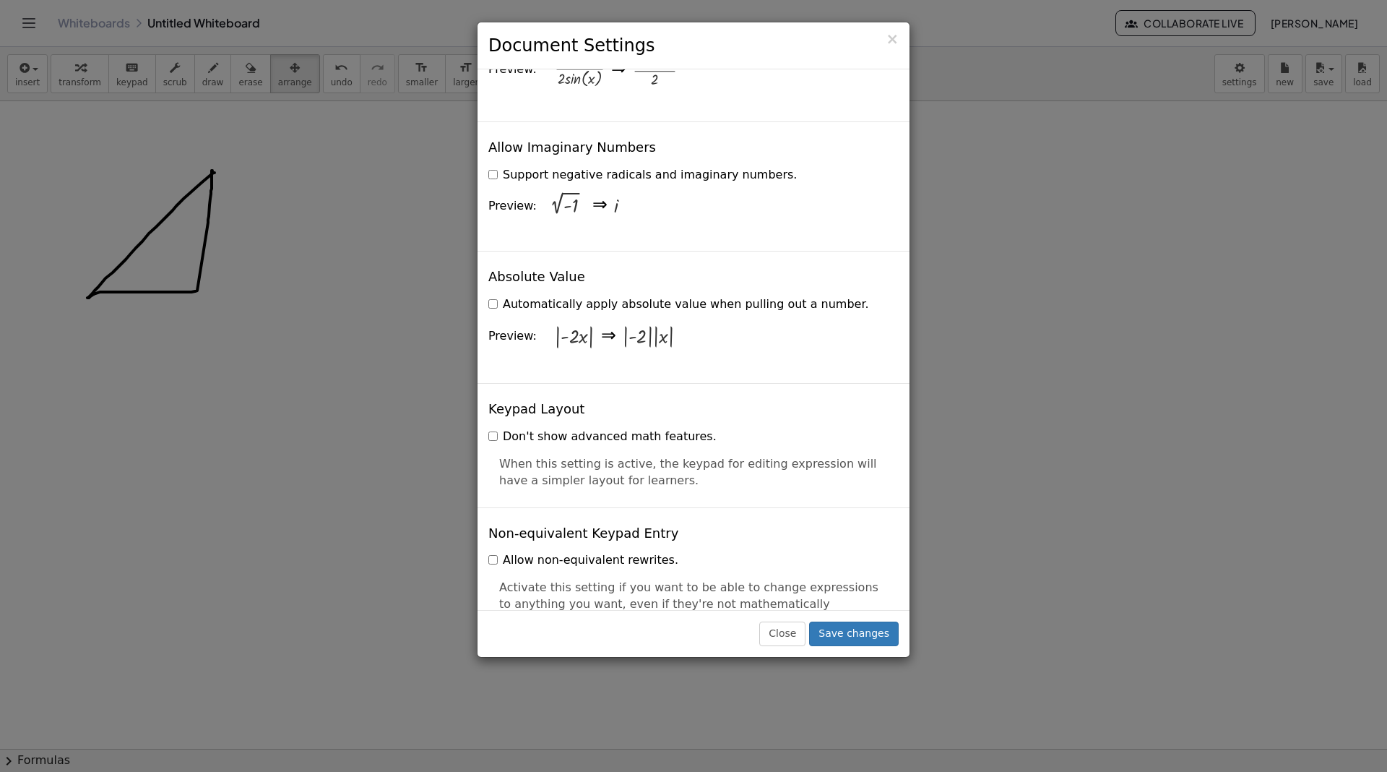
click at [576, 428] on label "Don't show advanced math features." at bounding box center [602, 436] width 228 height 17
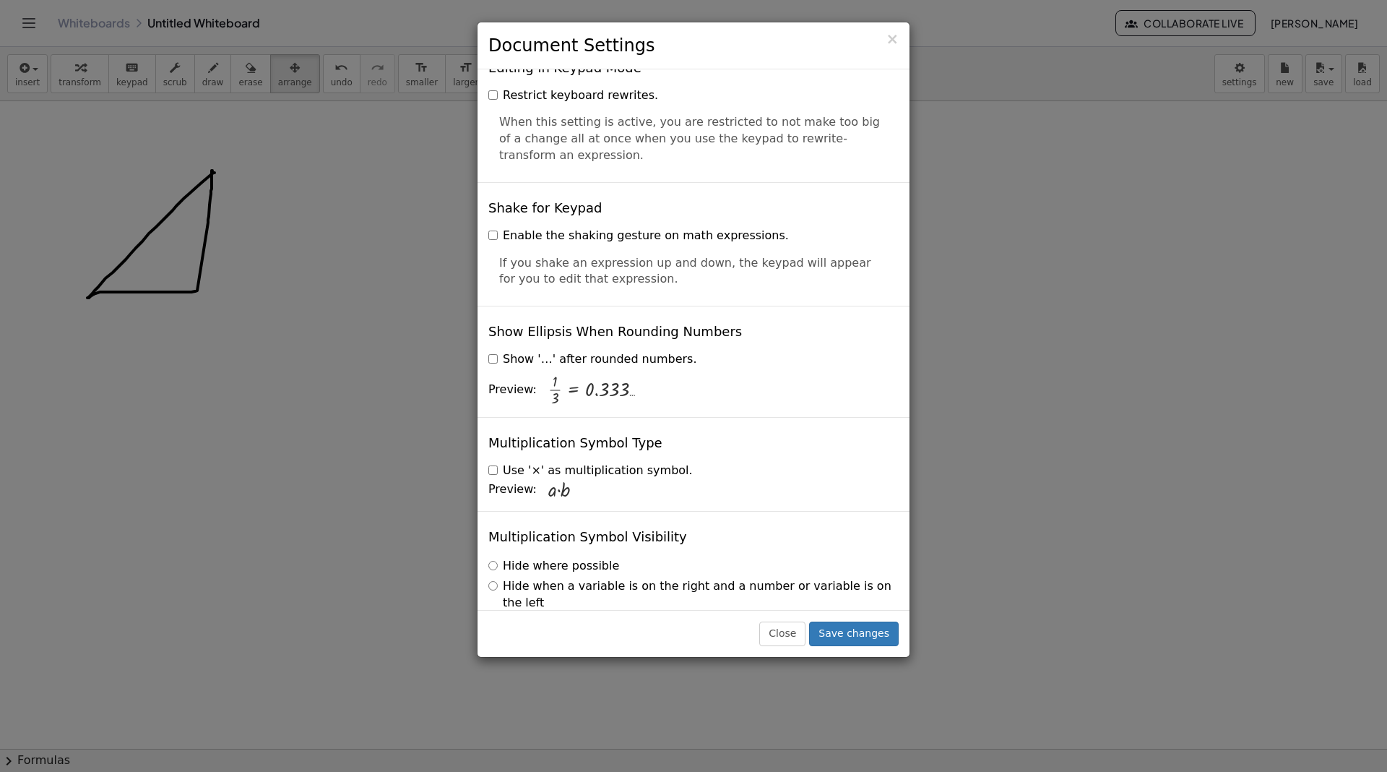
scroll to position [3308, 0]
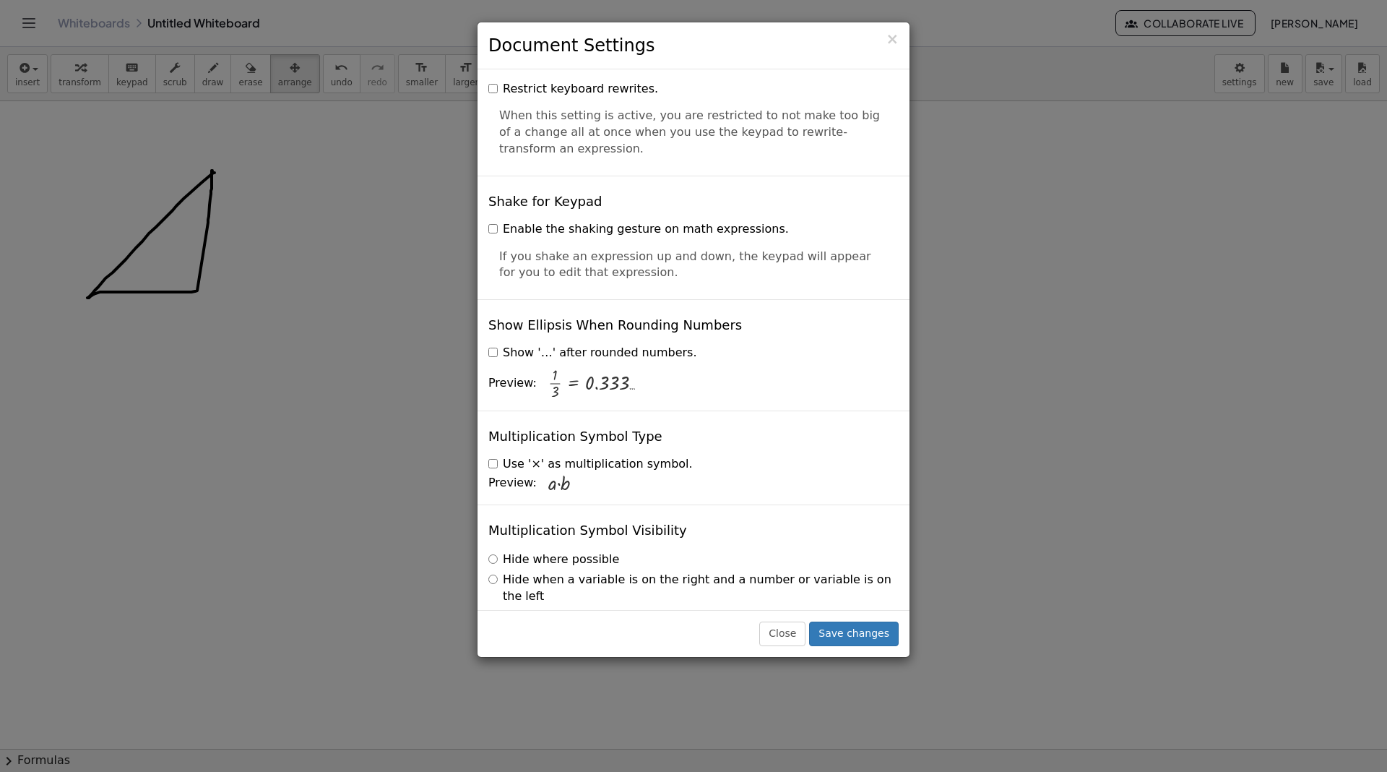
click at [572, 456] on label "Use '×' as multiplication symbol." at bounding box center [590, 464] width 204 height 17
click at [749, 571] on label "Hide when a variable is on the right and a number or variable is on the left" at bounding box center [693, 587] width 410 height 33
click at [570, 551] on label "Hide where possible" at bounding box center [553, 559] width 131 height 17
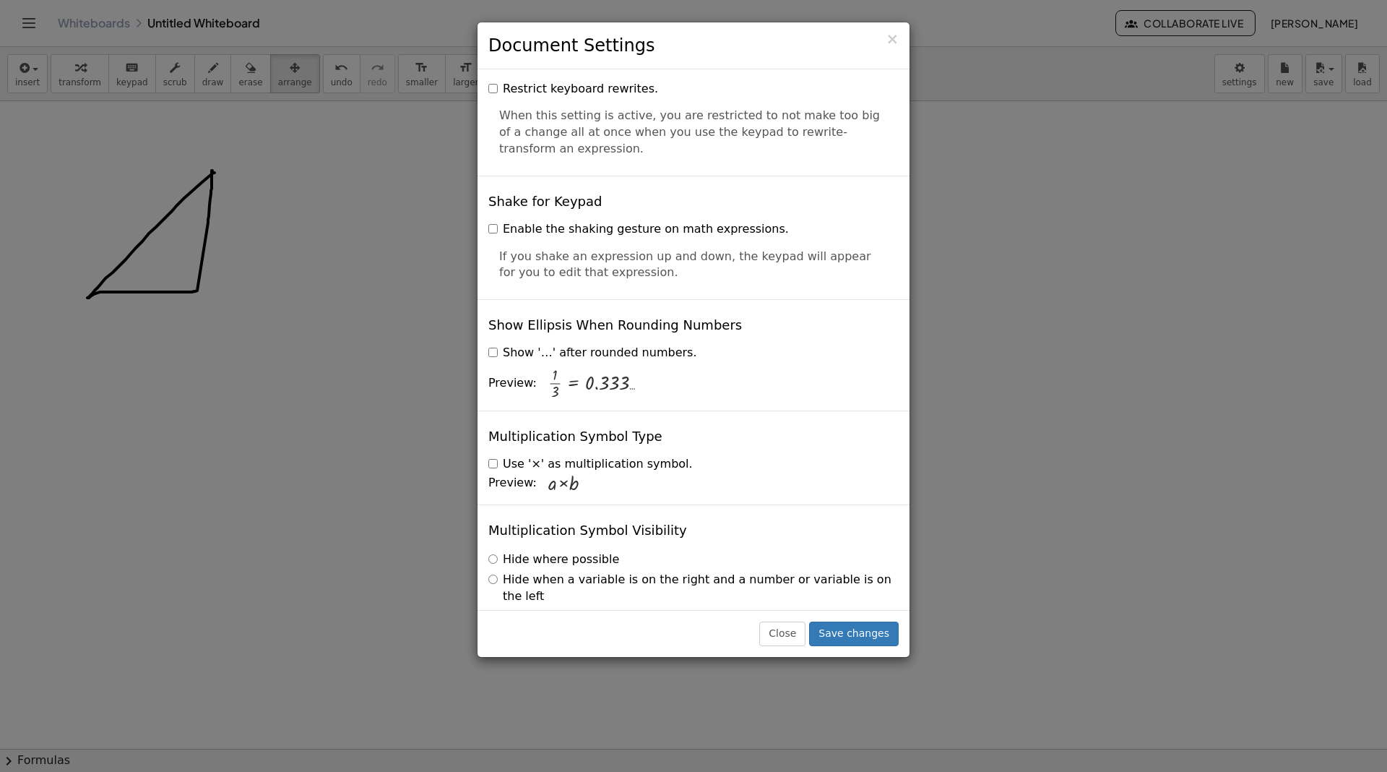
click at [589, 571] on label "Hide when a variable is on the right and a number or variable is on the left" at bounding box center [693, 587] width 410 height 33
click at [539, 608] on label "Always show" at bounding box center [532, 616] width 89 height 17
click at [558, 571] on label "Hide when a variable is on the right and a number or variable is on the left" at bounding box center [693, 587] width 410 height 33
click at [858, 622] on button "Save changes" at bounding box center [854, 633] width 90 height 25
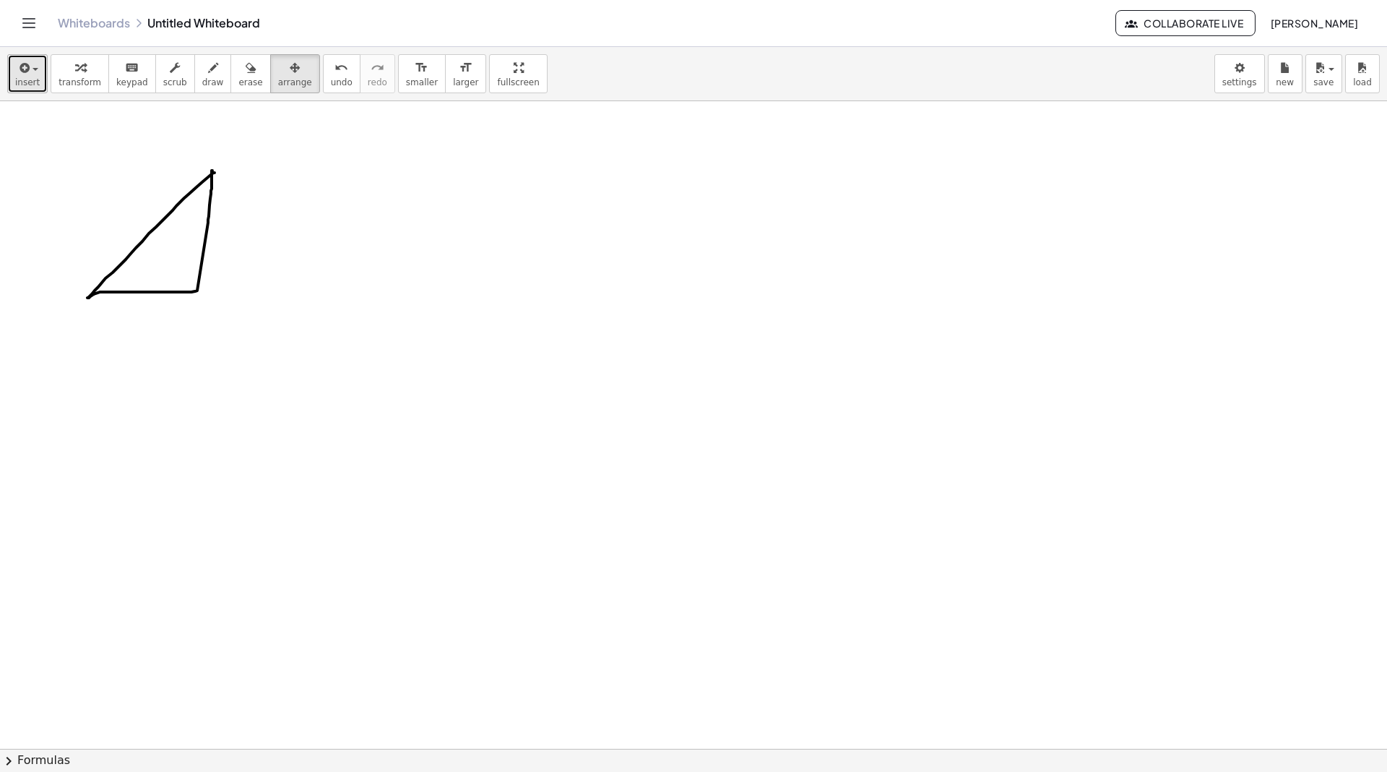
click at [31, 72] on span "button" at bounding box center [31, 69] width 3 height 10
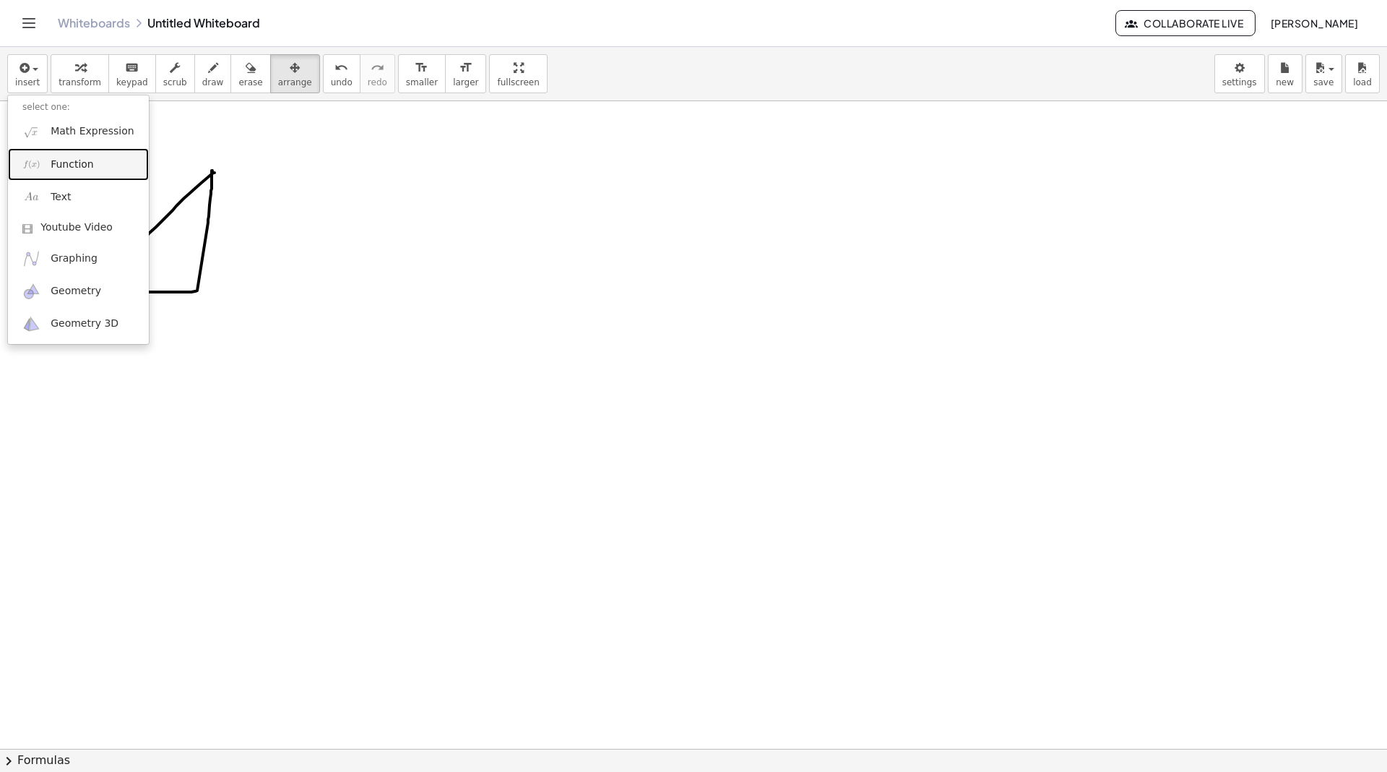
click at [103, 163] on link "Function" at bounding box center [78, 164] width 141 height 33
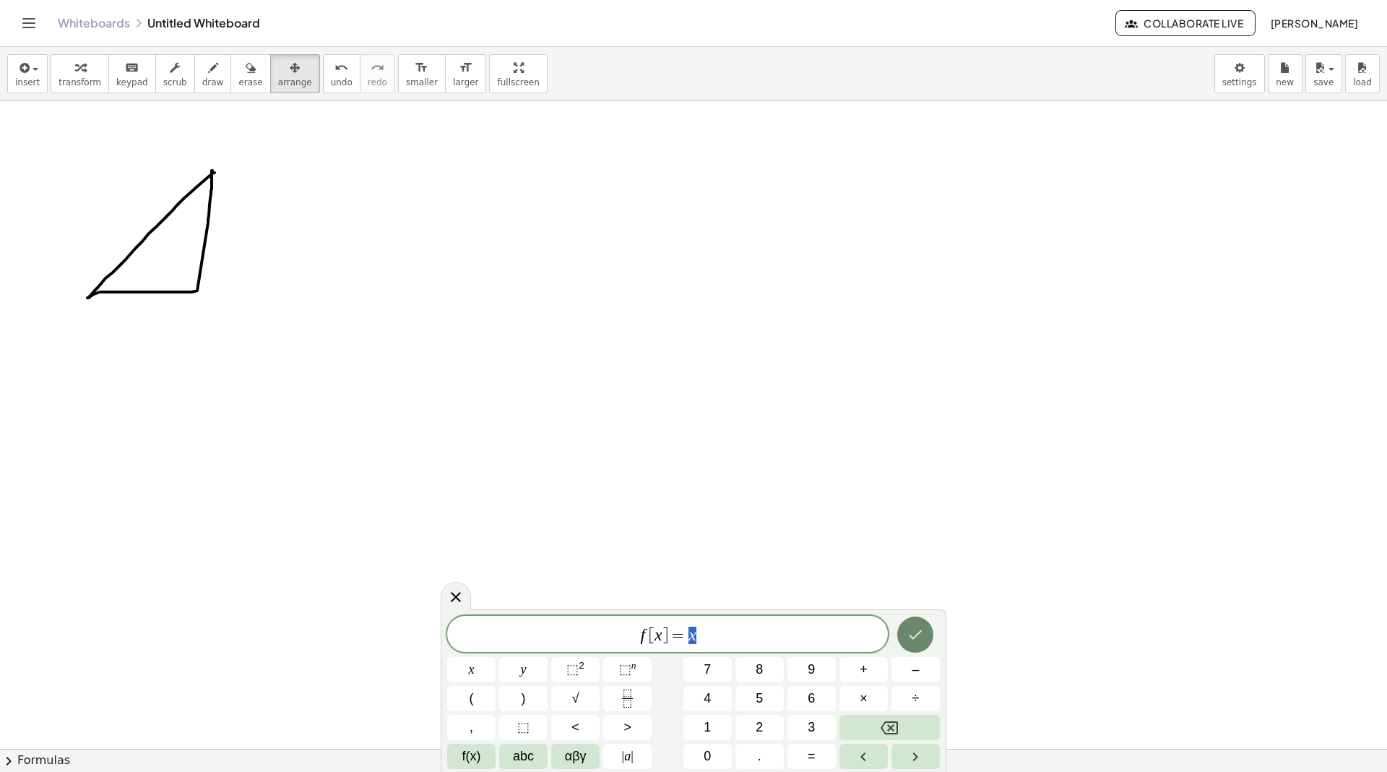
click at [908, 628] on icon "Done" at bounding box center [915, 634] width 17 height 17
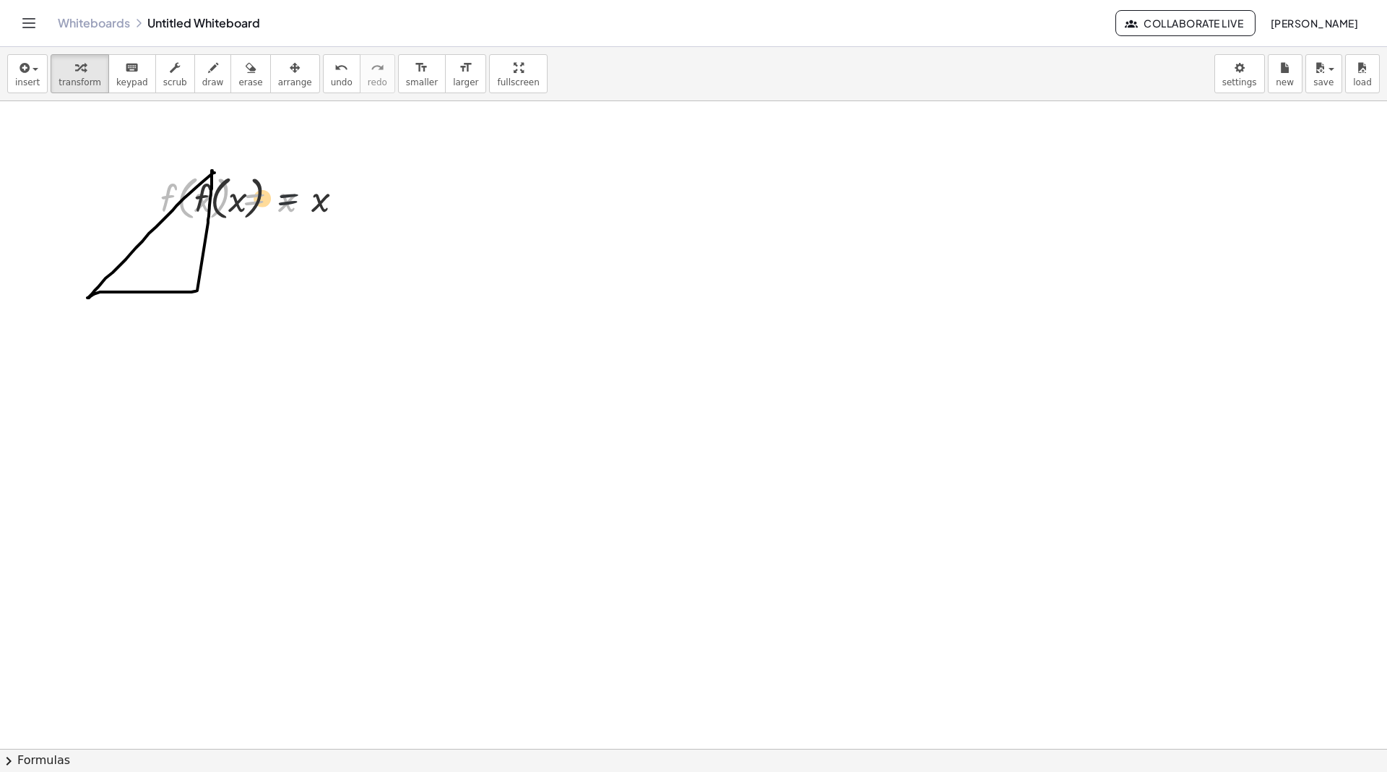
drag, startPoint x: 250, startPoint y: 199, endPoint x: 306, endPoint y: 195, distance: 55.8
click at [311, 197] on div at bounding box center [241, 197] width 176 height 55
click at [256, 241] on icon at bounding box center [254, 237] width 15 height 15
click at [310, 235] on icon at bounding box center [312, 236] width 13 height 13
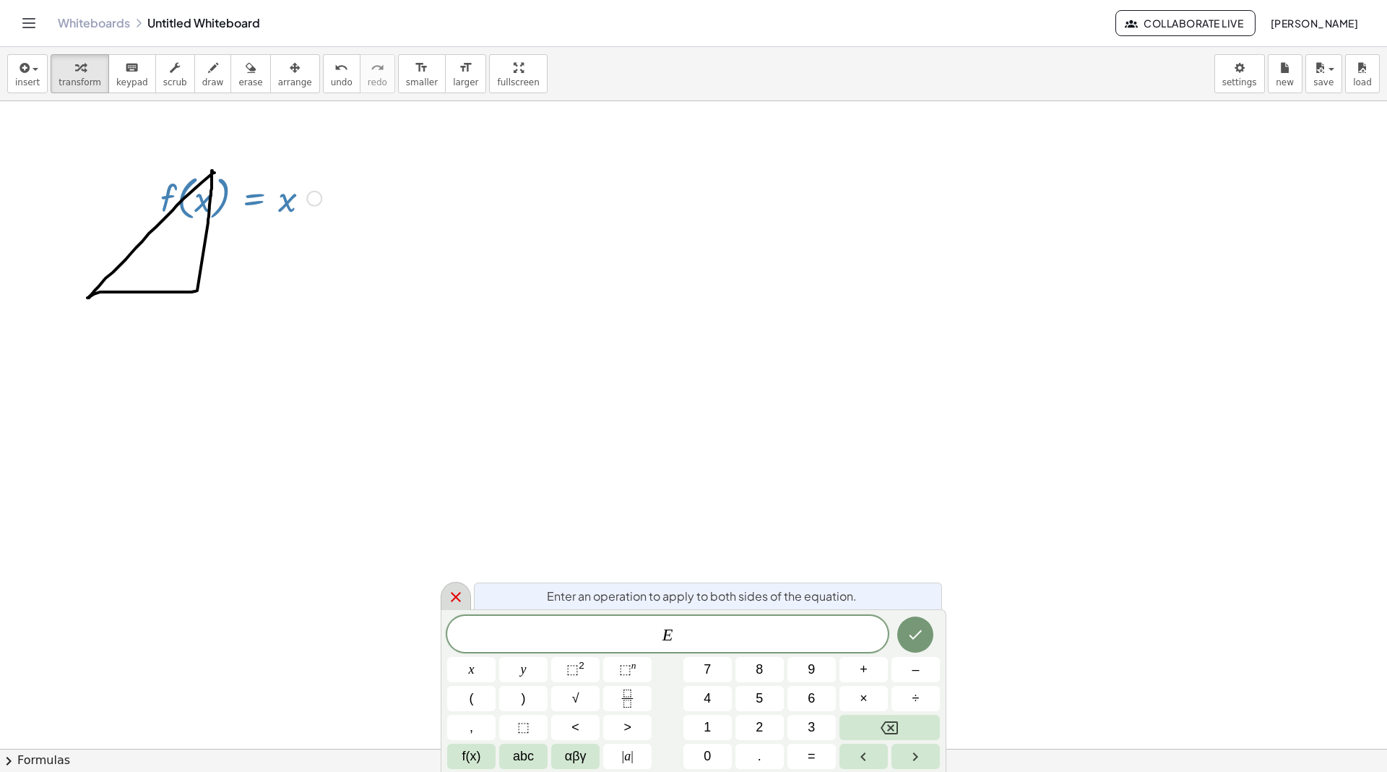
click at [457, 597] on icon at bounding box center [456, 597] width 10 height 10
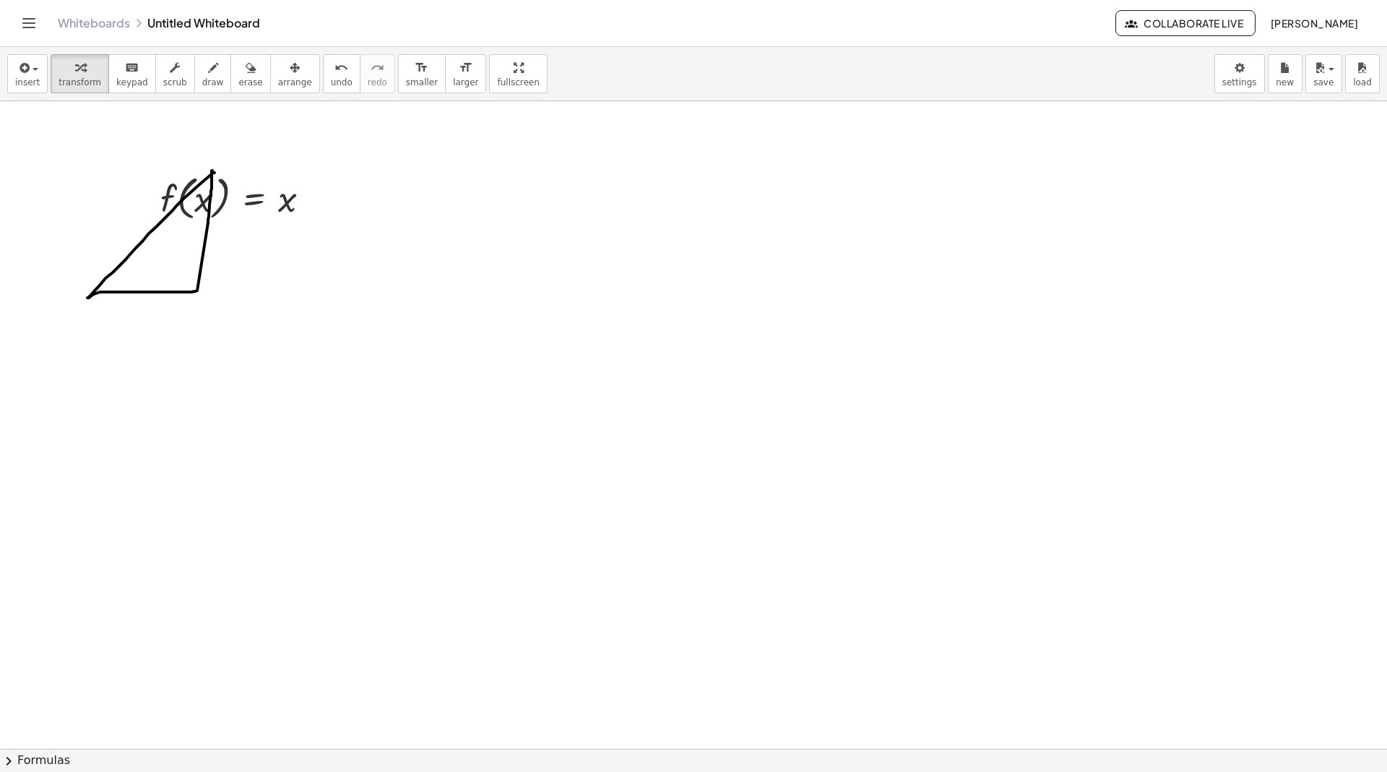
click at [118, 163] on div at bounding box center [693, 749] width 1387 height 1296
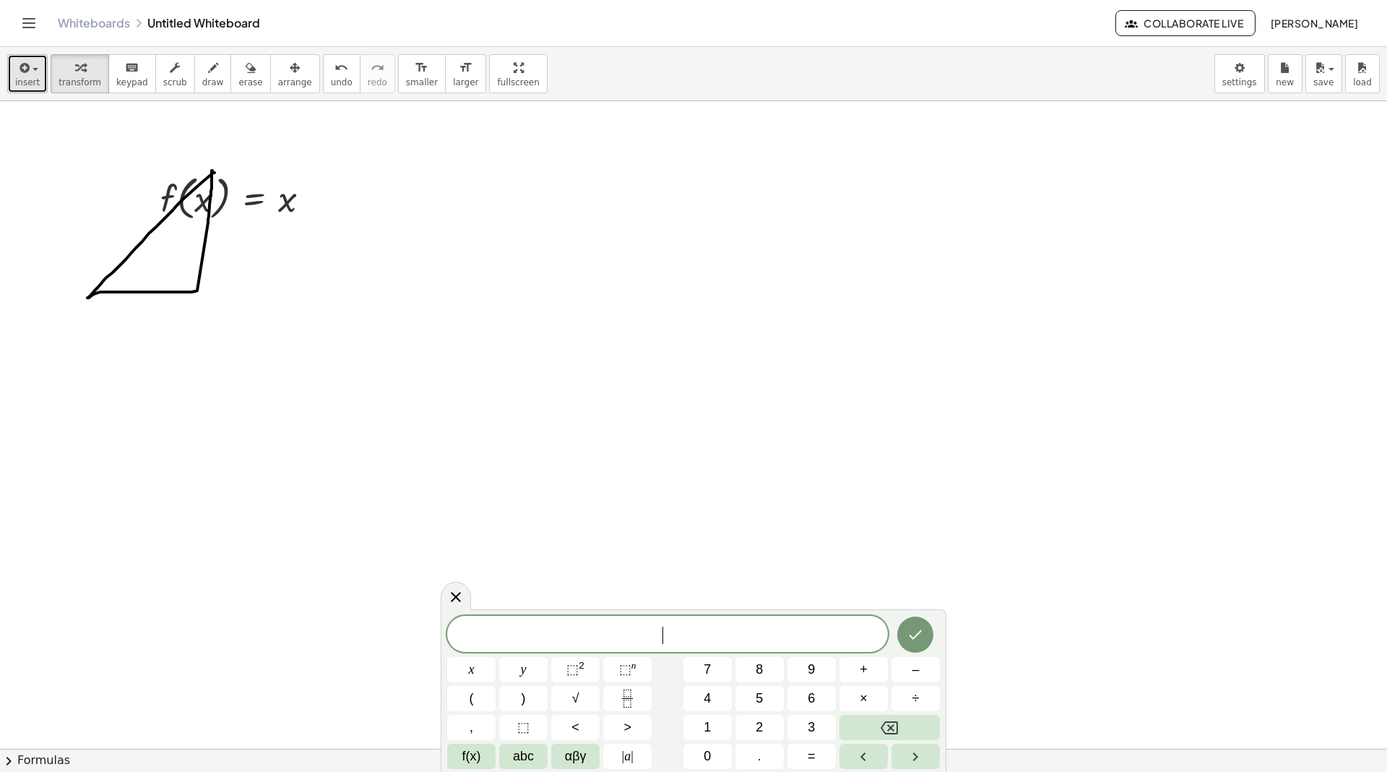
click at [33, 69] on span "button" at bounding box center [36, 69] width 6 height 3
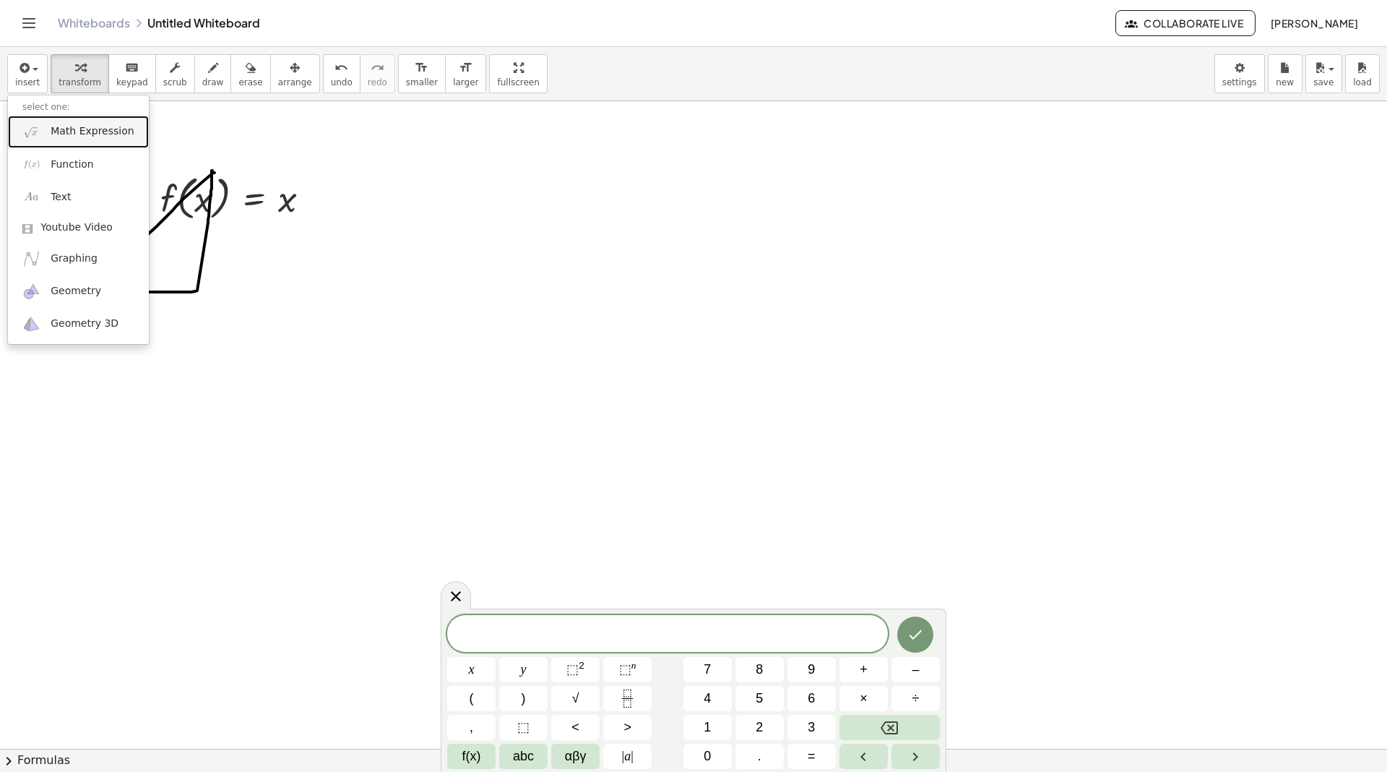
click at [56, 131] on span "Math Expression" at bounding box center [92, 131] width 83 height 14
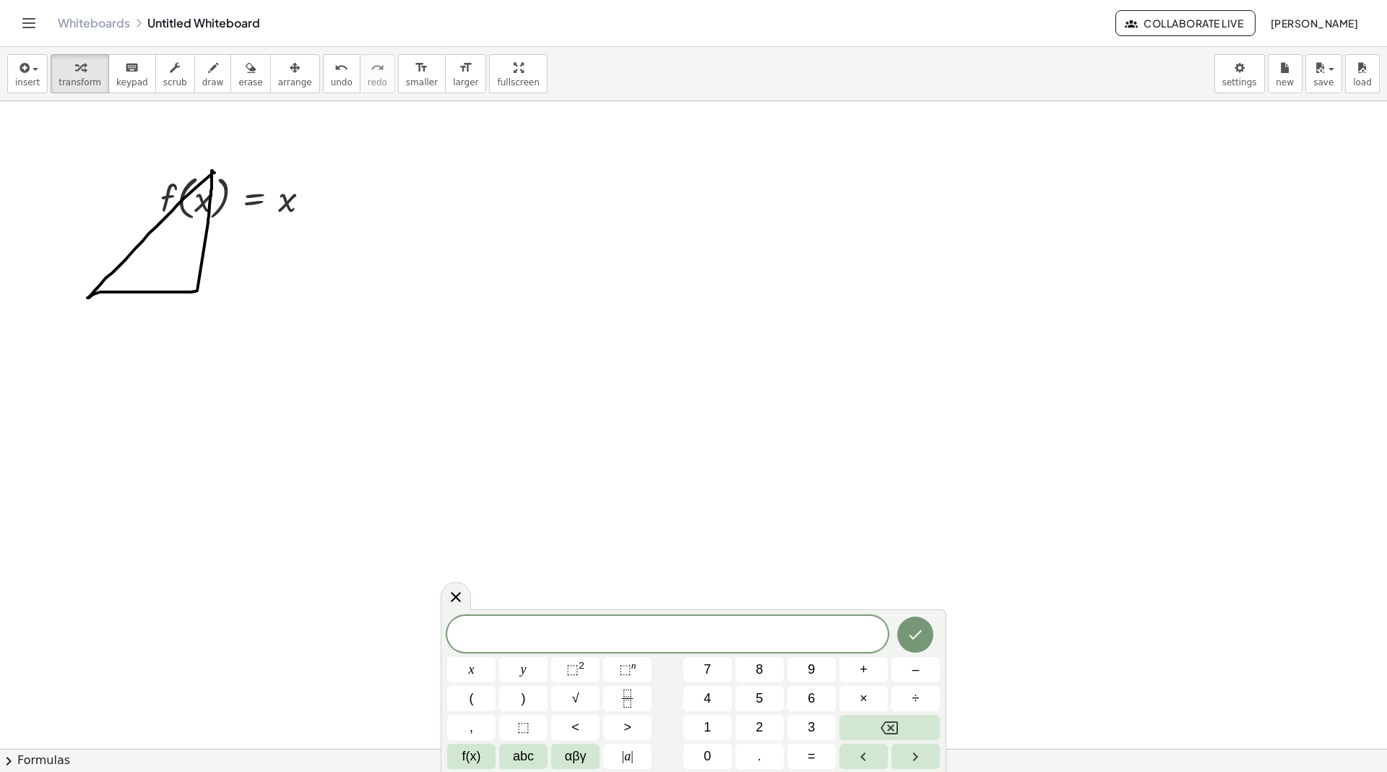
click at [572, 279] on div at bounding box center [693, 749] width 1387 height 1296
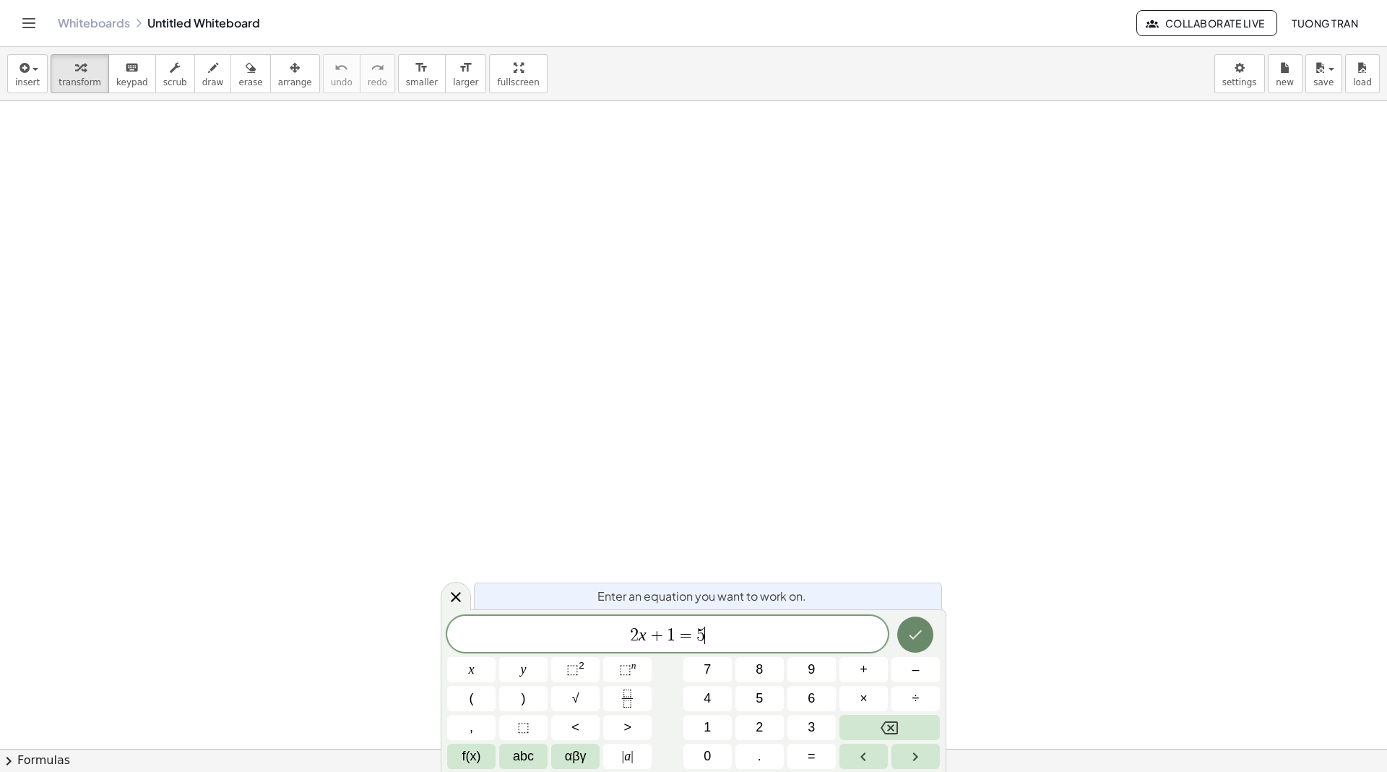
click at [915, 635] on icon "Done" at bounding box center [915, 634] width 13 height 9
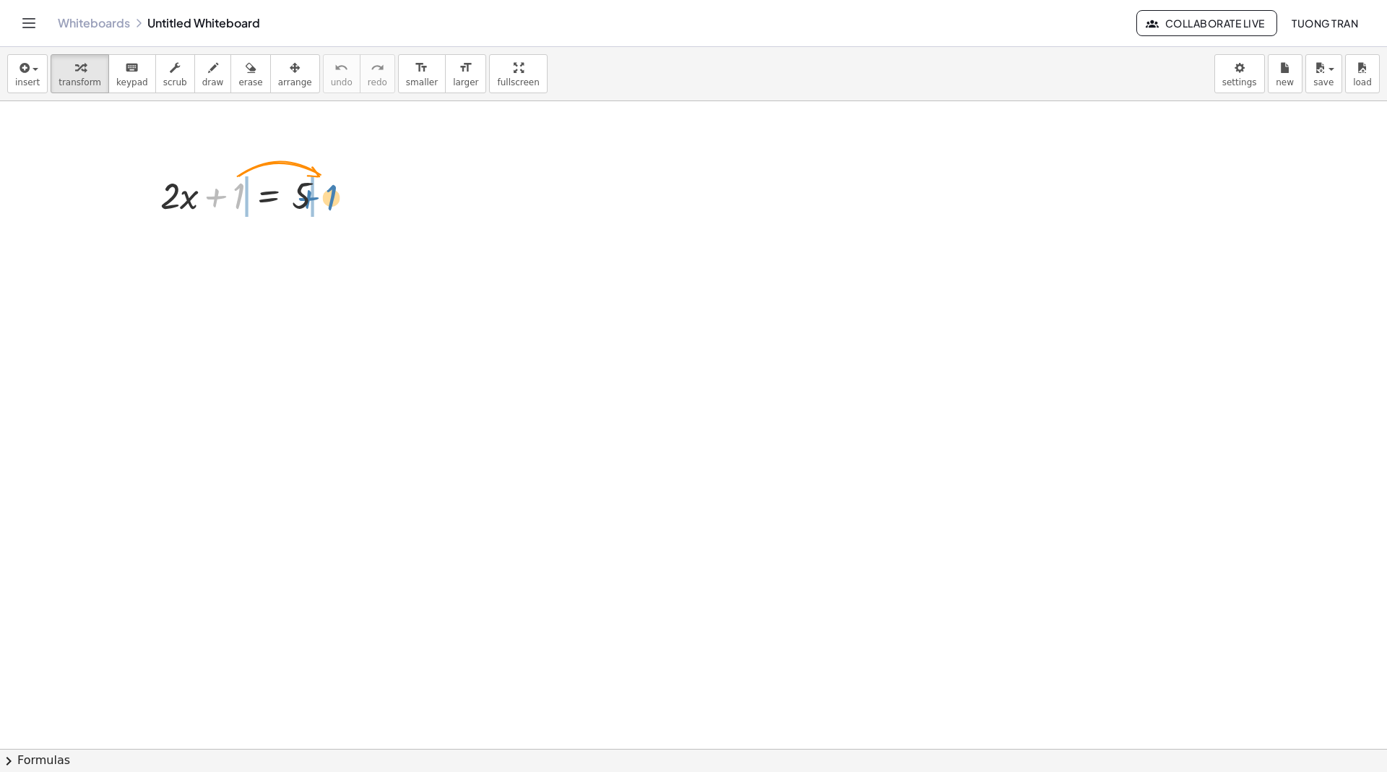
drag, startPoint x: 239, startPoint y: 193, endPoint x: 329, endPoint y: 196, distance: 90.3
click at [329, 196] on div at bounding box center [248, 194] width 191 height 49
click at [221, 249] on div at bounding box center [248, 243] width 283 height 49
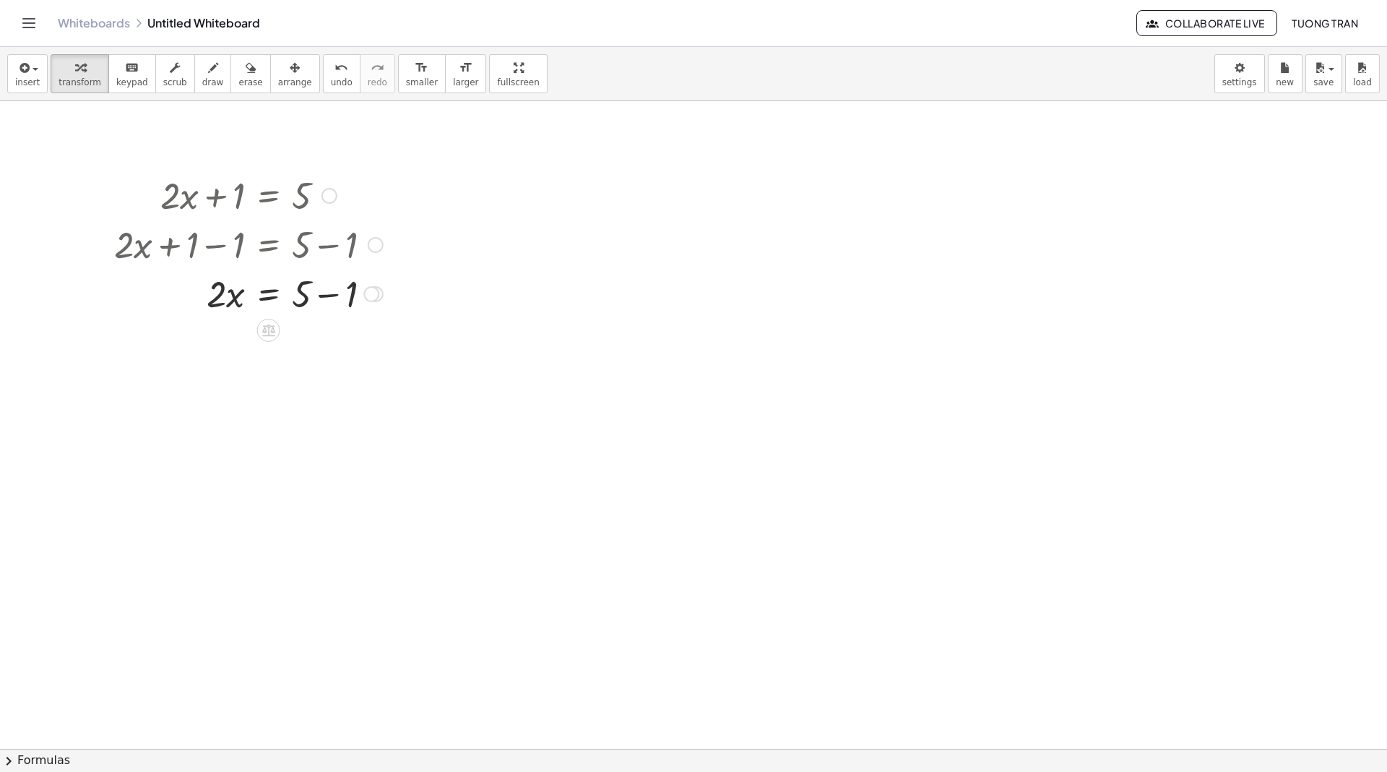
click at [334, 285] on div at bounding box center [248, 292] width 283 height 49
drag, startPoint x: 217, startPoint y: 340, endPoint x: 312, endPoint y: 365, distance: 98.5
drag, startPoint x: 220, startPoint y: 386, endPoint x: 226, endPoint y: 421, distance: 35.3
click at [305, 468] on div at bounding box center [248, 474] width 283 height 72
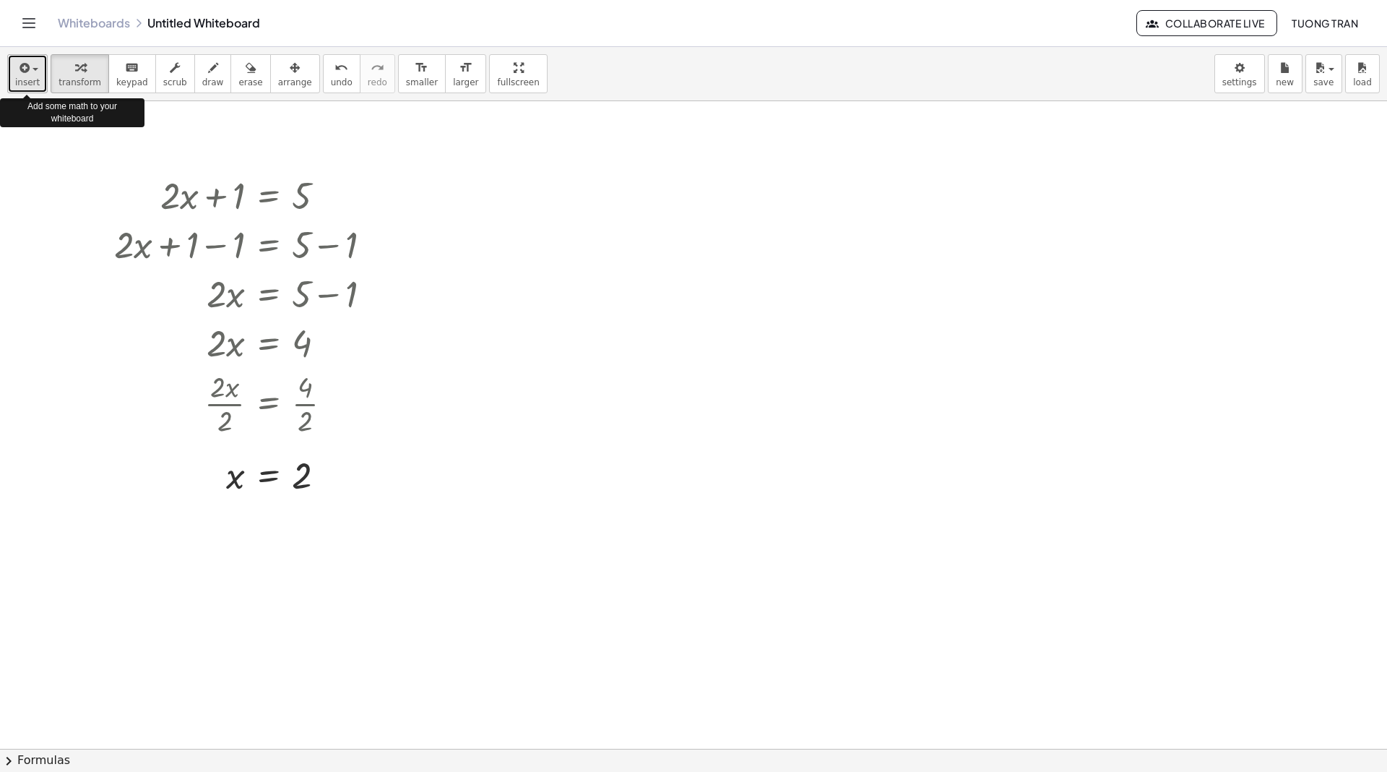
click at [33, 69] on span "button" at bounding box center [36, 69] width 6 height 3
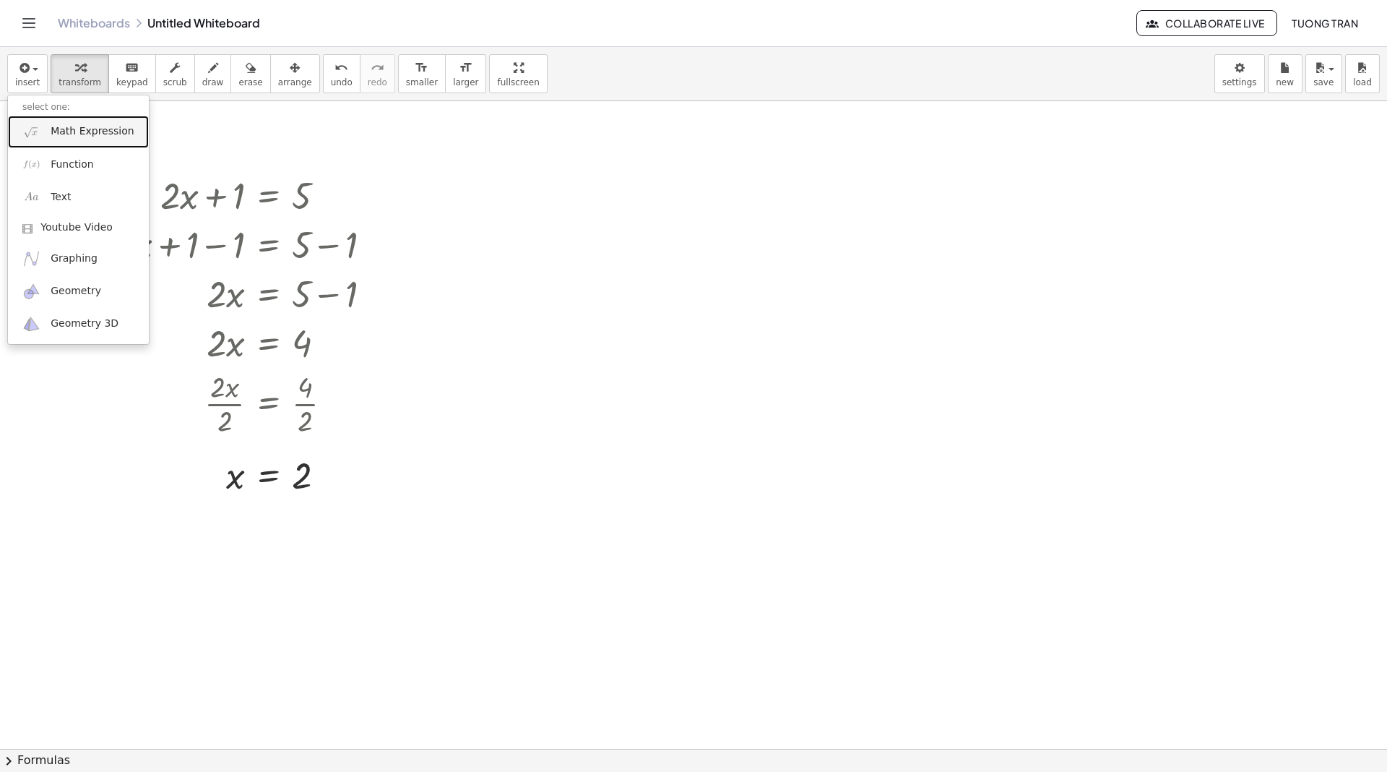
click at [65, 134] on span "Math Expression" at bounding box center [92, 131] width 83 height 14
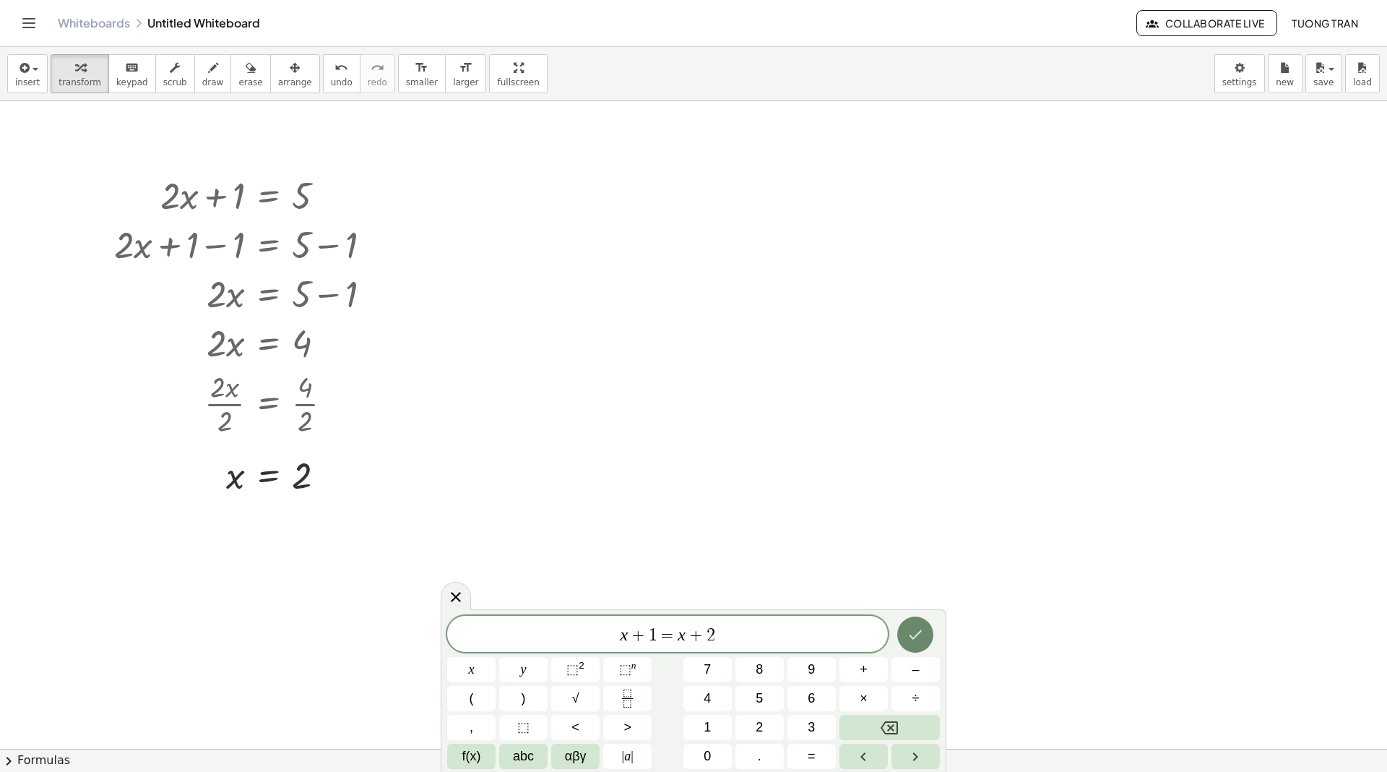
click at [912, 629] on icon "Done" at bounding box center [915, 634] width 17 height 17
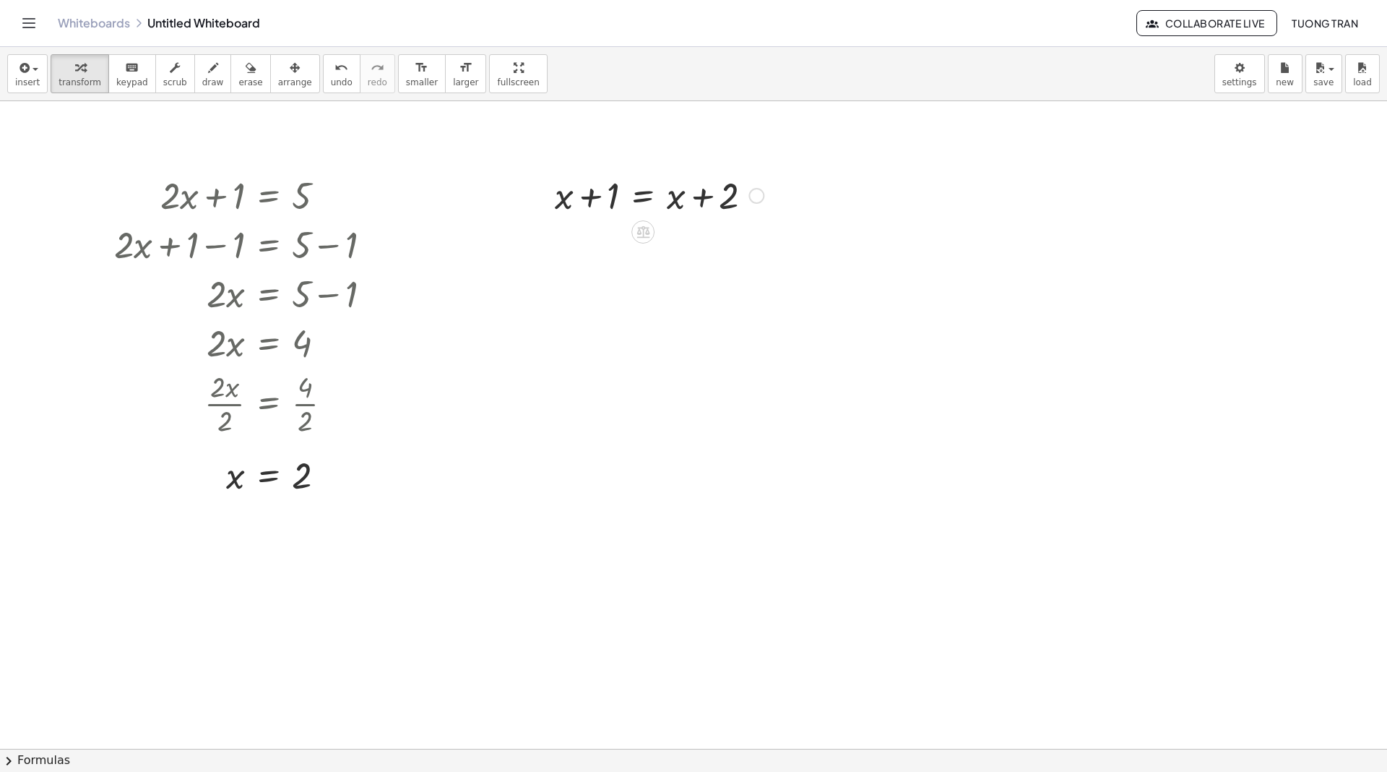
click at [587, 198] on div at bounding box center [659, 194] width 223 height 49
click at [708, 197] on div at bounding box center [659, 194] width 223 height 49
click at [570, 196] on div at bounding box center [659, 194] width 223 height 49
click at [585, 195] on div at bounding box center [659, 194] width 223 height 49
drag, startPoint x: 676, startPoint y: 201, endPoint x: 565, endPoint y: 202, distance: 111.3
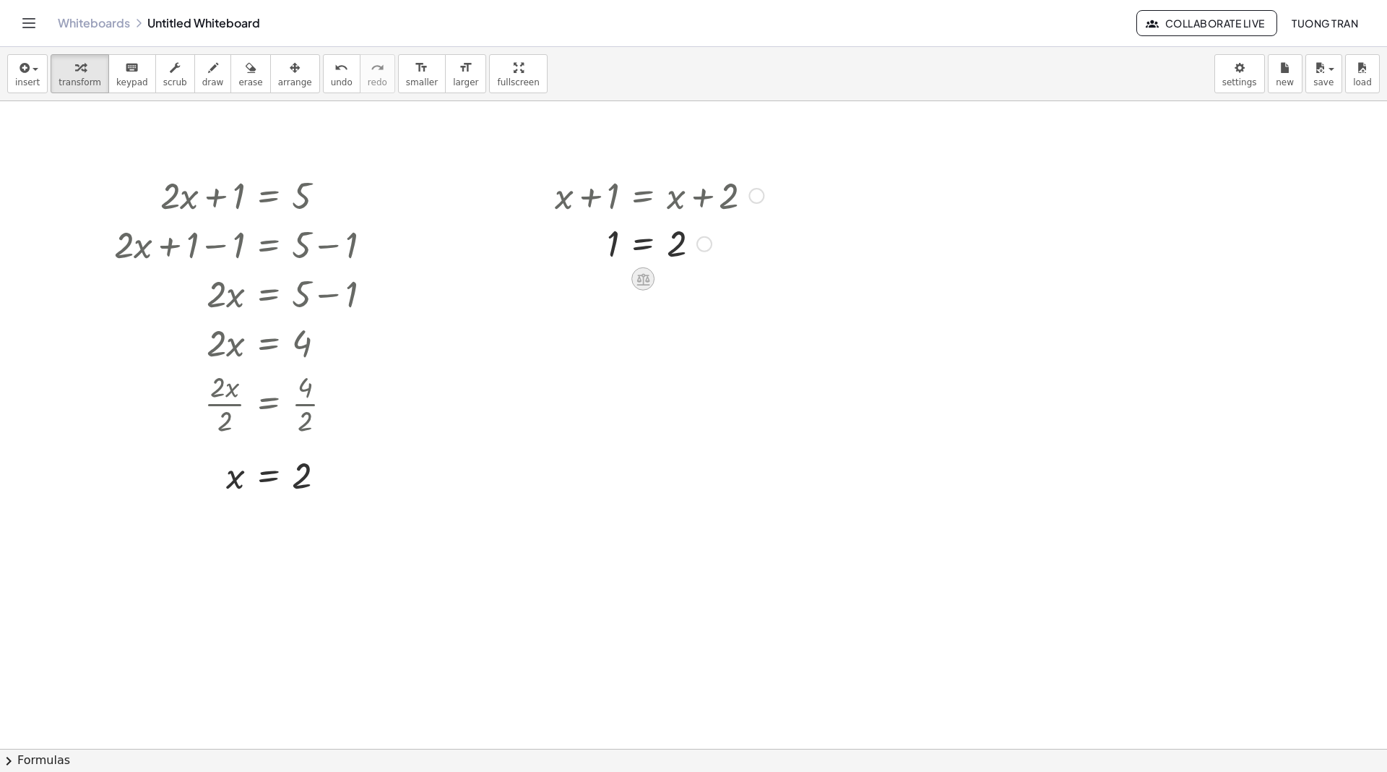
click at [641, 283] on icon at bounding box center [642, 279] width 13 height 12
click at [704, 275] on icon at bounding box center [700, 278] width 13 height 13
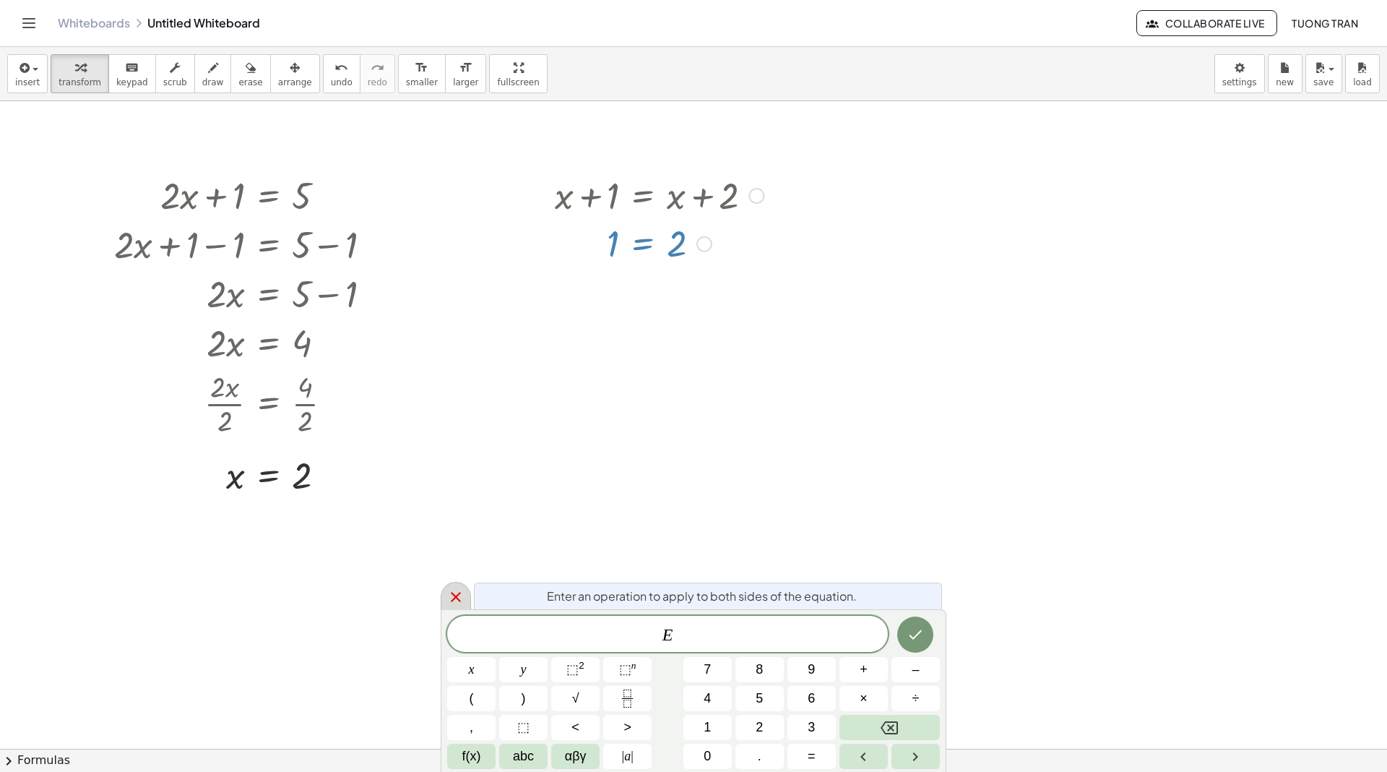
click at [454, 592] on icon at bounding box center [455, 596] width 17 height 17
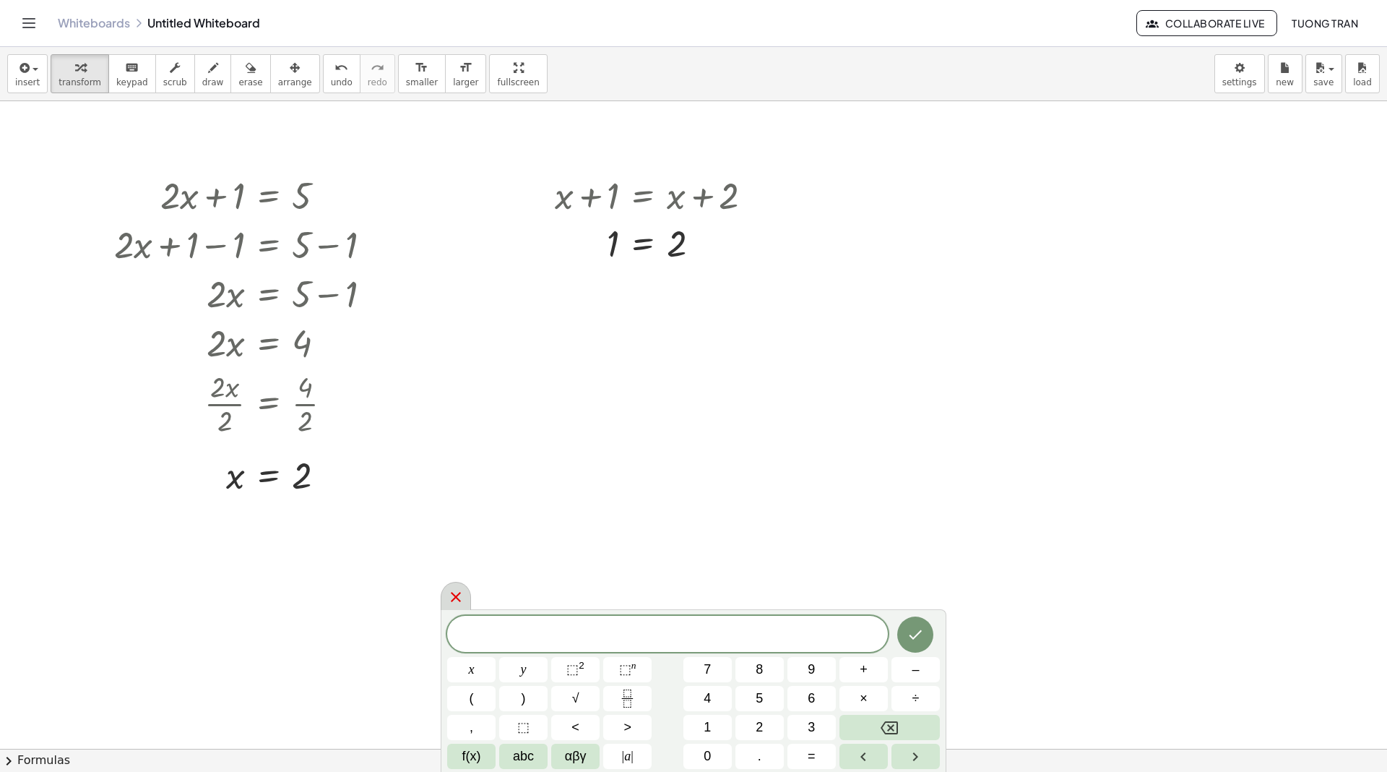
click at [453, 594] on icon at bounding box center [456, 597] width 10 height 10
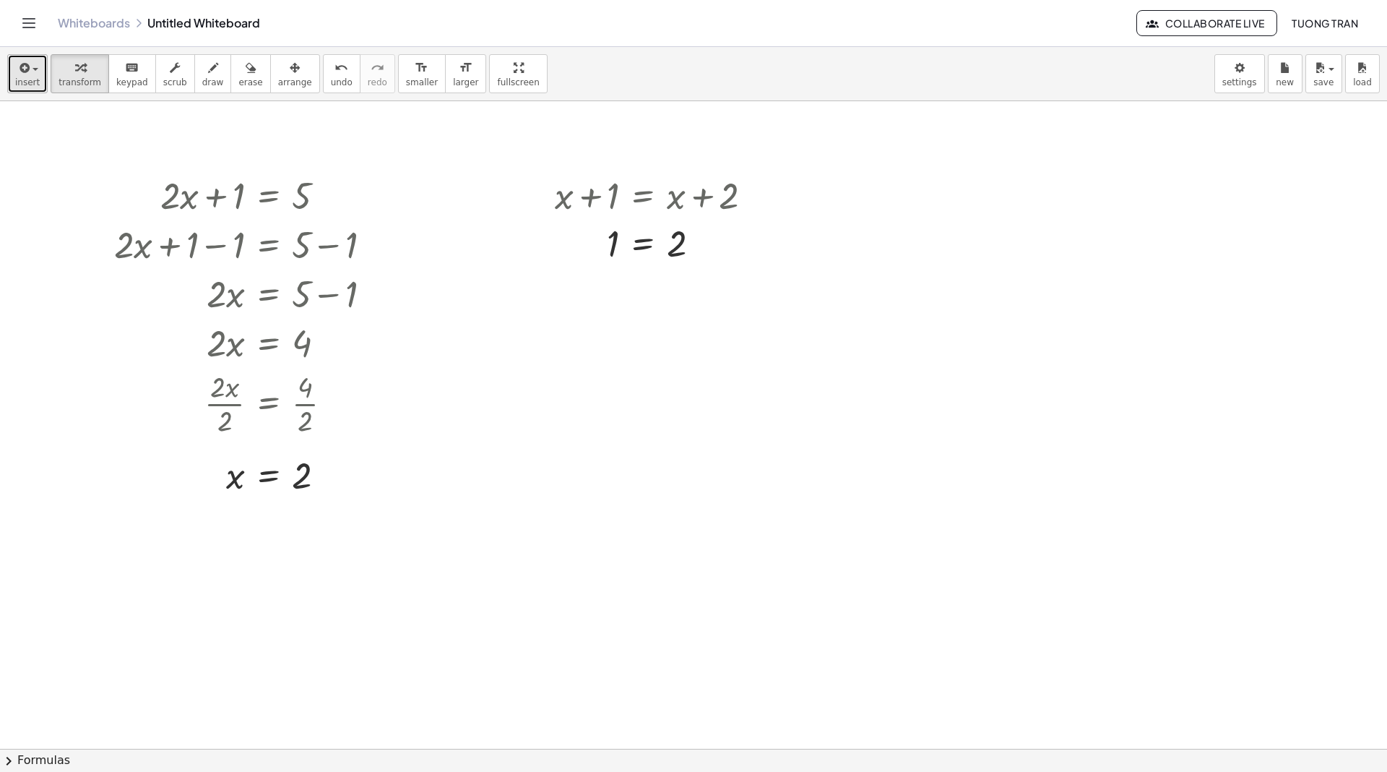
click at [21, 75] on icon "button" at bounding box center [23, 67] width 13 height 17
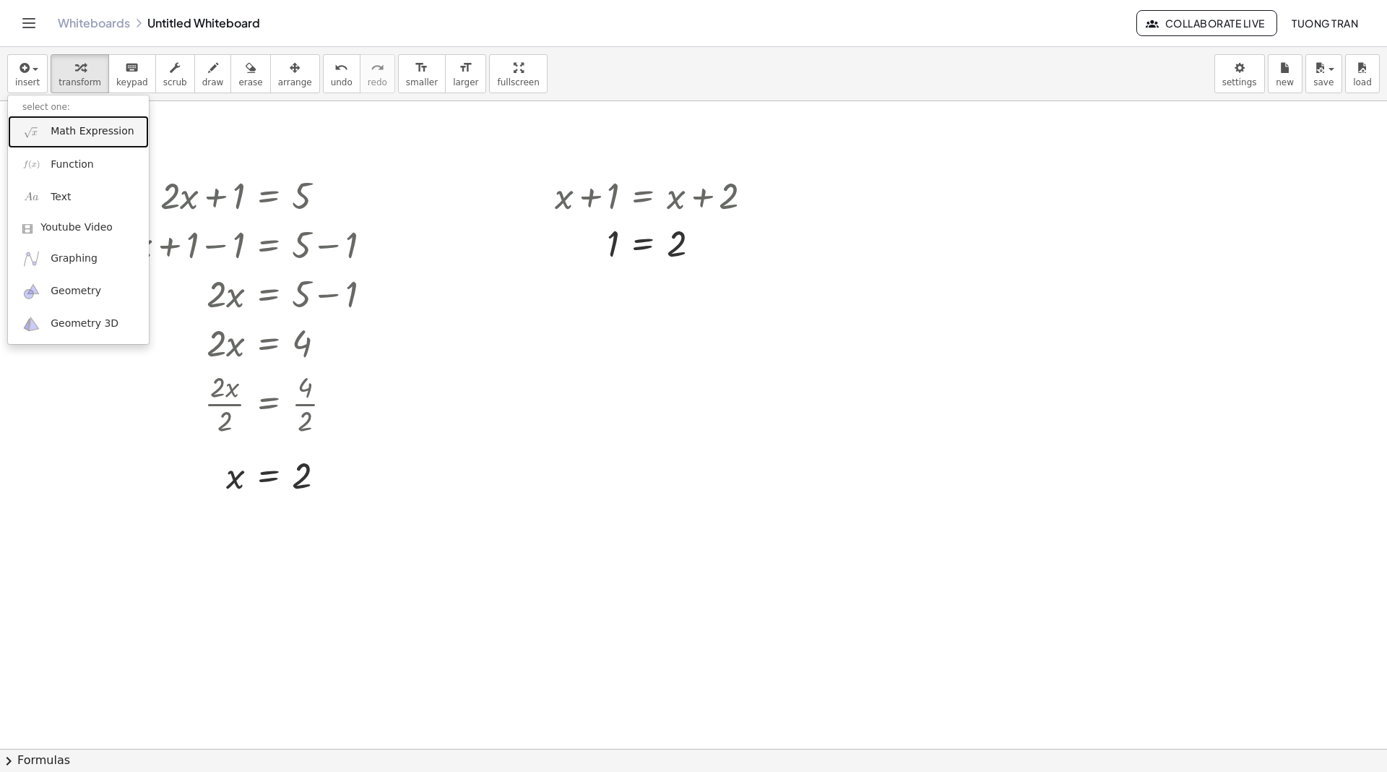
click at [77, 127] on span "Math Expression" at bounding box center [92, 131] width 83 height 14
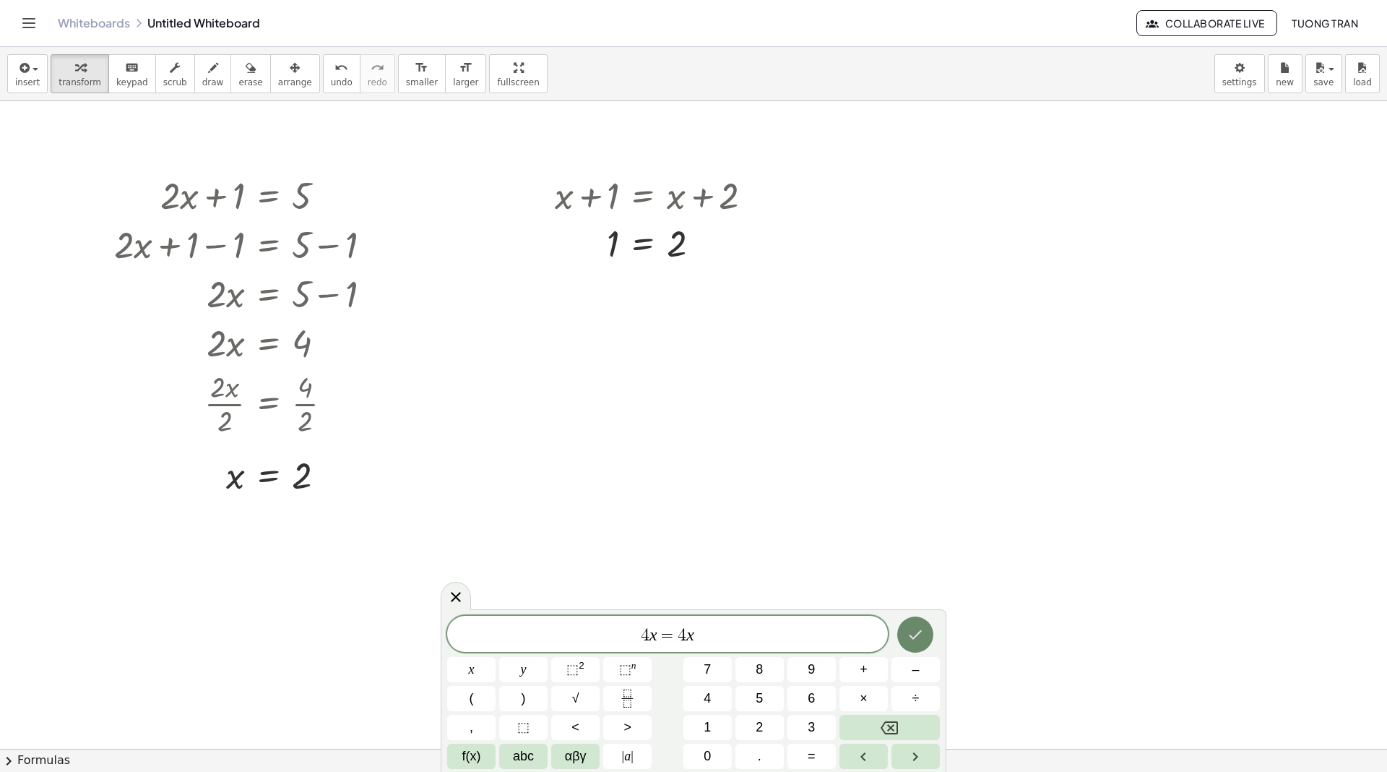
click at [908, 633] on icon "Done" at bounding box center [915, 634] width 17 height 17
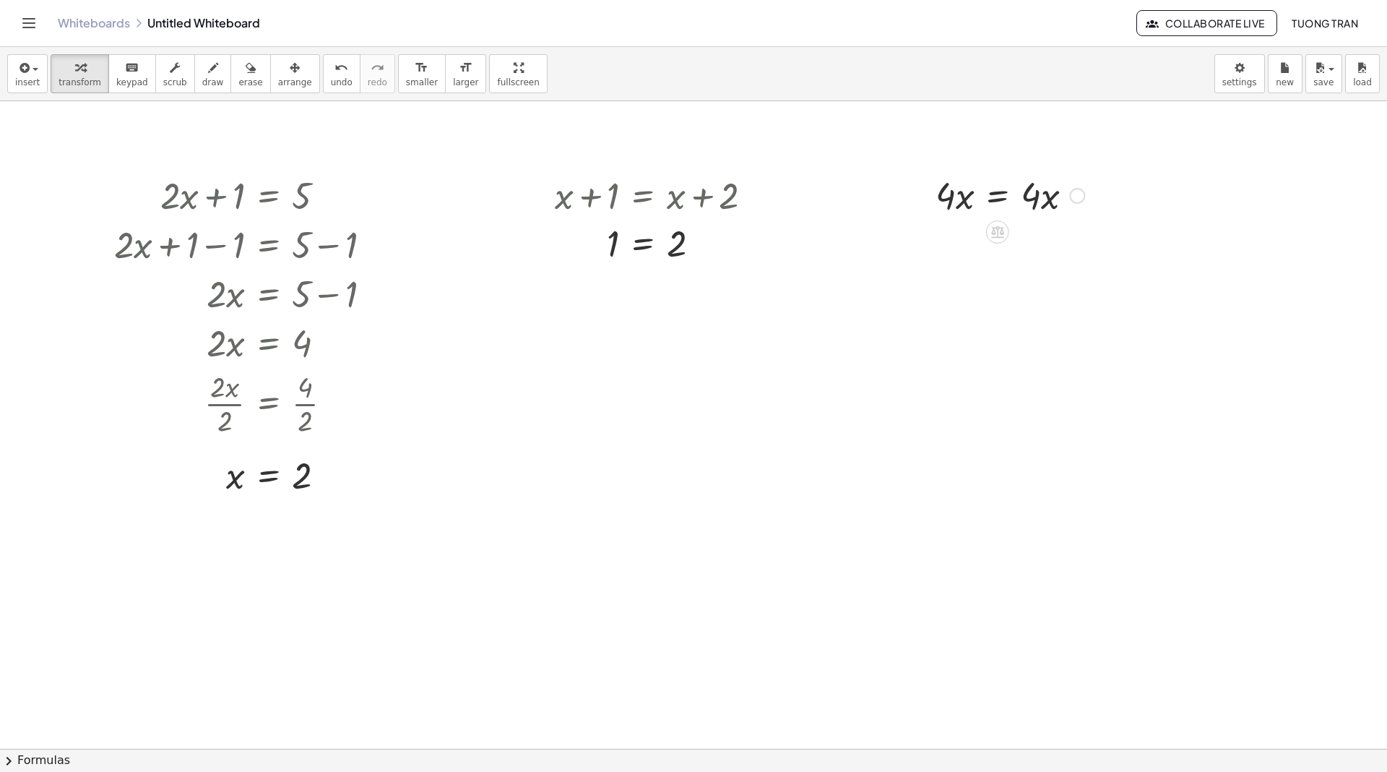
click at [953, 196] on div at bounding box center [1009, 194] width 163 height 49
drag, startPoint x: 953, startPoint y: 196, endPoint x: 1039, endPoint y: 196, distance: 86.0
click at [964, 249] on div at bounding box center [1009, 243] width 163 height 48
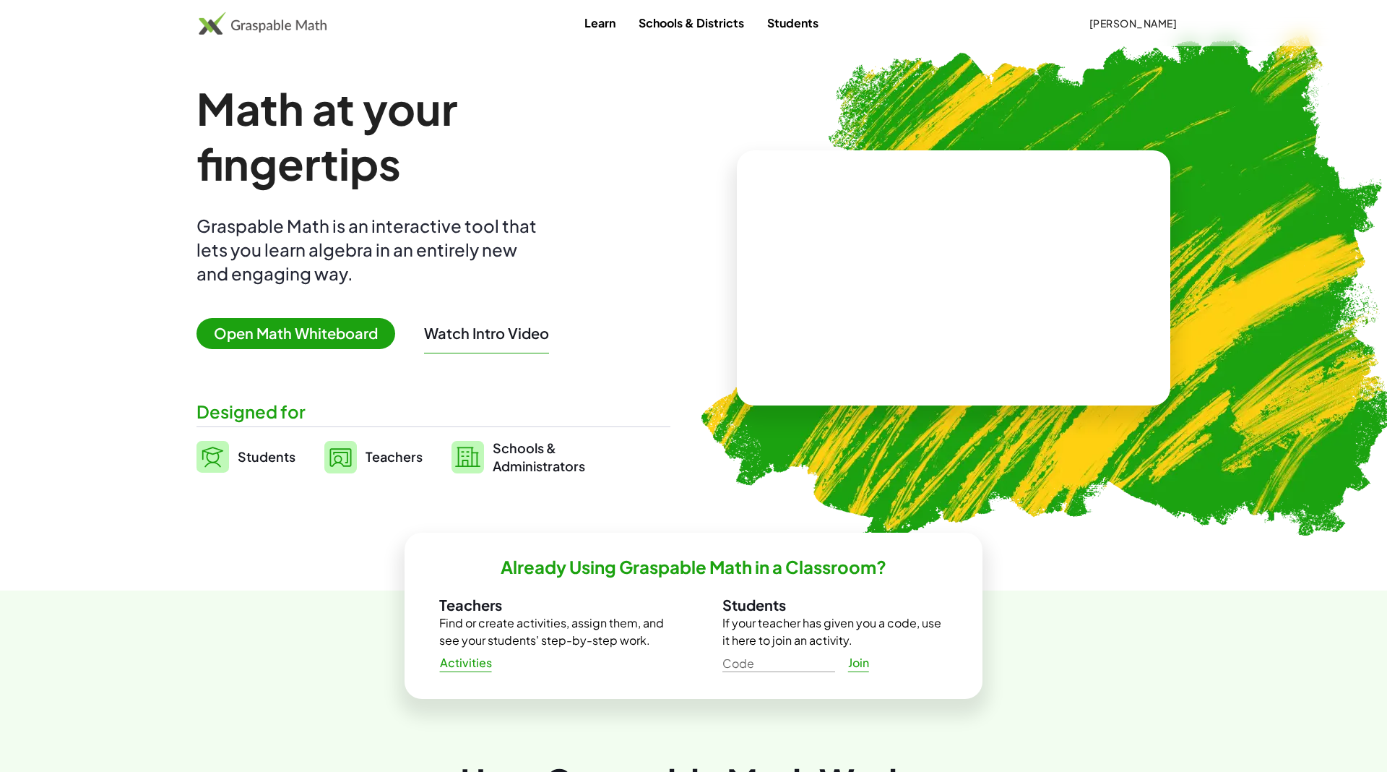
click at [345, 313] on div "Math at your fingertips Graspable Math is an interactive tool that lets you lea…" at bounding box center [433, 278] width 474 height 394
click at [348, 339] on span "Open Math Whiteboard" at bounding box center [295, 333] width 199 height 31
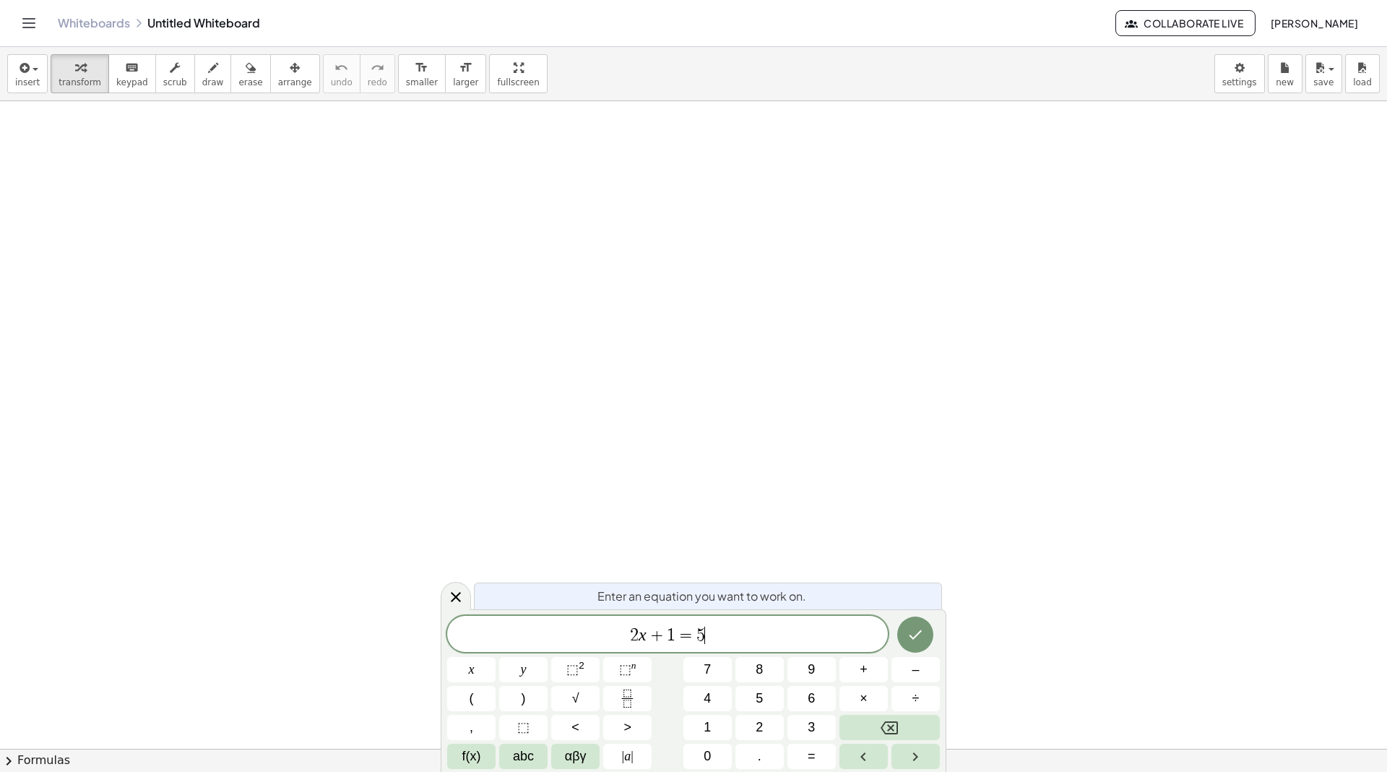
click at [732, 642] on span "2 x + 1 = 5 ​" at bounding box center [667, 635] width 441 height 20
click at [929, 632] on button "Done" at bounding box center [915, 634] width 36 height 36
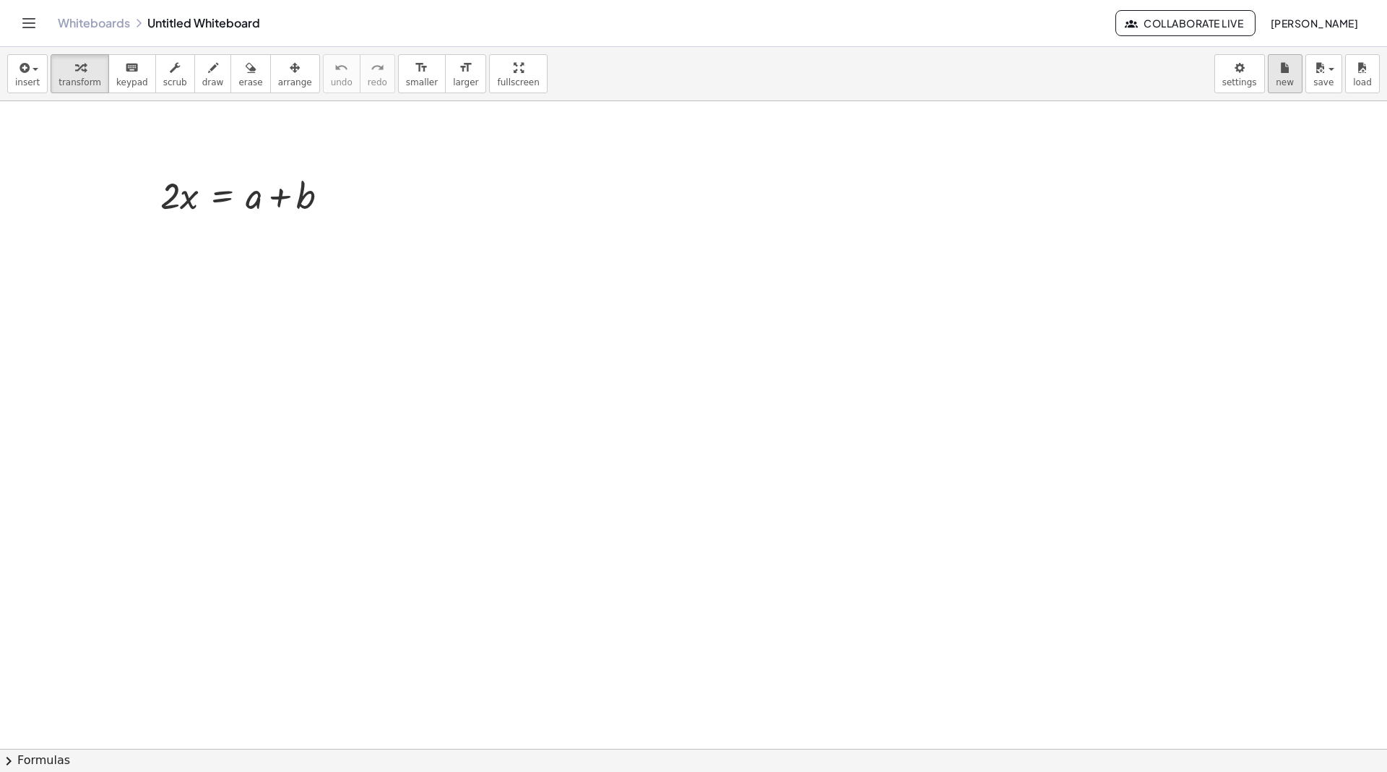
click at [0, 0] on div "Graspable Math Activities Whiteboards Classes Account v1.30.1 | Privacy policy …" at bounding box center [693, 386] width 1387 height 772
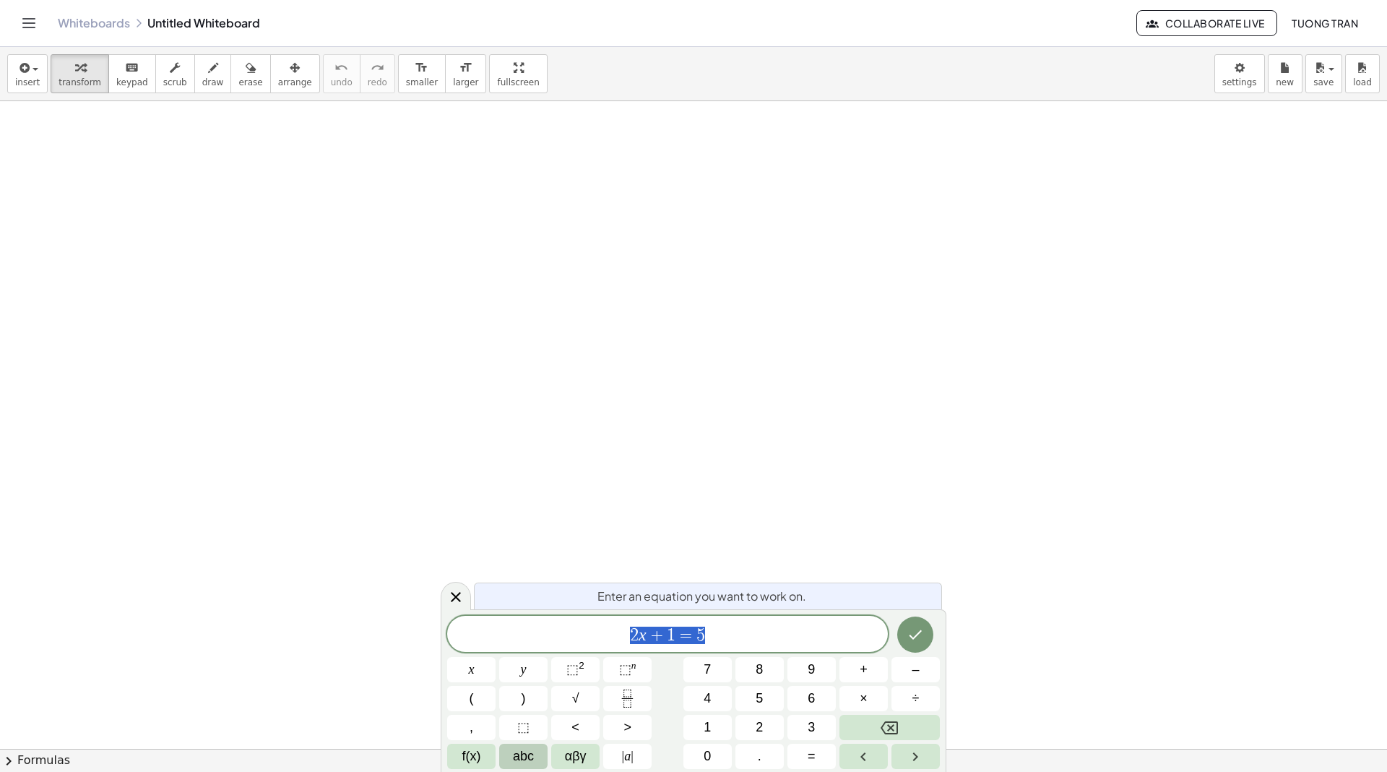
click at [523, 752] on span "abc" at bounding box center [523, 756] width 21 height 20
click at [464, 753] on span "123" at bounding box center [466, 756] width 22 height 20
click at [485, 753] on button "f(x)" at bounding box center [471, 755] width 48 height 25
click at [522, 701] on span "n √" at bounding box center [523, 698] width 12 height 20
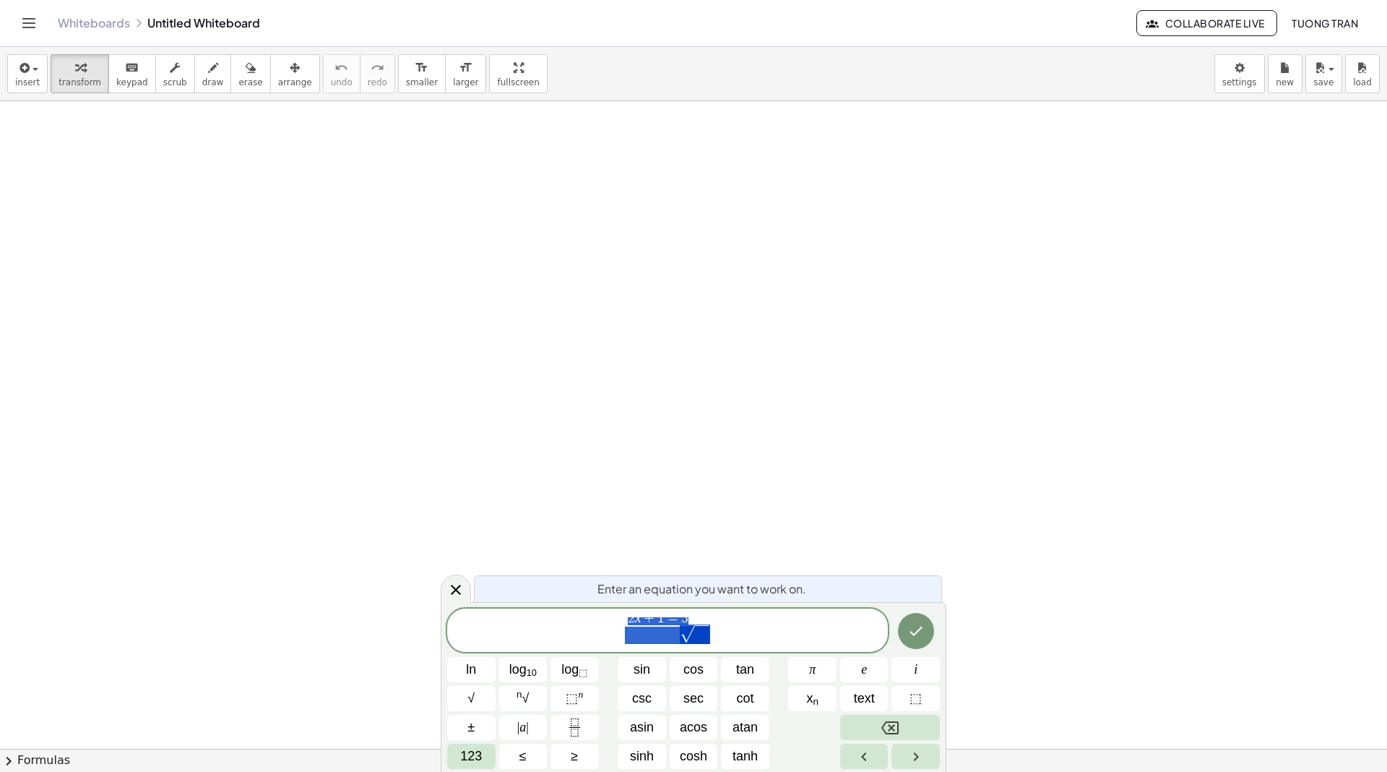
drag, startPoint x: 688, startPoint y: 621, endPoint x: 630, endPoint y: 620, distance: 58.5
click at [630, 620] on span "2 x + 1 = 5 √" at bounding box center [667, 631] width 441 height 28
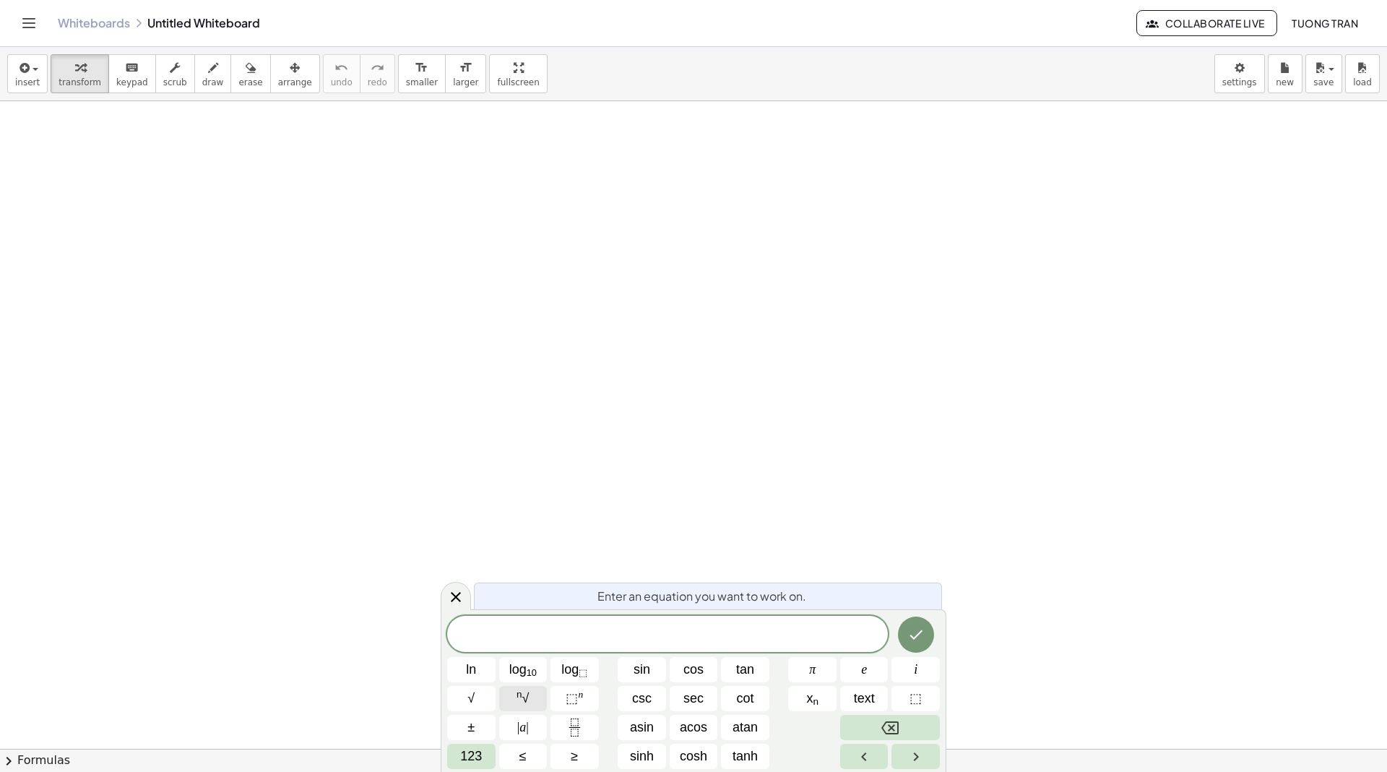
click at [521, 701] on span "n √" at bounding box center [523, 698] width 12 height 20
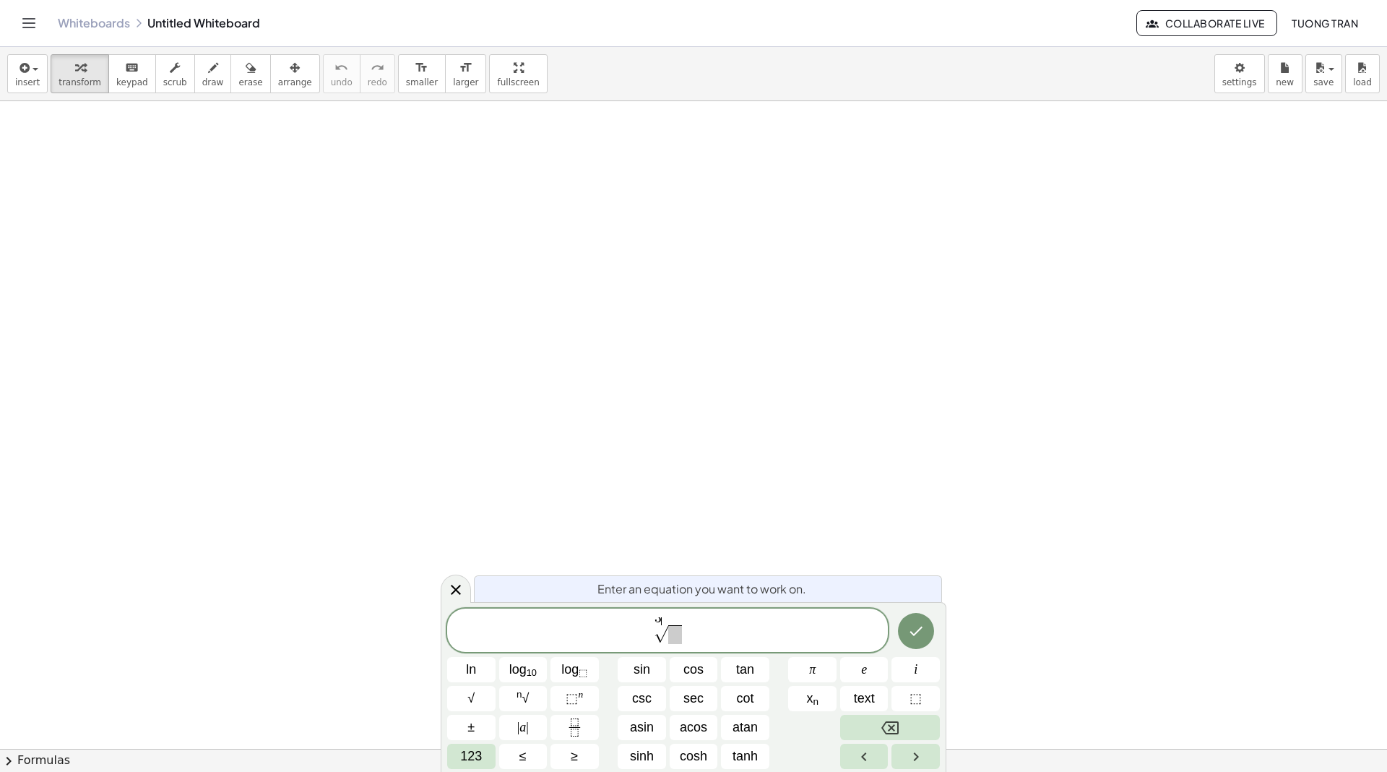
click at [677, 636] on span at bounding box center [675, 634] width 14 height 19
click at [924, 631] on icon "Done" at bounding box center [915, 630] width 17 height 17
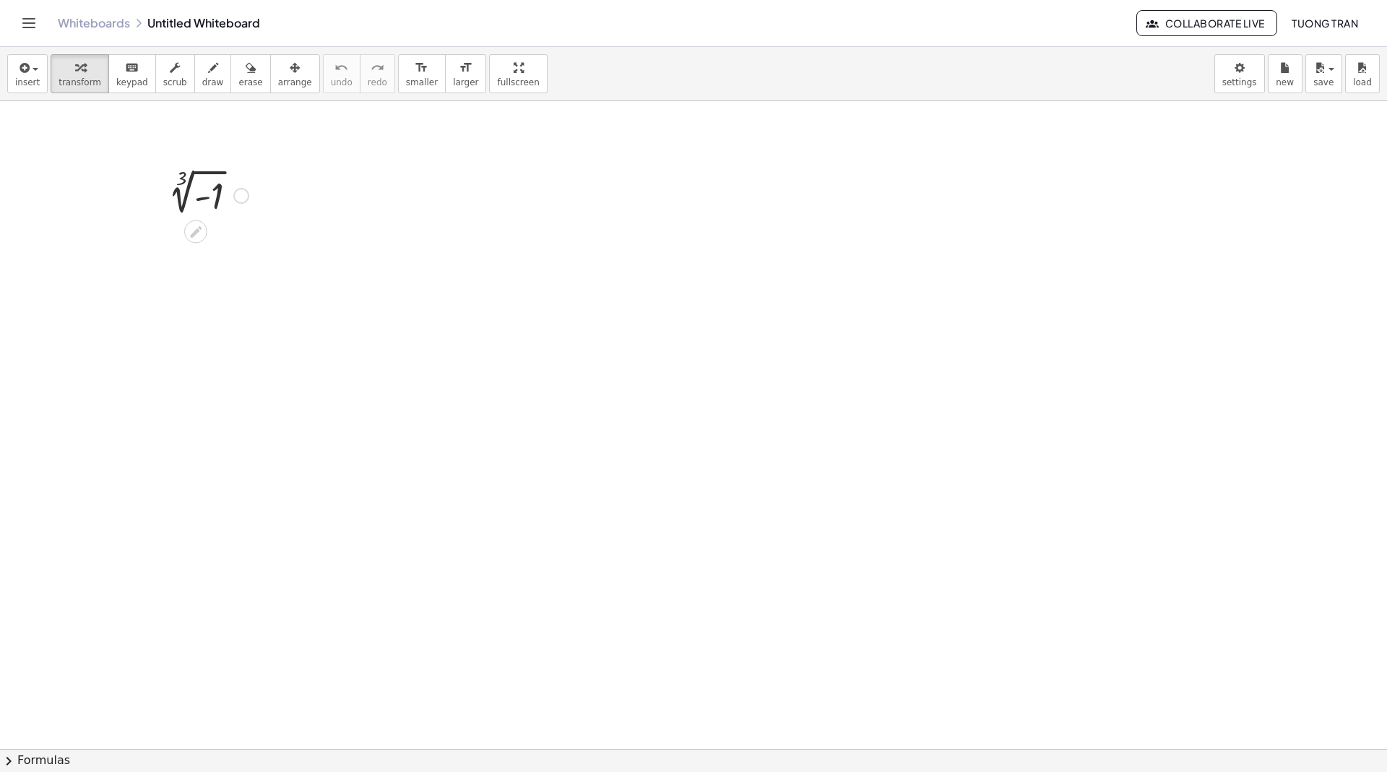
click at [196, 194] on div at bounding box center [204, 194] width 103 height 49
click at [205, 196] on div at bounding box center [204, 194] width 103 height 49
click at [205, 197] on div at bounding box center [204, 194] width 103 height 49
click at [1236, 74] on body "Graspable Math Activities Whiteboards Classes Account v1.30.1 | Privacy policy …" at bounding box center [693, 386] width 1387 height 772
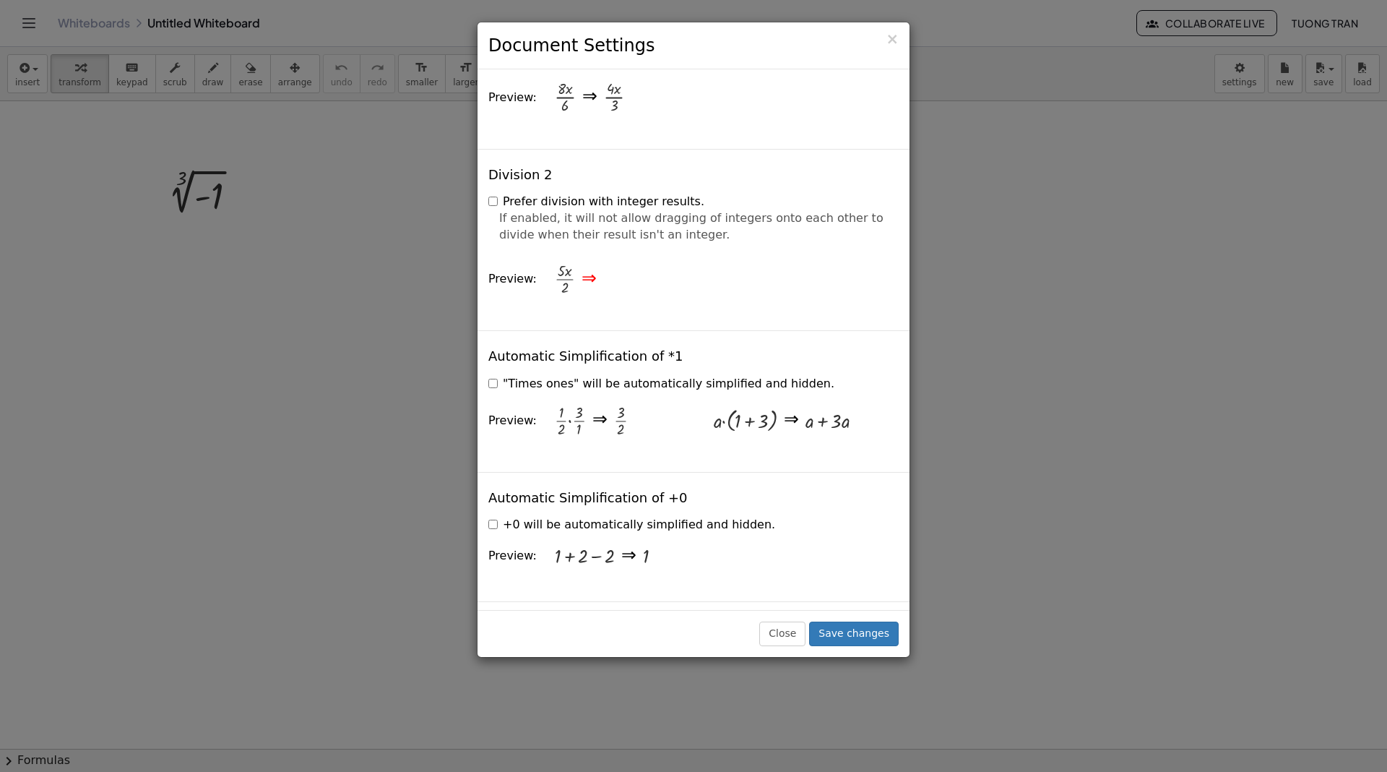
scroll to position [1639, 0]
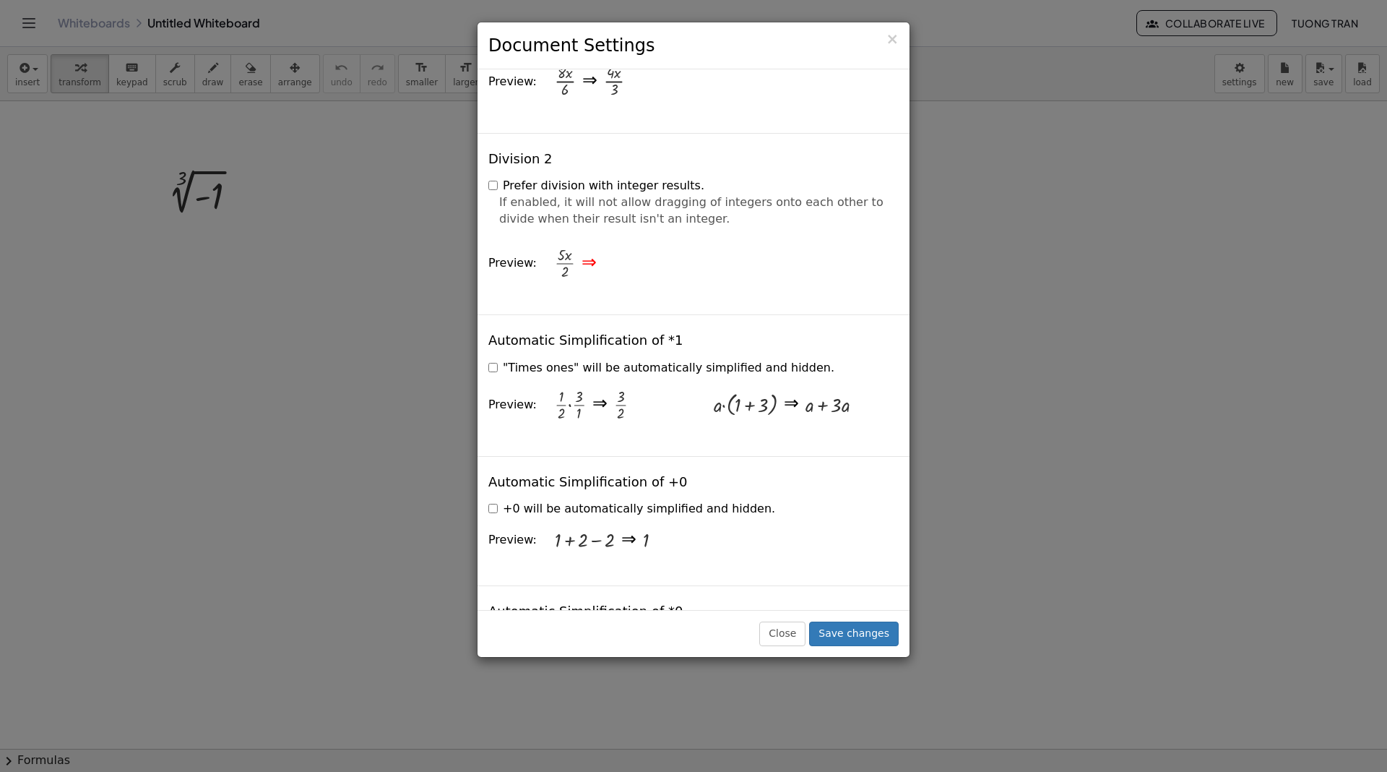
click at [545, 178] on label "Prefer division with integer results." at bounding box center [596, 186] width 216 height 17
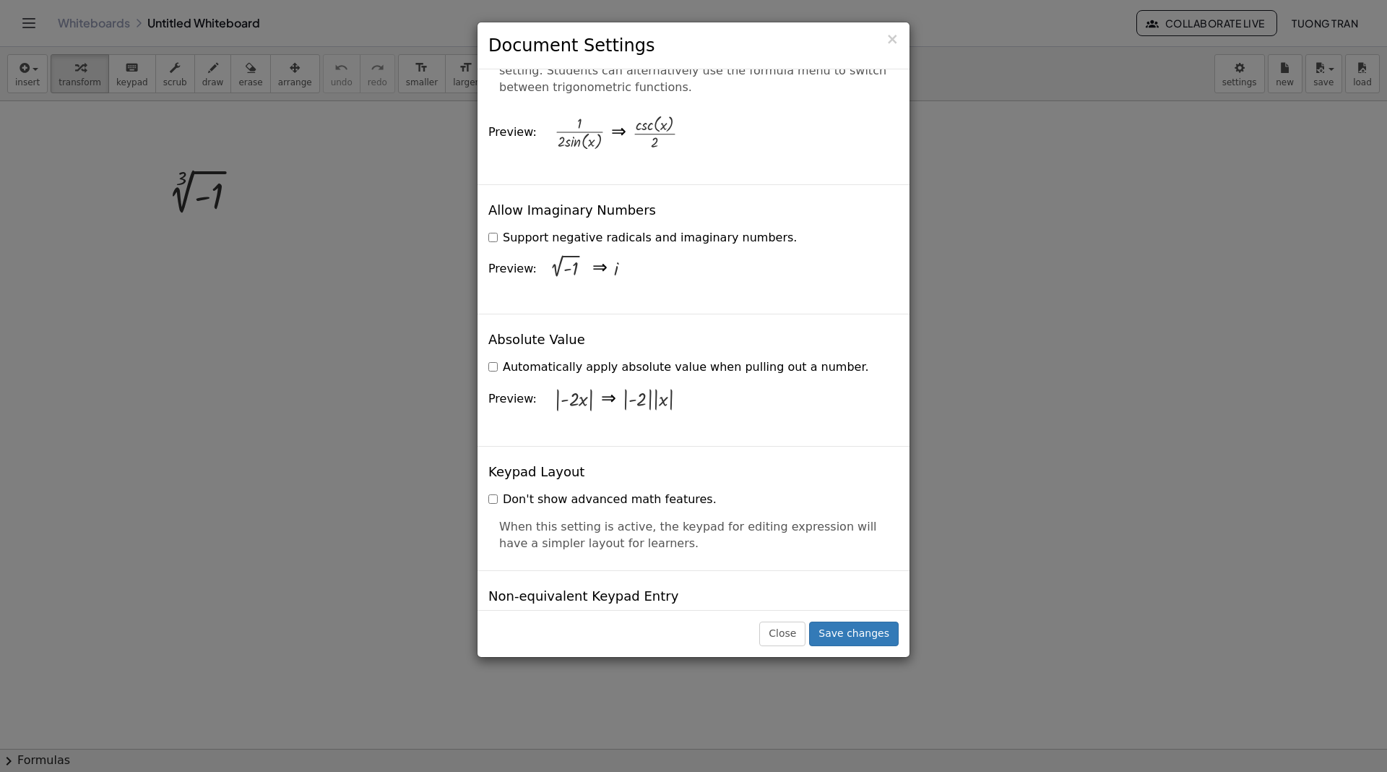
scroll to position [2640, 0]
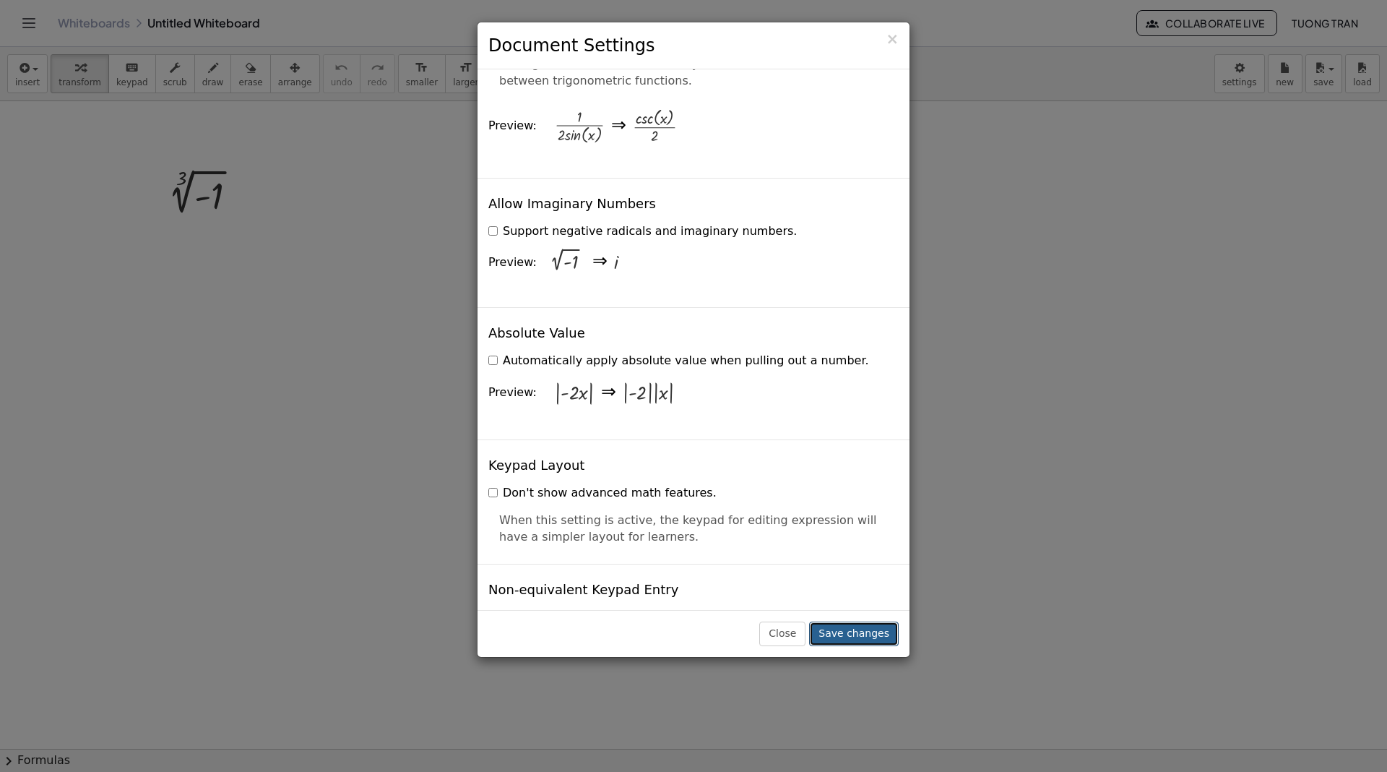
click at [861, 623] on button "Save changes" at bounding box center [854, 633] width 90 height 25
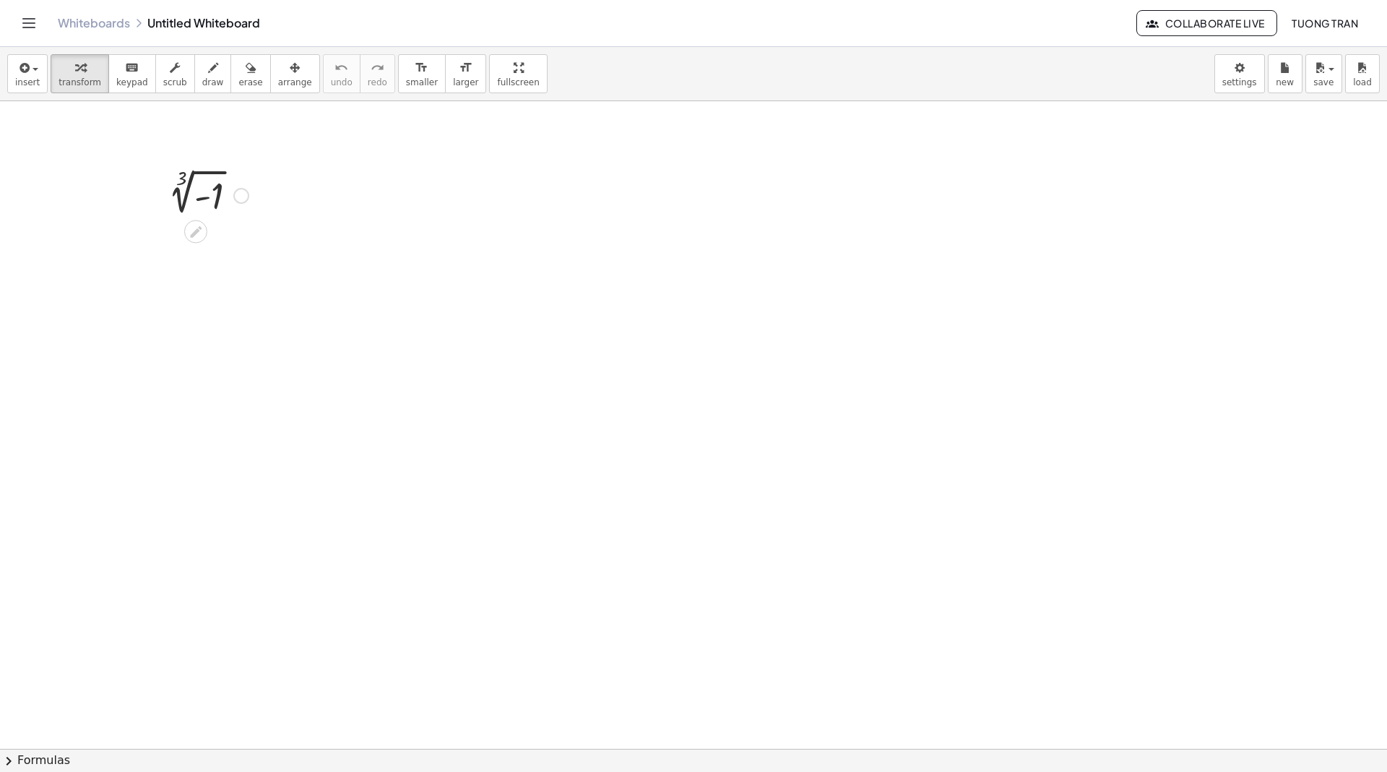
click at [196, 177] on div at bounding box center [204, 194] width 103 height 49
click at [209, 202] on div at bounding box center [204, 194] width 103 height 49
click at [200, 195] on div at bounding box center [204, 194] width 103 height 49
click at [199, 194] on div at bounding box center [204, 194] width 103 height 49
click at [1249, 85] on body "Graspable Math Activities Whiteboards Classes Account v1.30.1 | Privacy policy …" at bounding box center [693, 386] width 1387 height 772
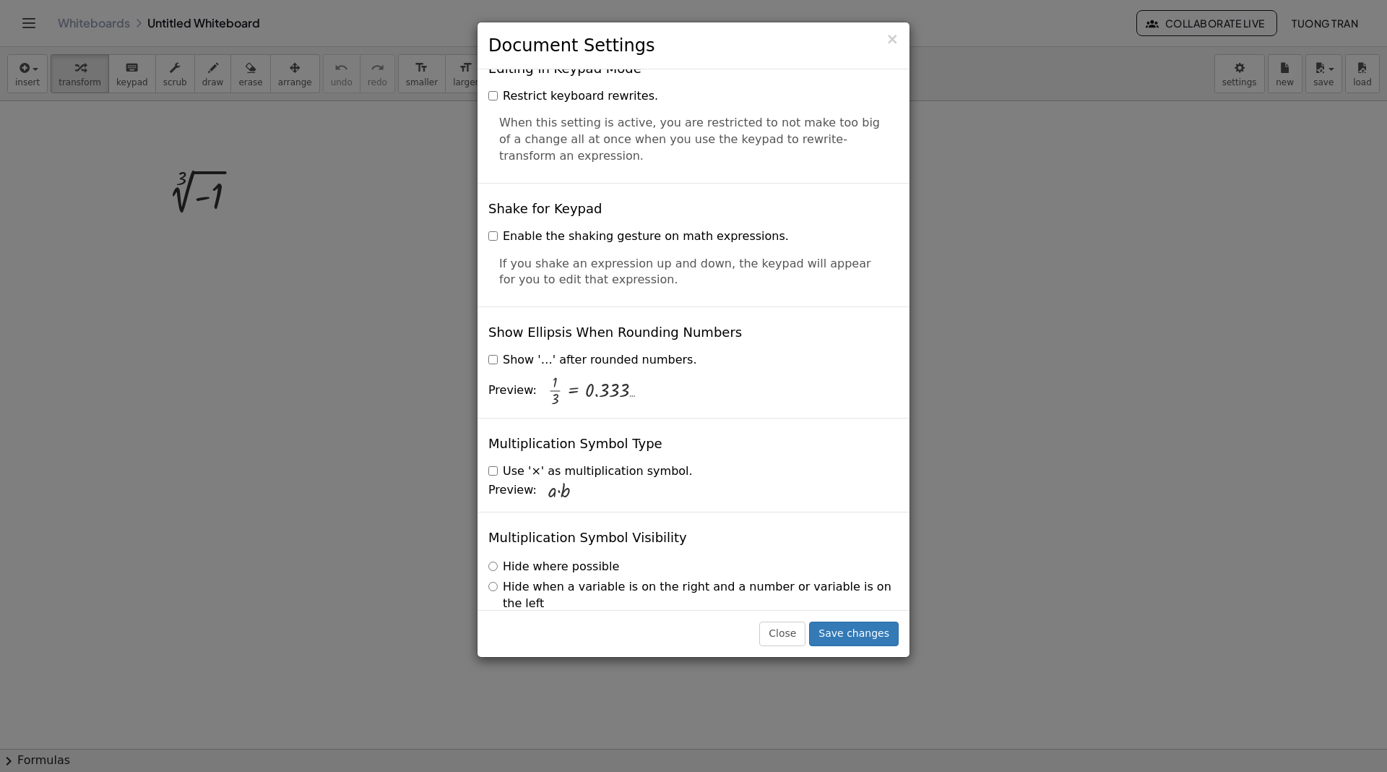
scroll to position [3308, 0]
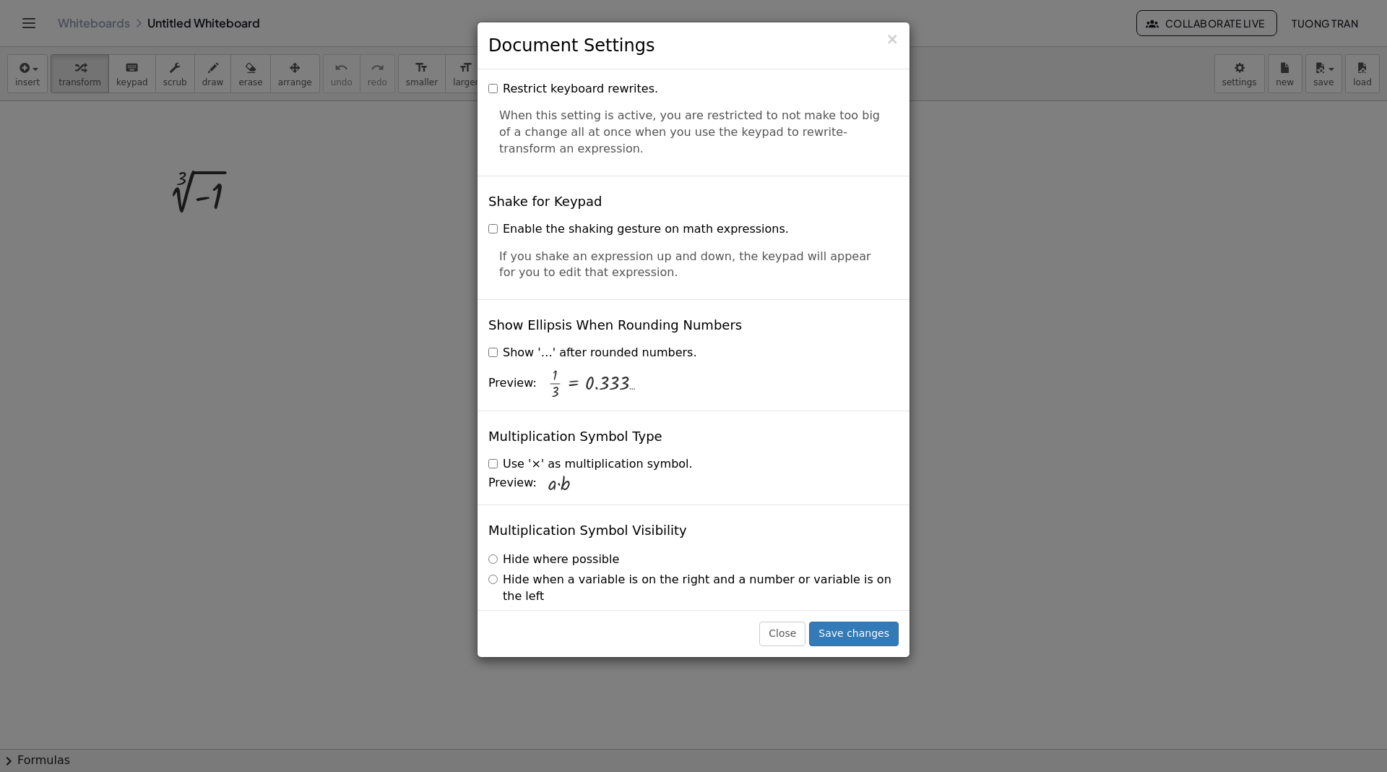
click at [604, 571] on label "Hide when a variable is on the right and a number or variable is on the left" at bounding box center [693, 587] width 410 height 33
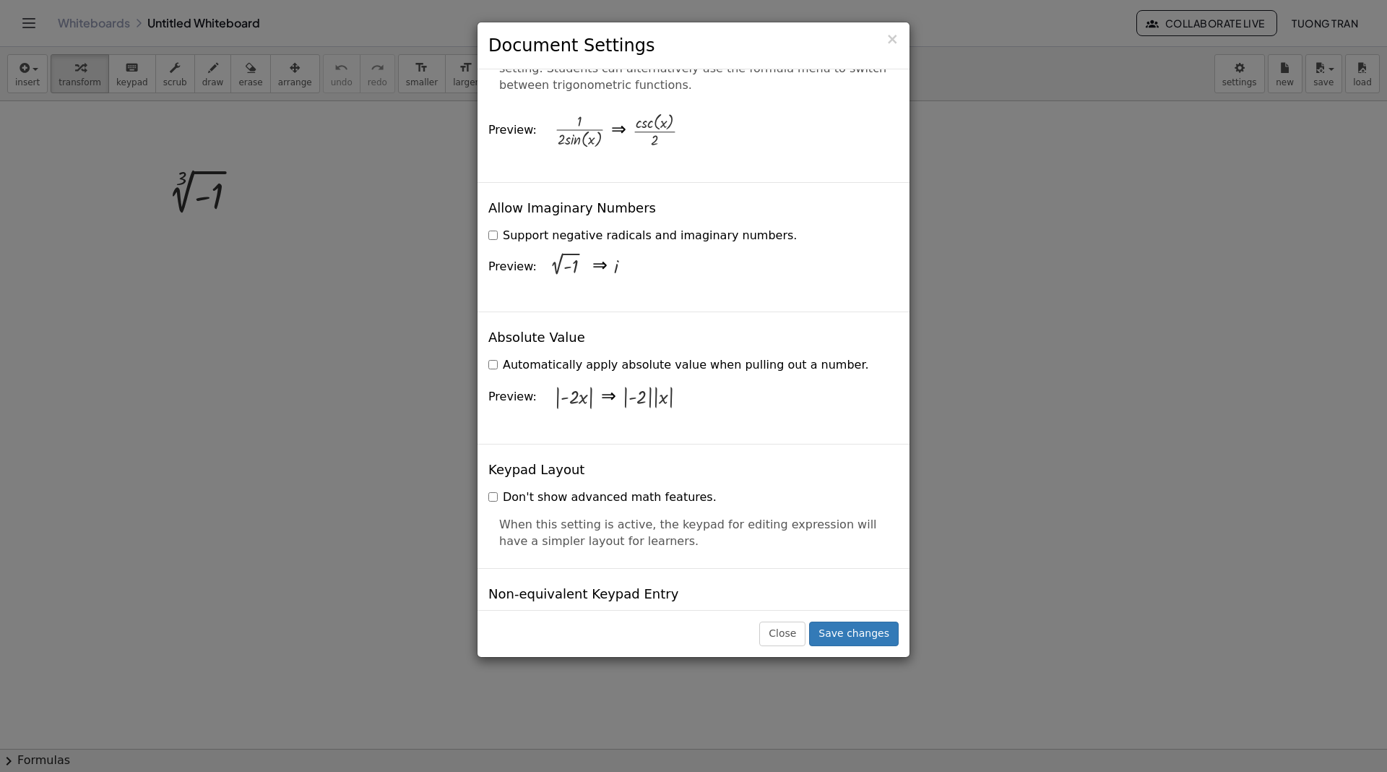
scroll to position [2590, 0]
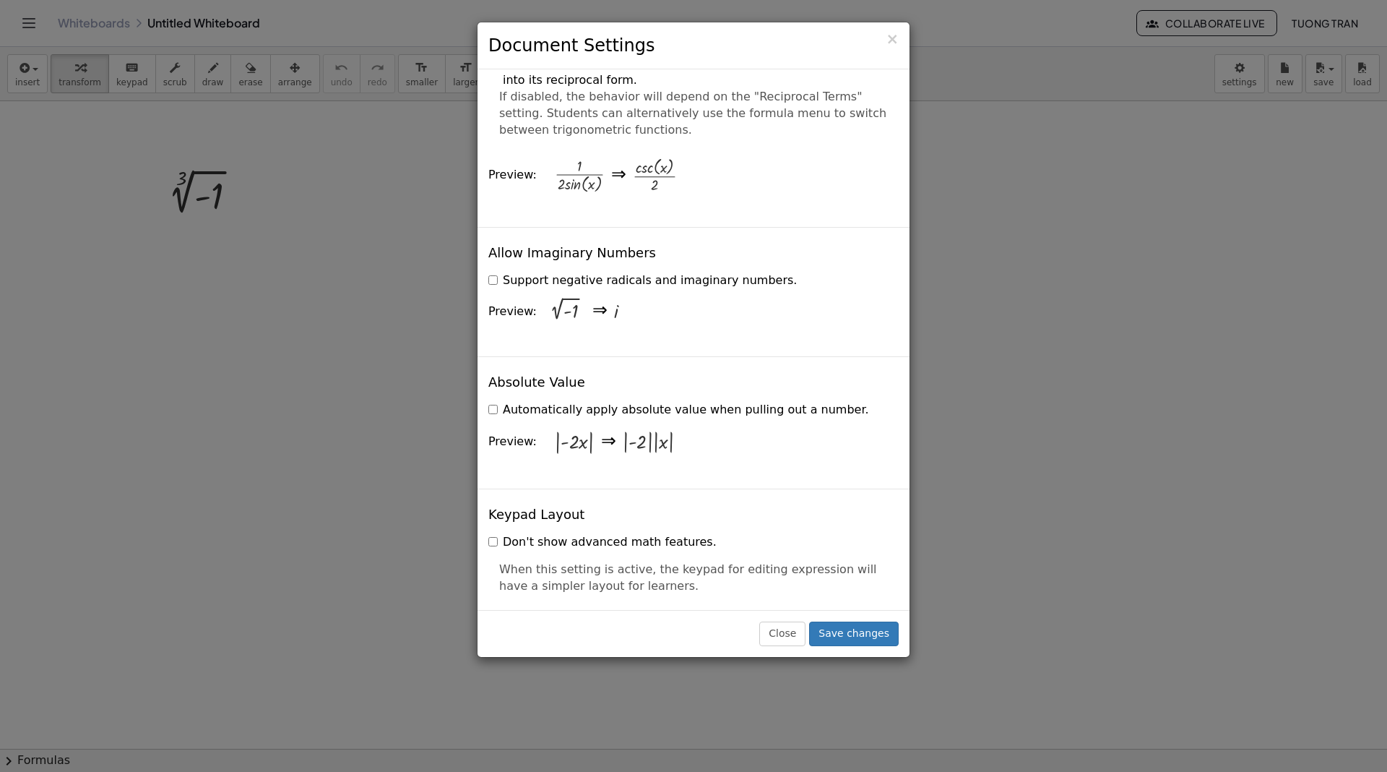
click at [518, 272] on label "Support negative radicals and imaginary numbers." at bounding box center [642, 280] width 308 height 17
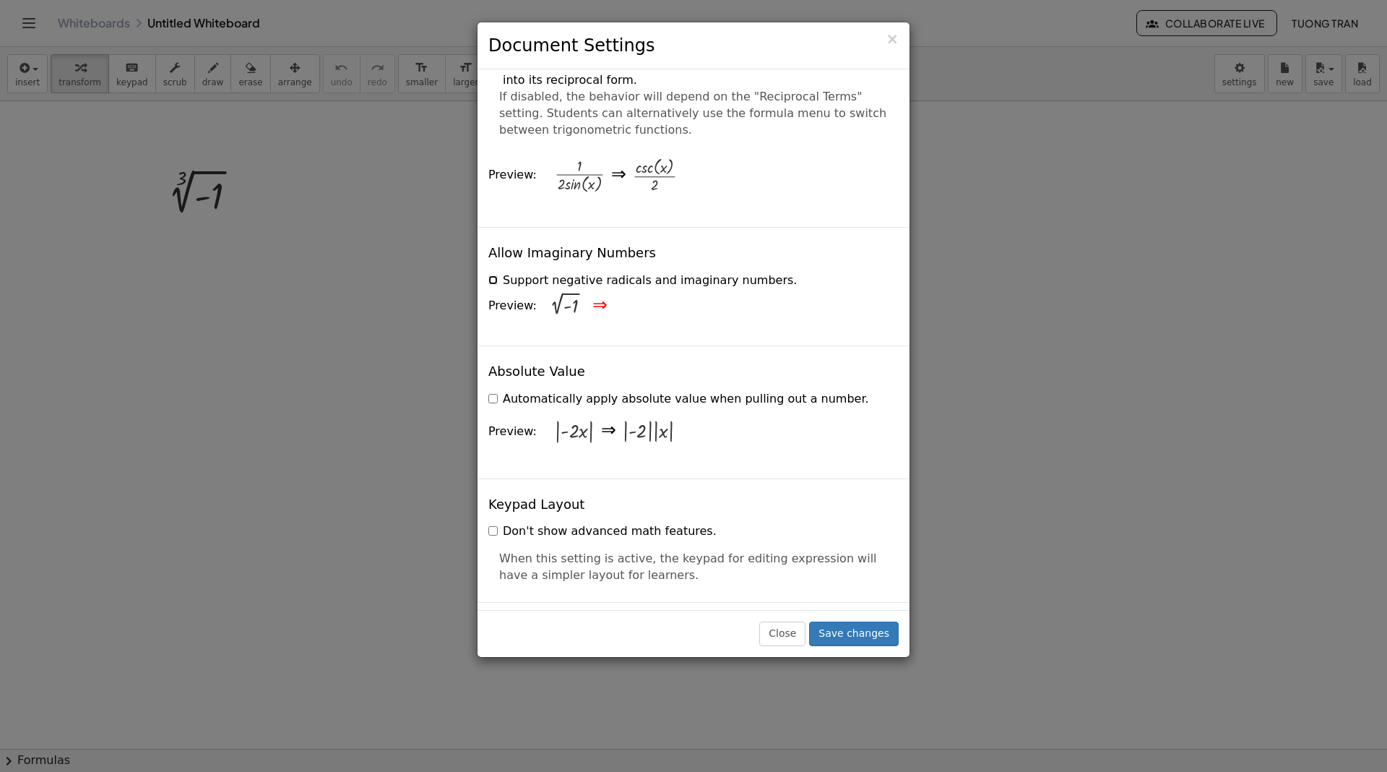
scroll to position [3297, 0]
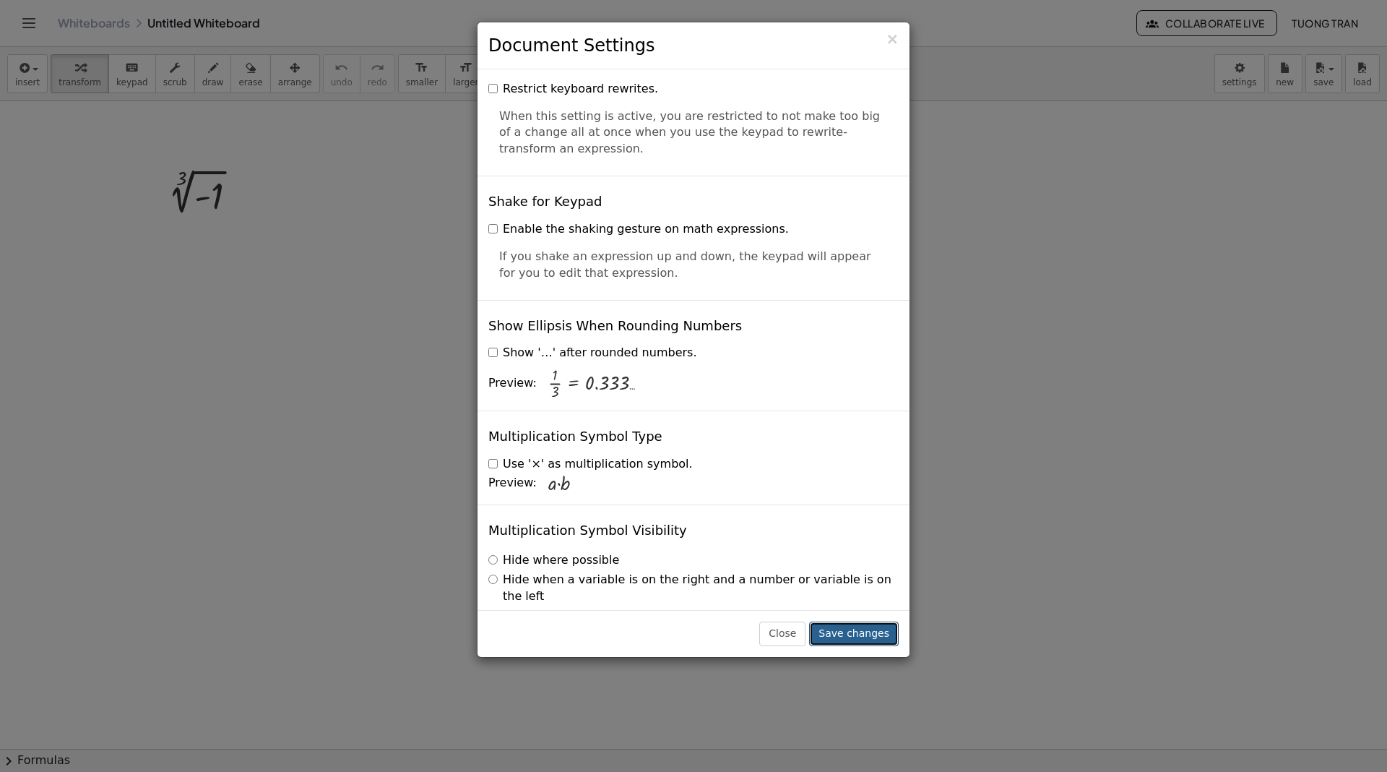
click at [868, 636] on button "Save changes" at bounding box center [854, 633] width 90 height 25
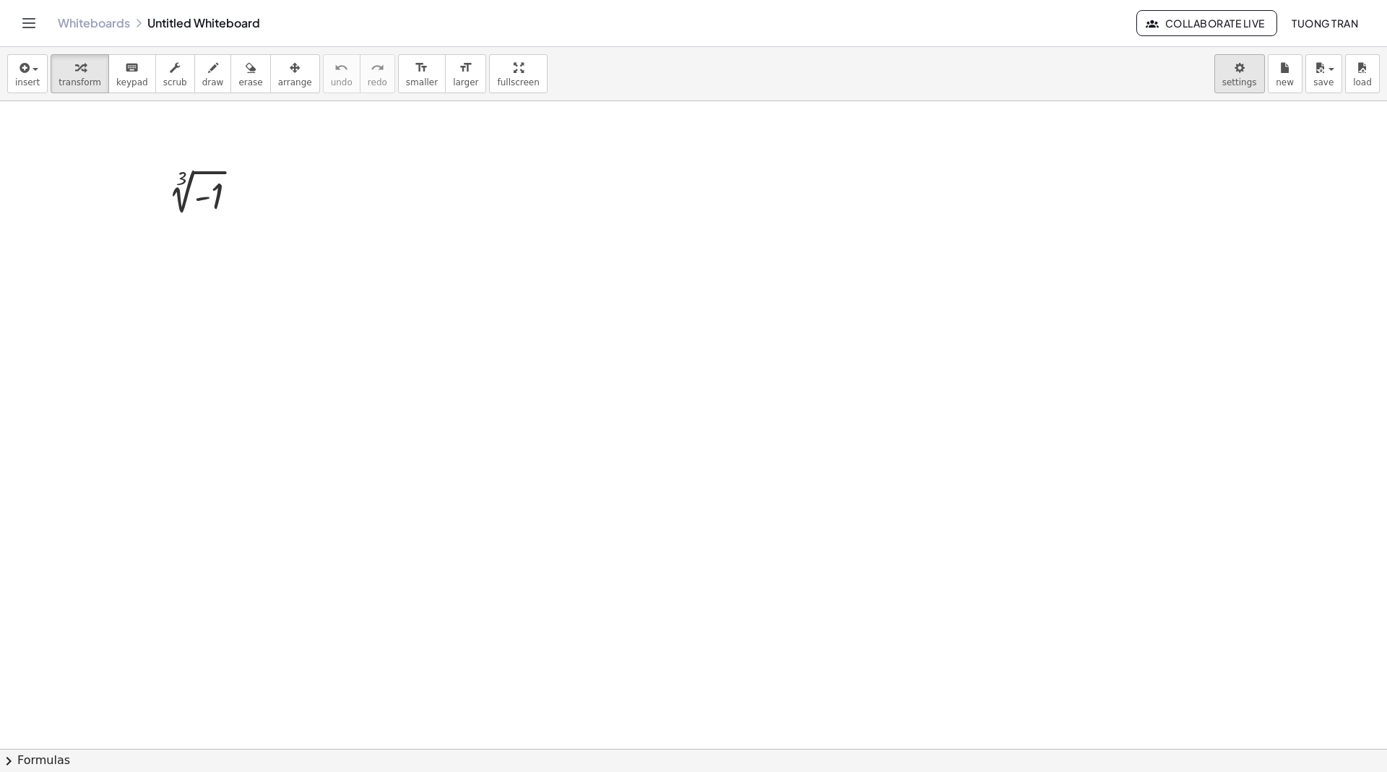
click at [1244, 77] on body "Graspable Math Activities Whiteboards Classes Account v1.30.1 | Privacy policy …" at bounding box center [693, 386] width 1387 height 772
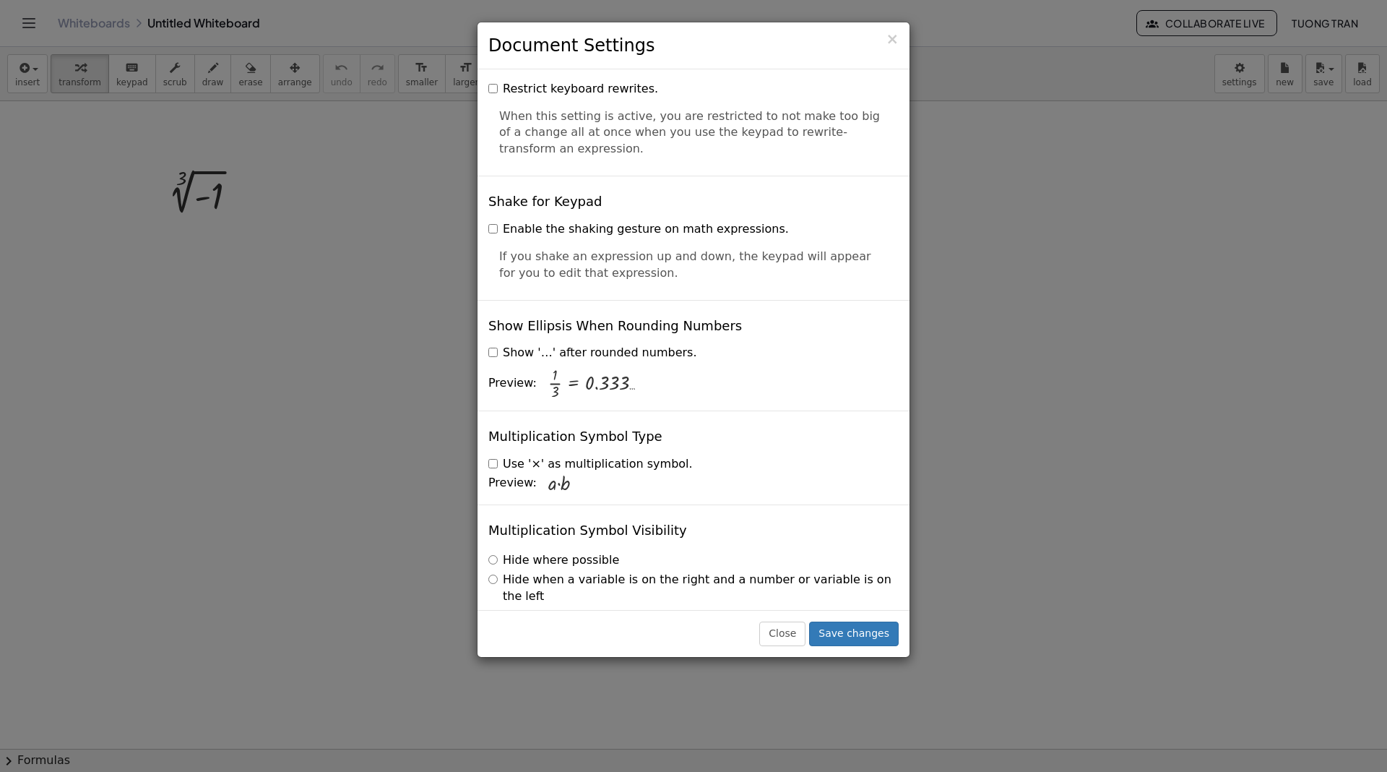
click at [614, 456] on label "Use '×' as multiplication symbol." at bounding box center [590, 464] width 204 height 17
click at [876, 636] on button "Save changes" at bounding box center [854, 633] width 90 height 25
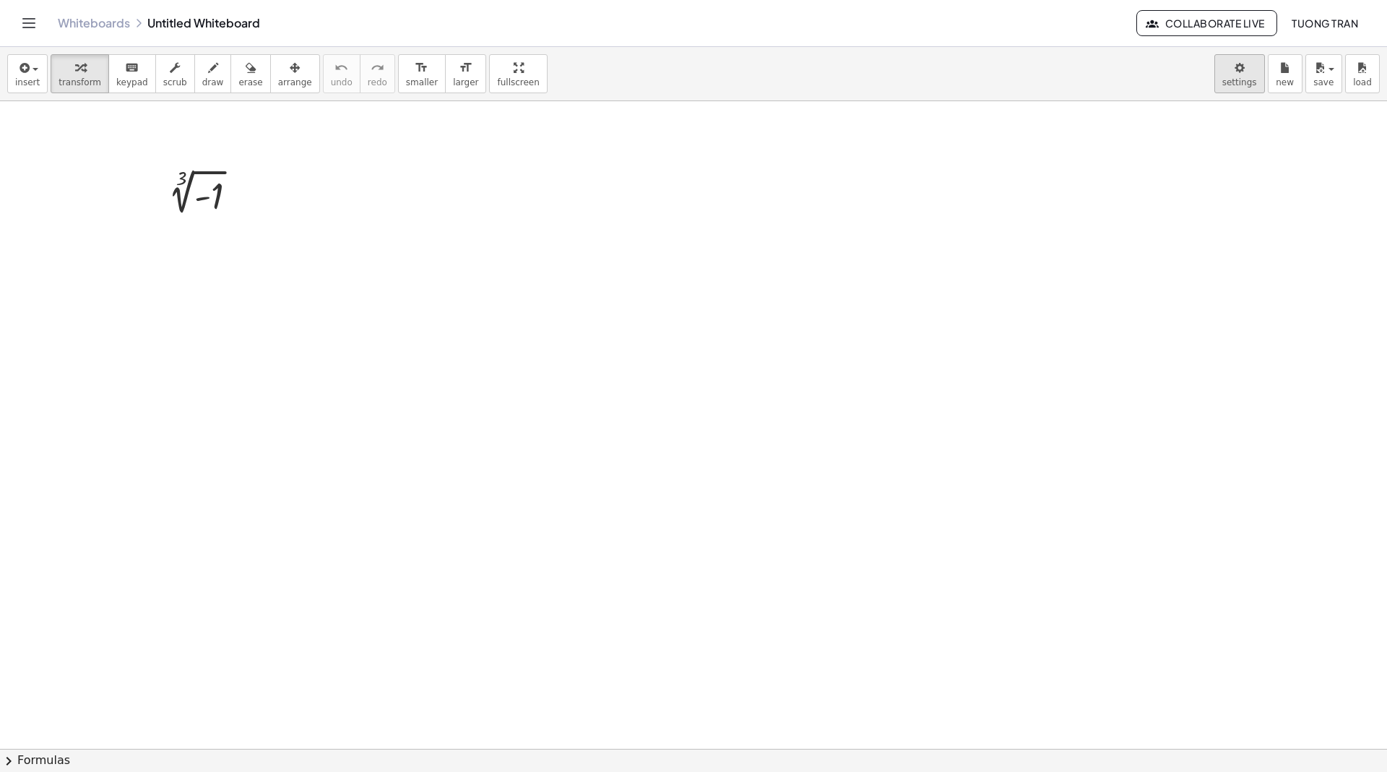
click at [1240, 76] on body "Graspable Math Activities Whiteboards Classes Account v1.30.1 | Privacy policy …" at bounding box center [693, 386] width 1387 height 772
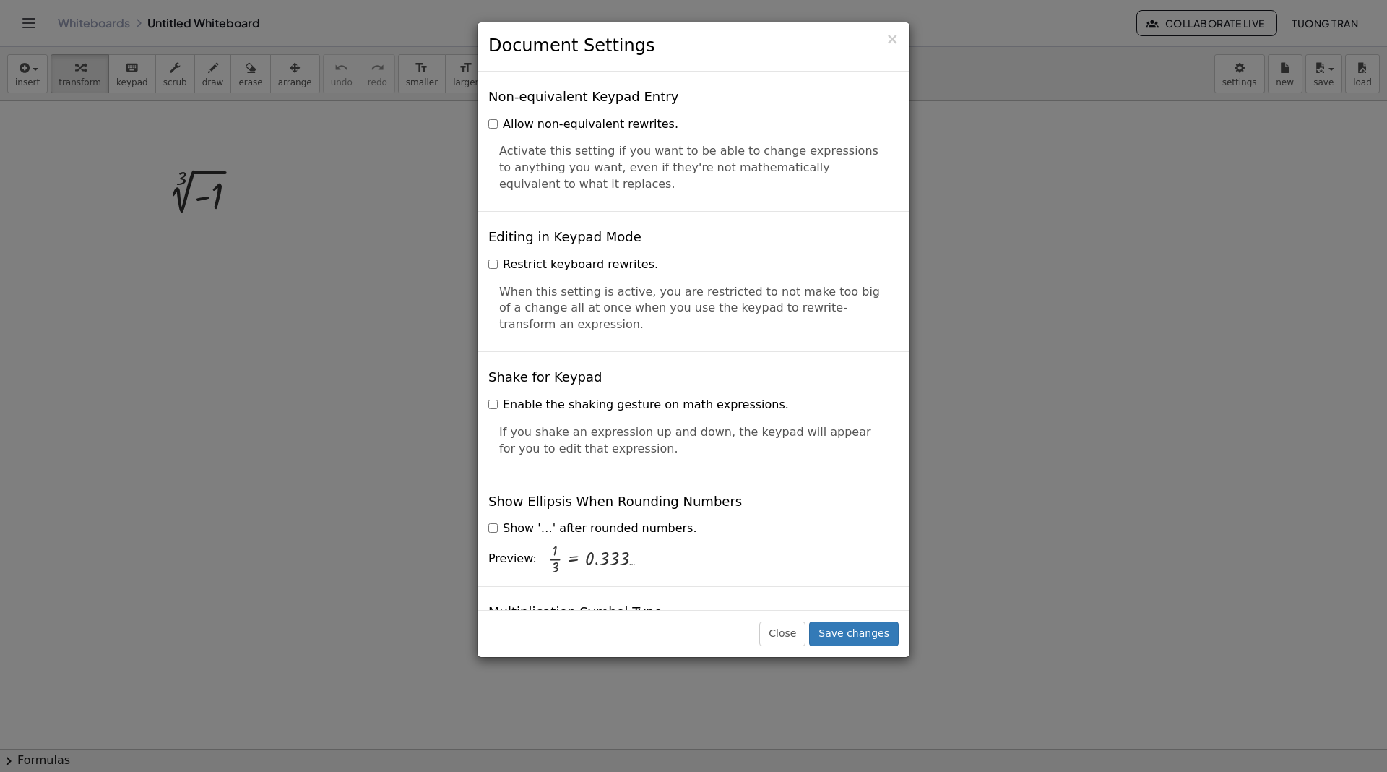
scroll to position [3108, 0]
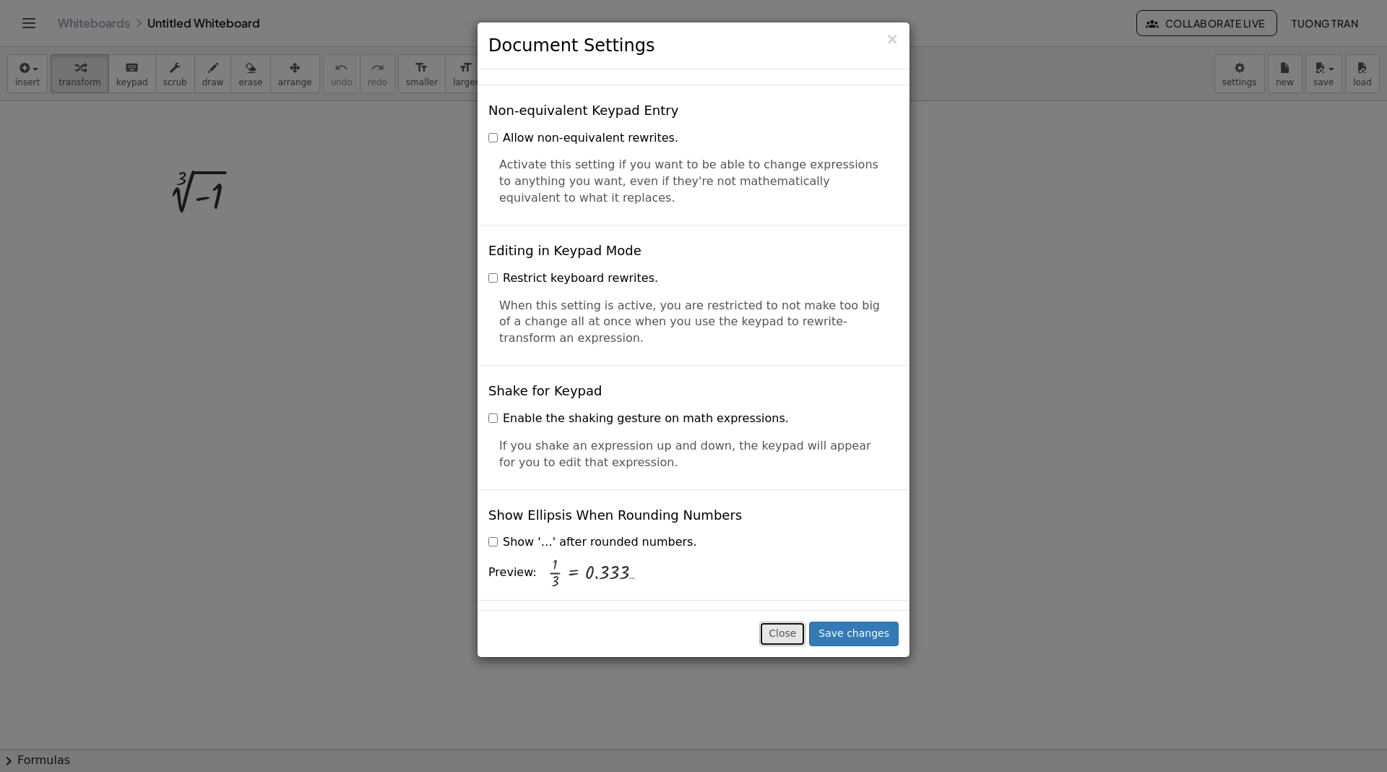
click at [792, 634] on button "Close" at bounding box center [782, 633] width 46 height 25
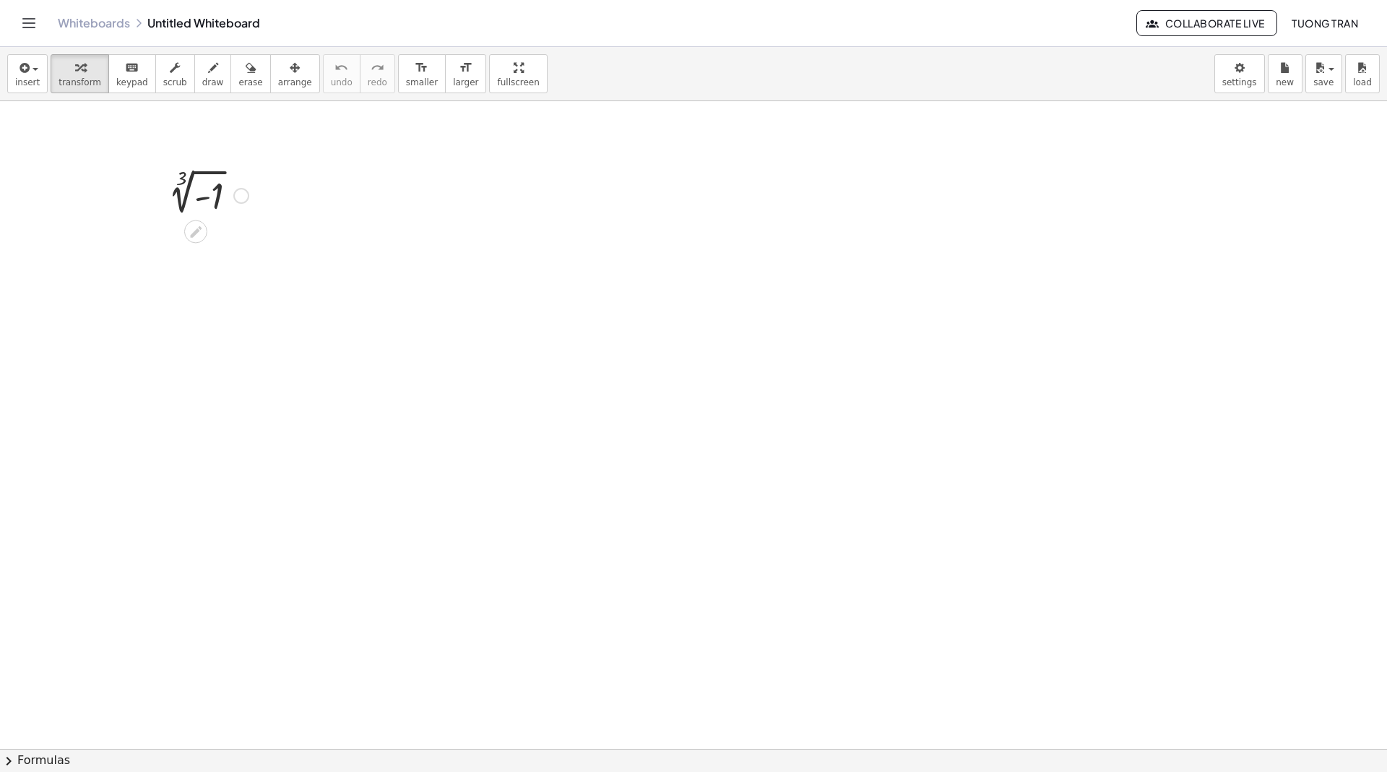
click at [197, 189] on div at bounding box center [204, 194] width 103 height 49
click at [202, 195] on div at bounding box center [204, 194] width 103 height 49
